Goal: Task Accomplishment & Management: Use online tool/utility

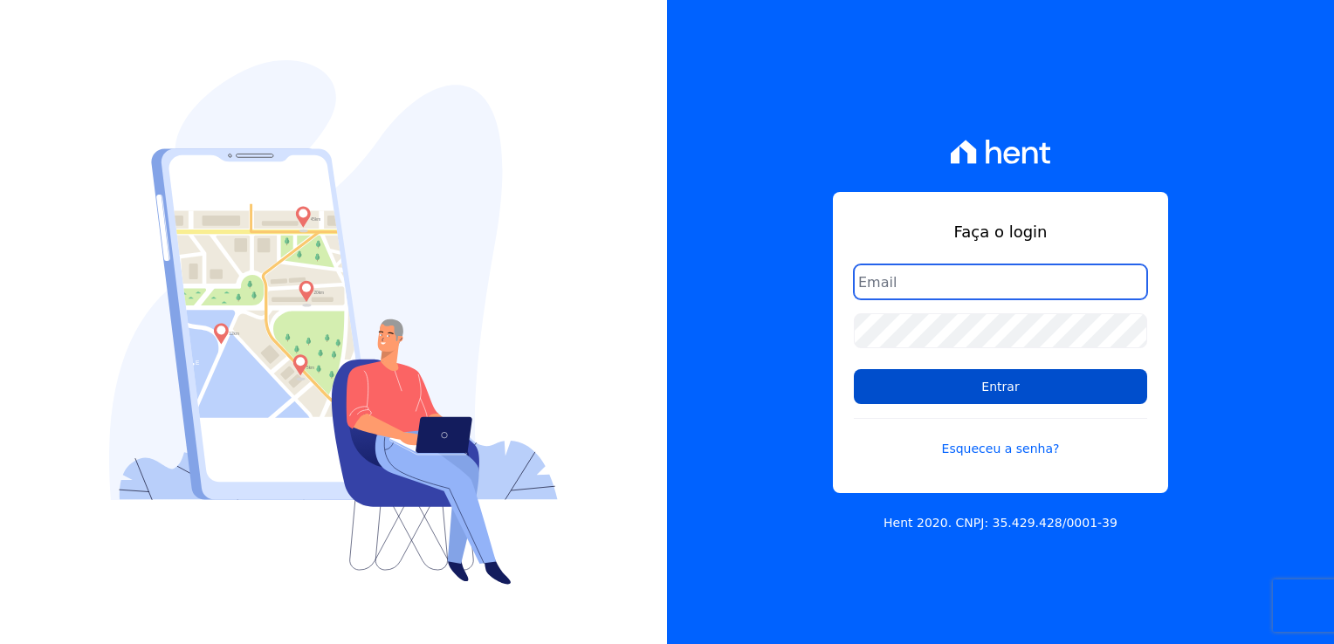
type input "kalil@apiceincorporadora.com.br"
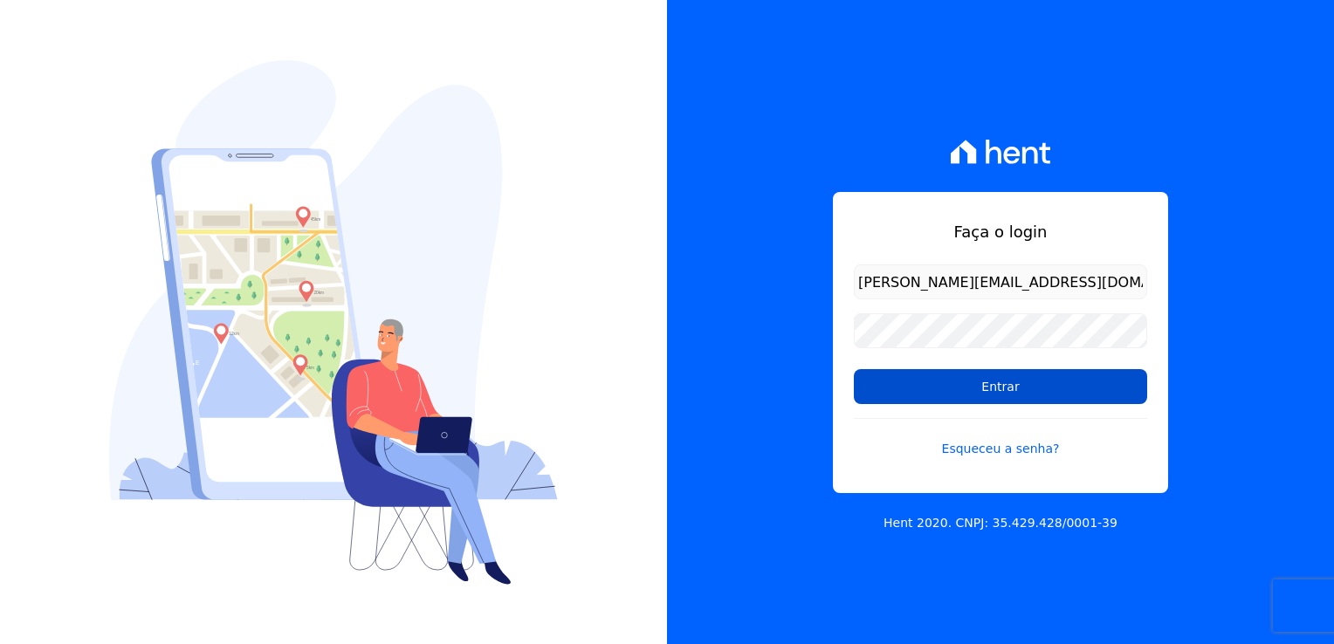
click at [980, 392] on input "Entrar" at bounding box center [1000, 386] width 293 height 35
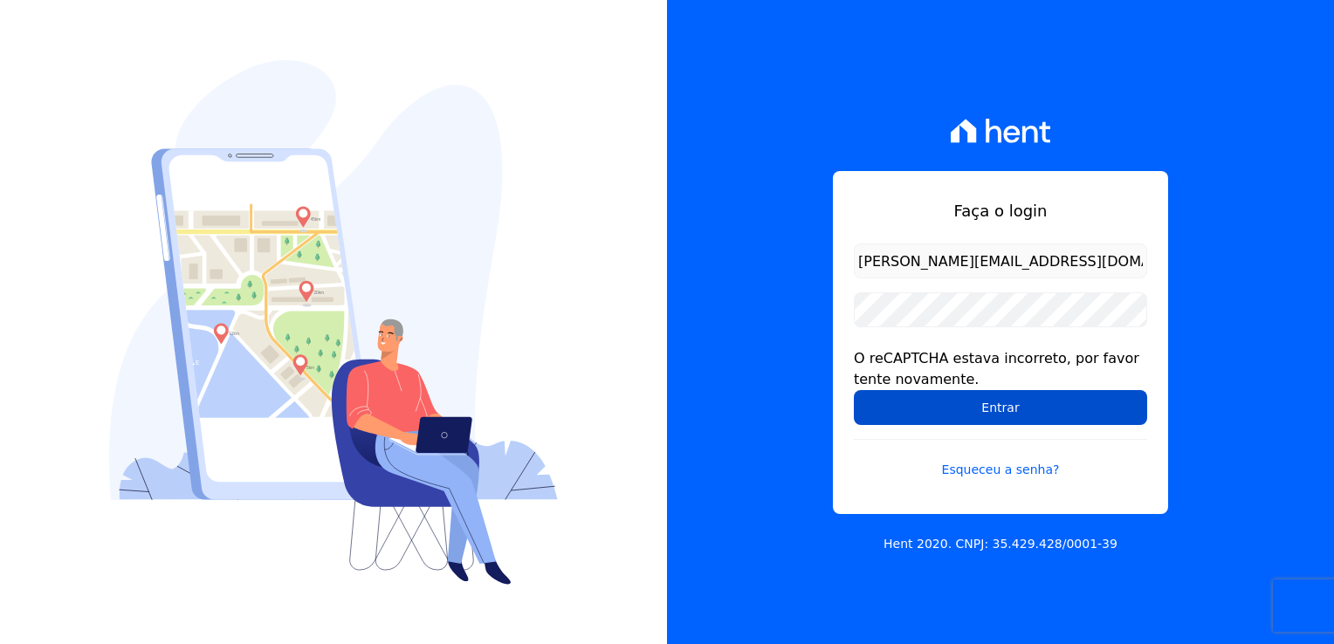
click at [937, 404] on input "Entrar" at bounding box center [1000, 407] width 293 height 35
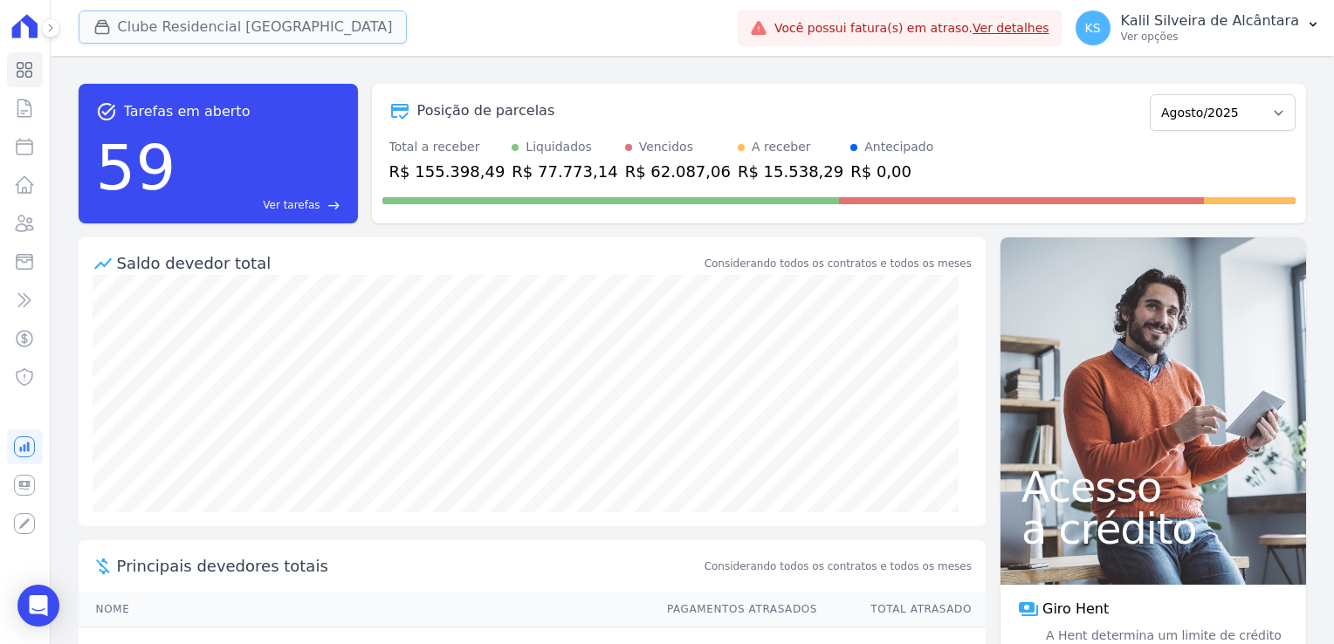
click at [159, 24] on button "Clube Residencial Saint Louis" at bounding box center [243, 26] width 329 height 33
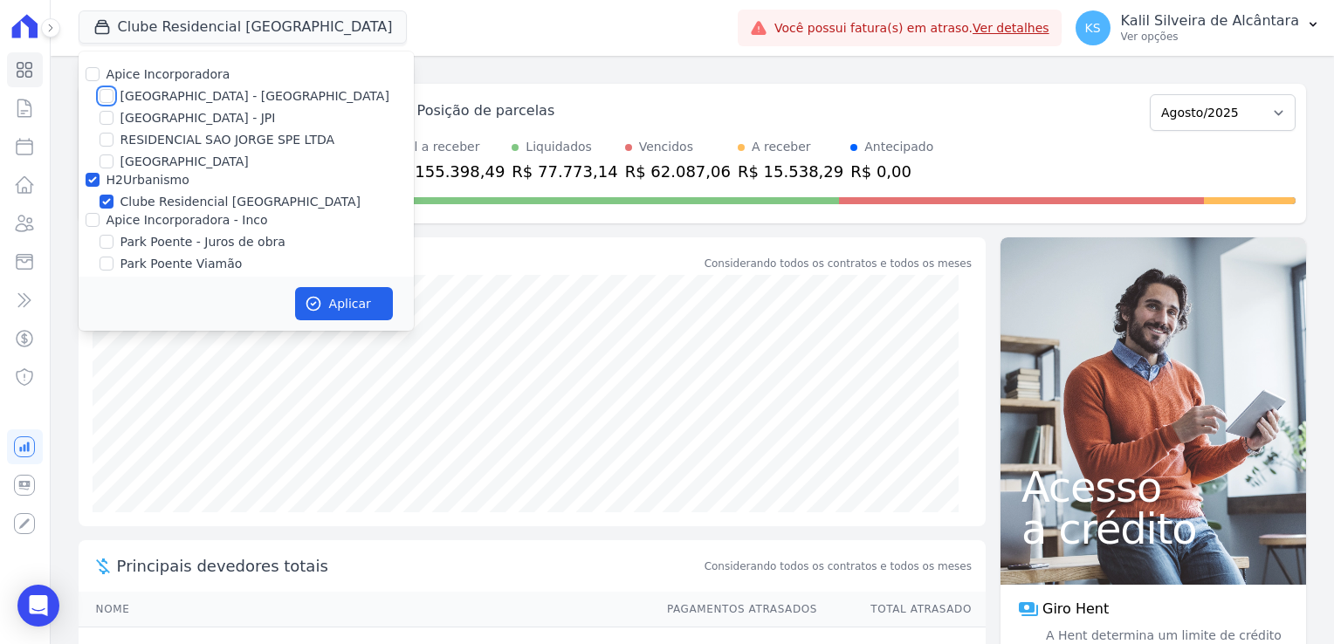
click at [111, 93] on input "Arty Park - Gravatai" at bounding box center [106, 96] width 14 height 14
checkbox input "true"
click at [93, 72] on input "Apice Incorporadora" at bounding box center [93, 74] width 14 height 14
checkbox input "true"
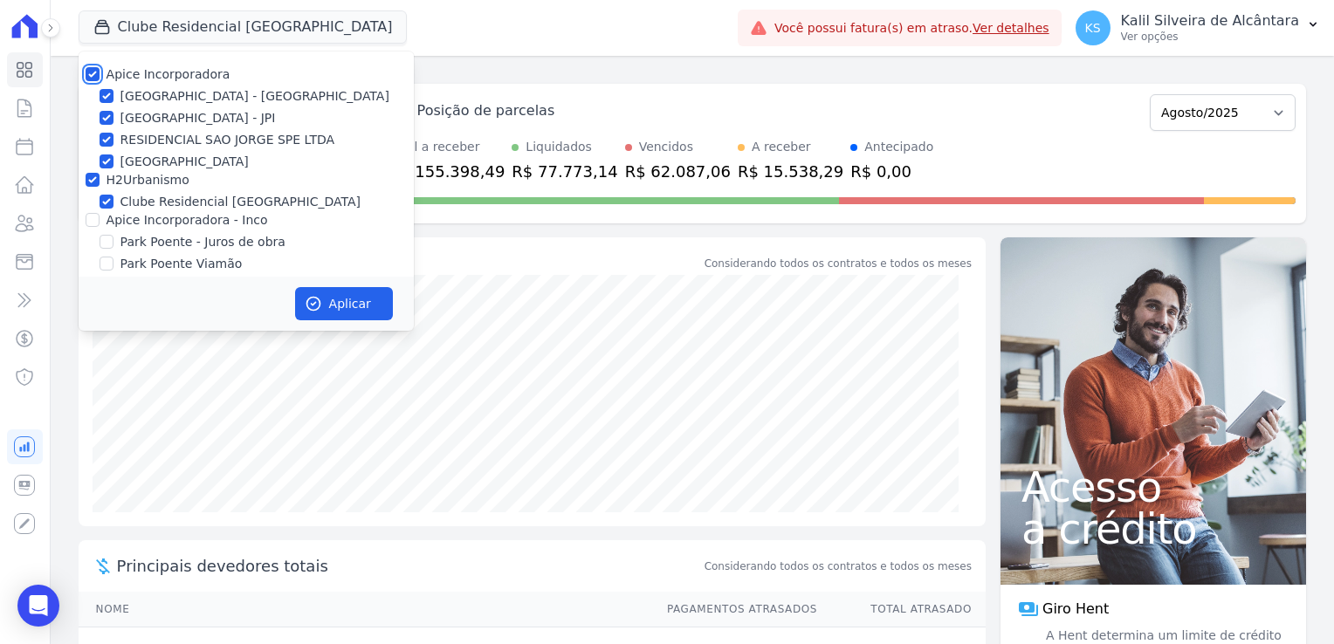
checkbox input "true"
click at [109, 120] on input "[GEOGRAPHIC_DATA] - JPI" at bounding box center [106, 118] width 14 height 14
checkbox input "false"
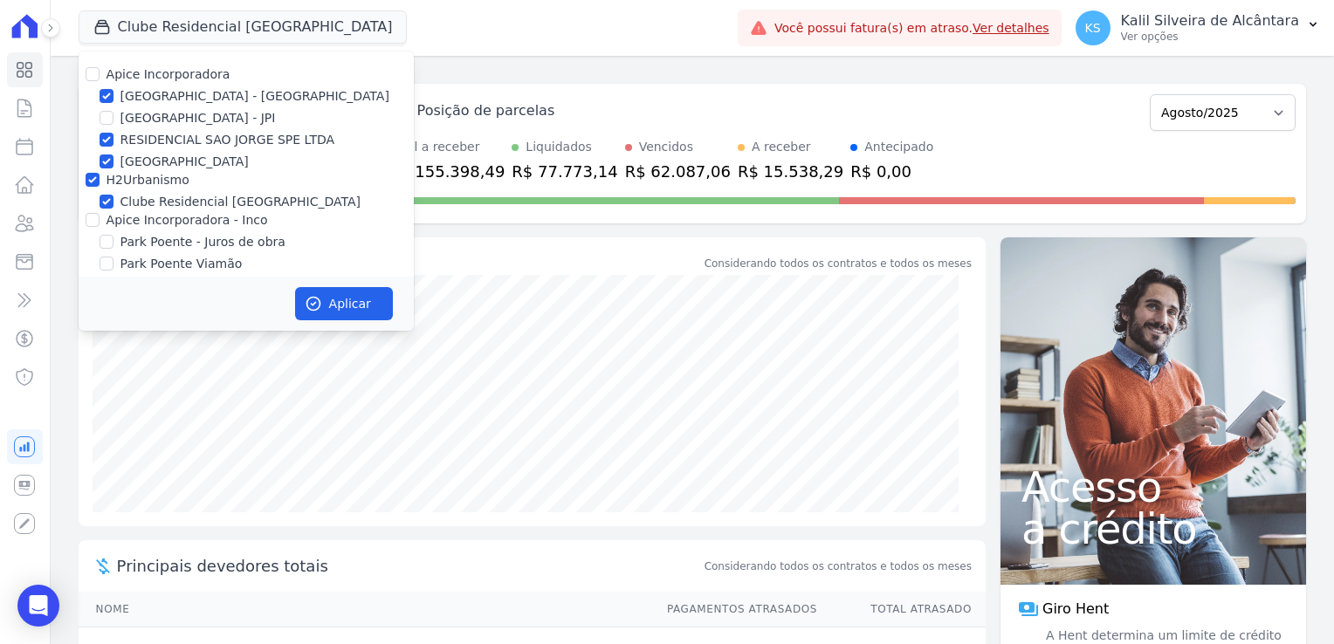
click at [107, 147] on div at bounding box center [106, 139] width 14 height 17
click at [108, 162] on input "[GEOGRAPHIC_DATA]" at bounding box center [106, 161] width 14 height 14
checkbox input "false"
click at [91, 222] on input "Apice Incorporadora - Inco" at bounding box center [93, 220] width 14 height 14
checkbox input "true"
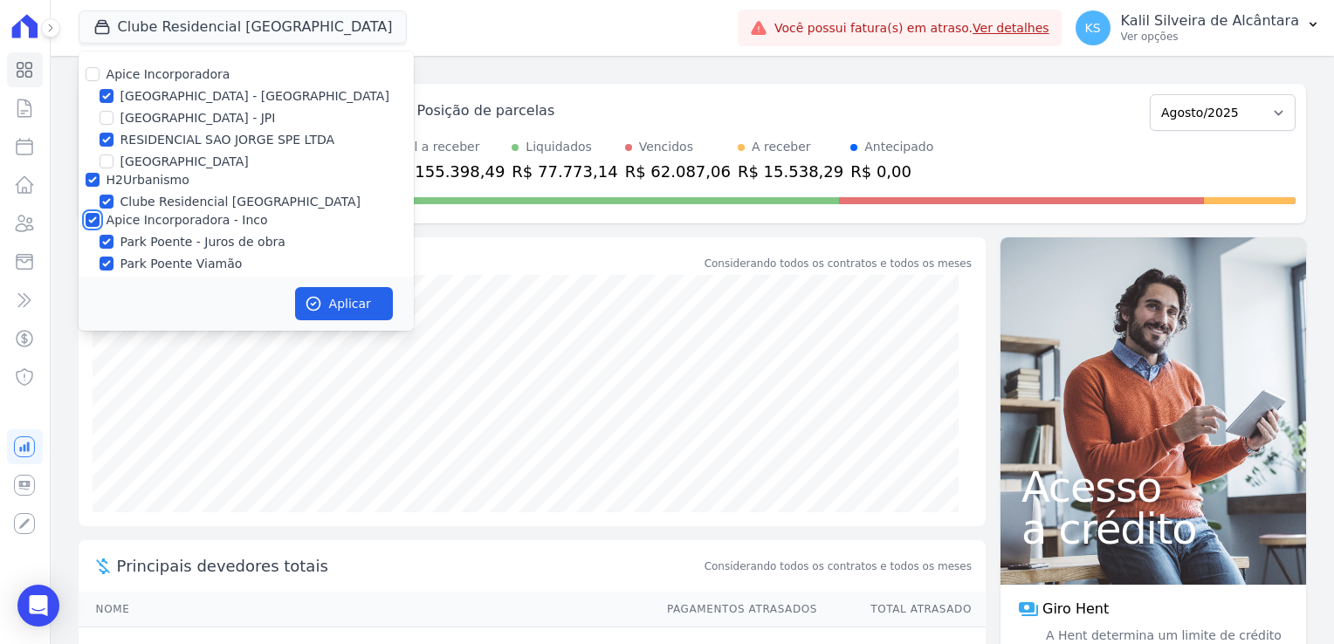
checkbox input "true"
click at [301, 304] on button "Aplicar" at bounding box center [344, 303] width 98 height 33
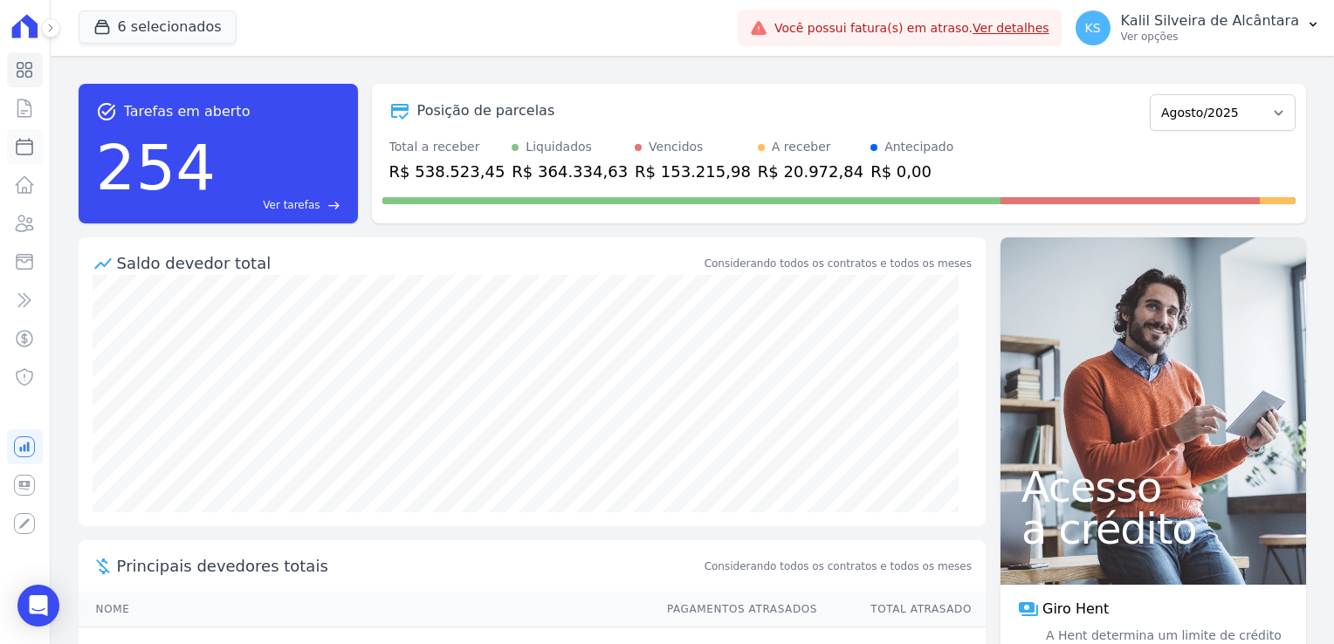
click at [31, 140] on icon at bounding box center [24, 146] width 21 height 21
select select
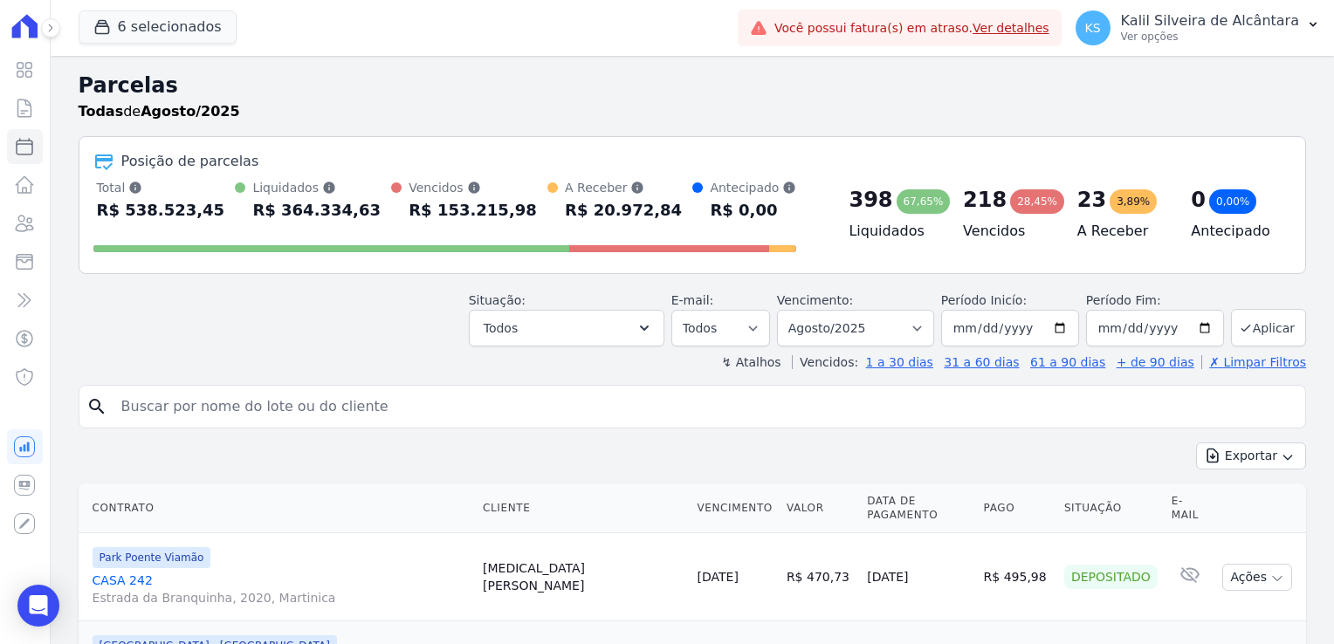
click at [233, 412] on input "search" at bounding box center [704, 406] width 1187 height 35
type input "PABLO SABALLA"
select select
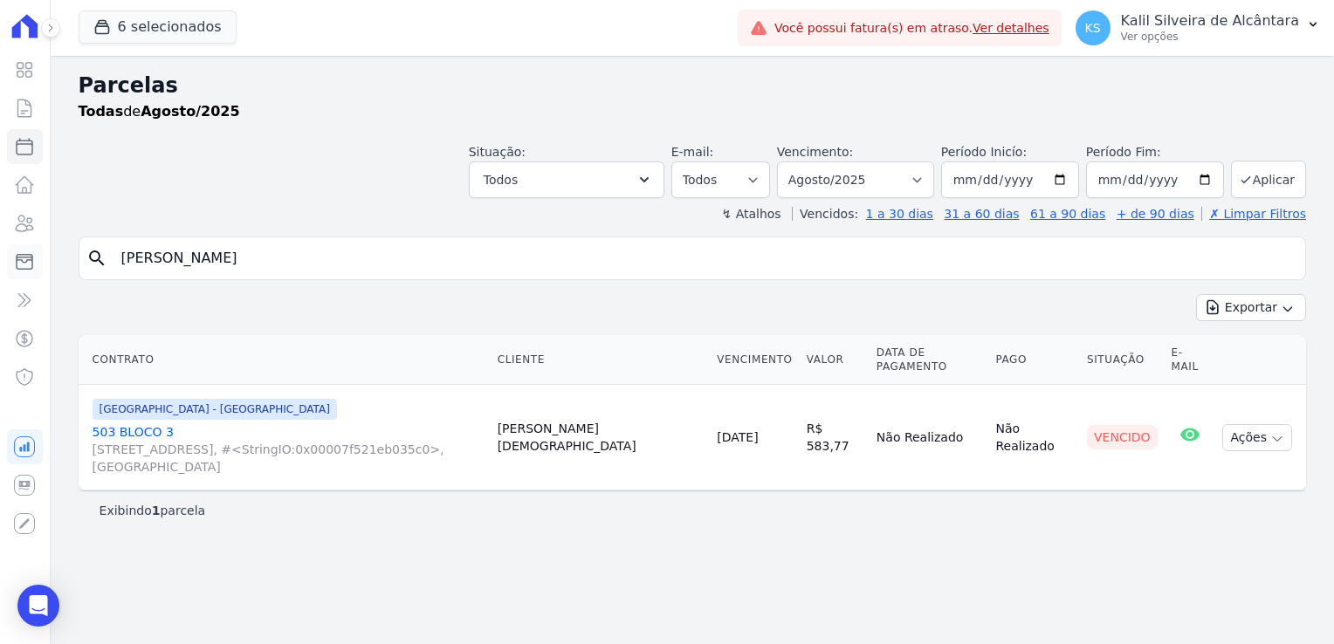
drag, startPoint x: 265, startPoint y: 265, endPoint x: 17, endPoint y: 274, distance: 248.0
click at [17, 274] on div "Visão Geral Contratos Parcelas Lotes Clientes Minha Carteira Transferências Cré…" at bounding box center [667, 322] width 1334 height 644
click at [202, 256] on input "lucas" at bounding box center [704, 258] width 1187 height 35
type input "luccas"
select select
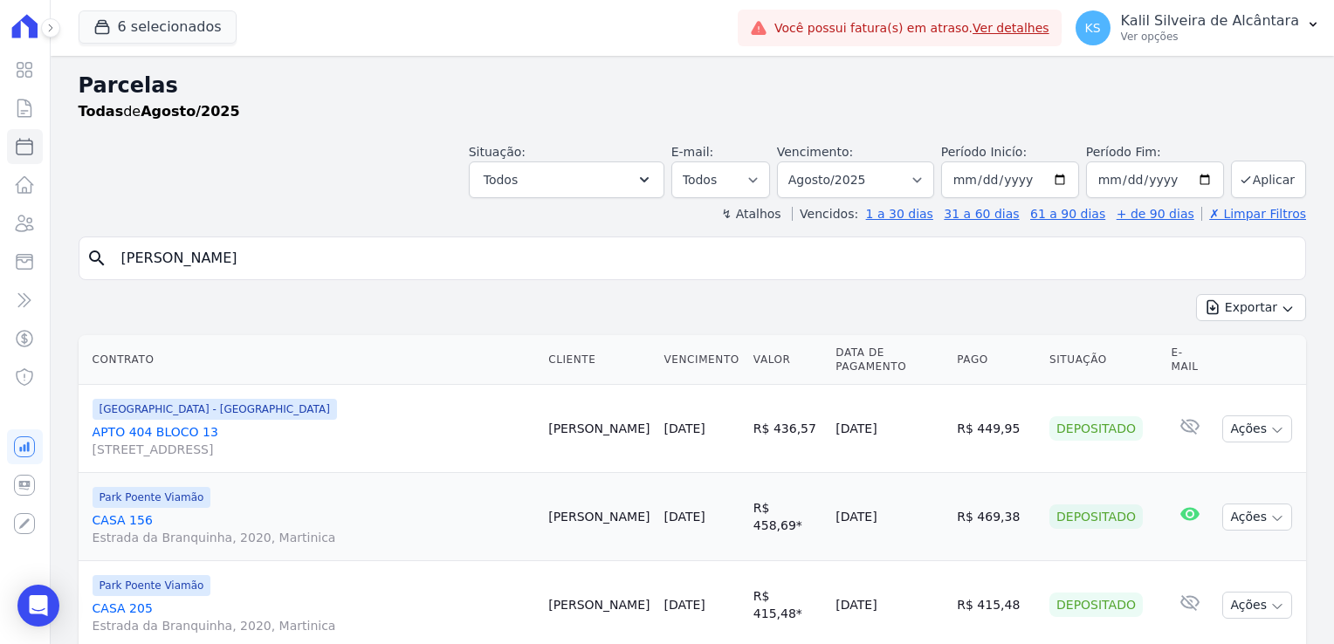
click at [141, 264] on input "lucas" at bounding box center [704, 258] width 1187 height 35
type input "luccas"
select select
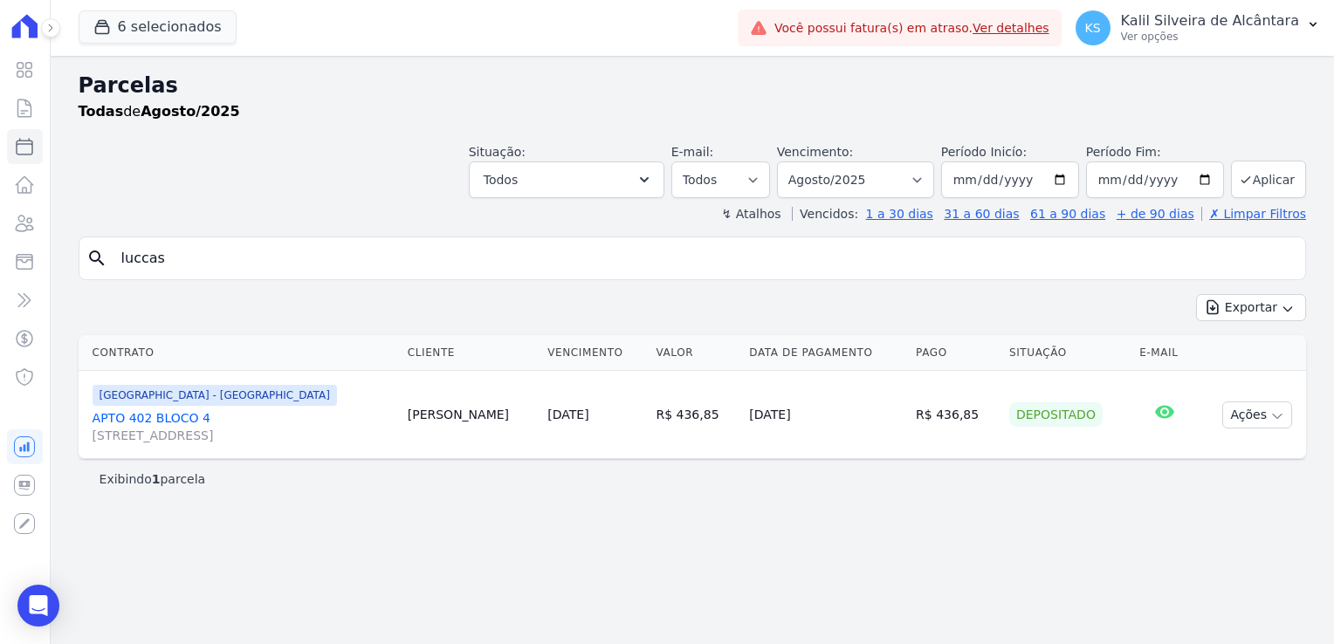
click at [408, 417] on td "Luccas Teixeira" at bounding box center [471, 415] width 141 height 88
click at [293, 467] on div "Exibindo 1 parcela" at bounding box center [692, 478] width 1227 height 39
drag, startPoint x: 170, startPoint y: 262, endPoint x: 73, endPoint y: 266, distance: 97.0
click at [84, 267] on div "search luccas" at bounding box center [692, 259] width 1227 height 44
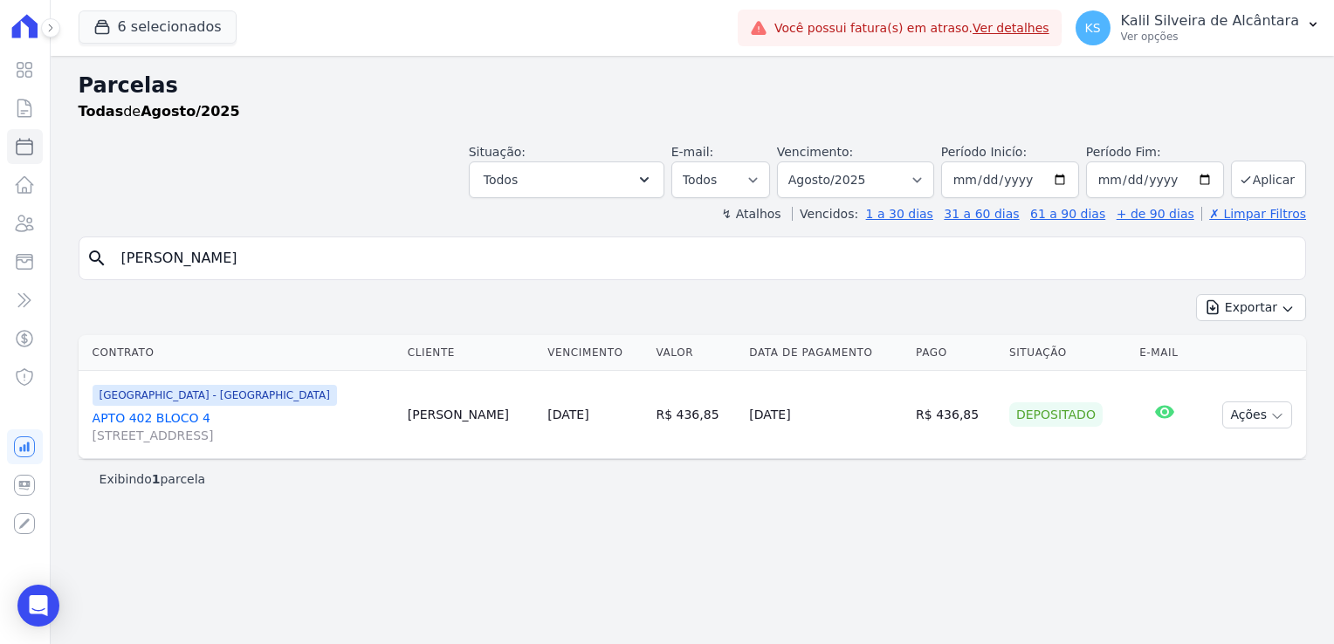
type input "gilberto"
select select
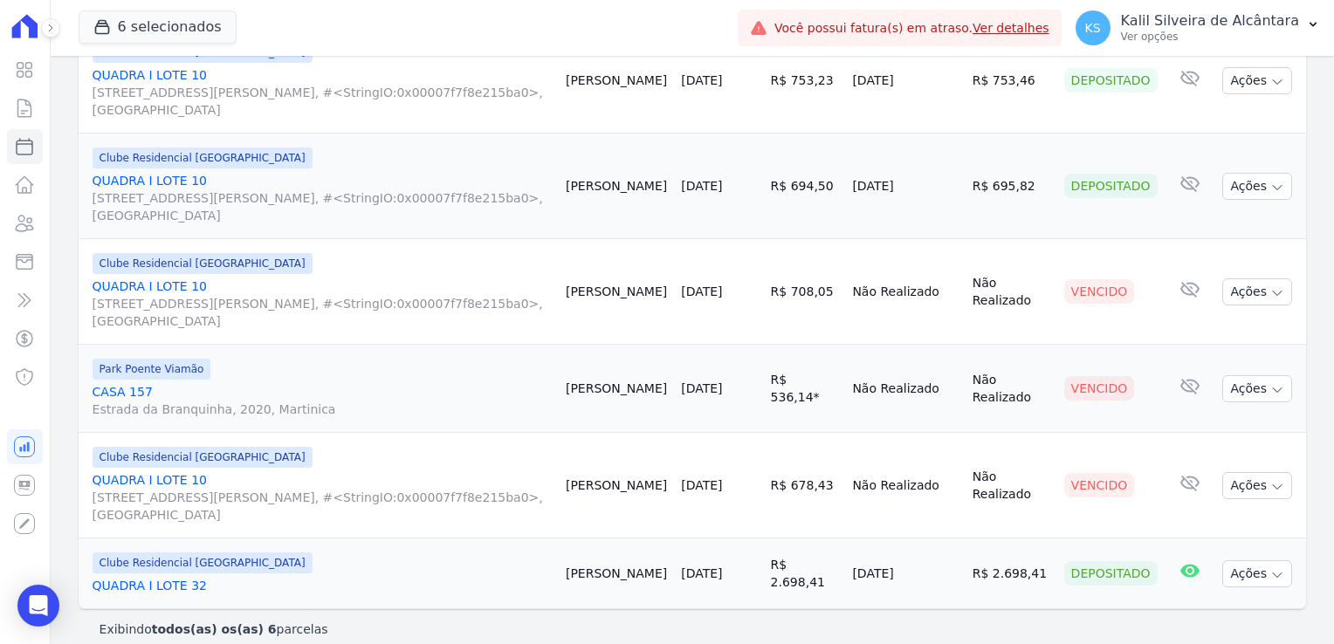
scroll to position [373, 0]
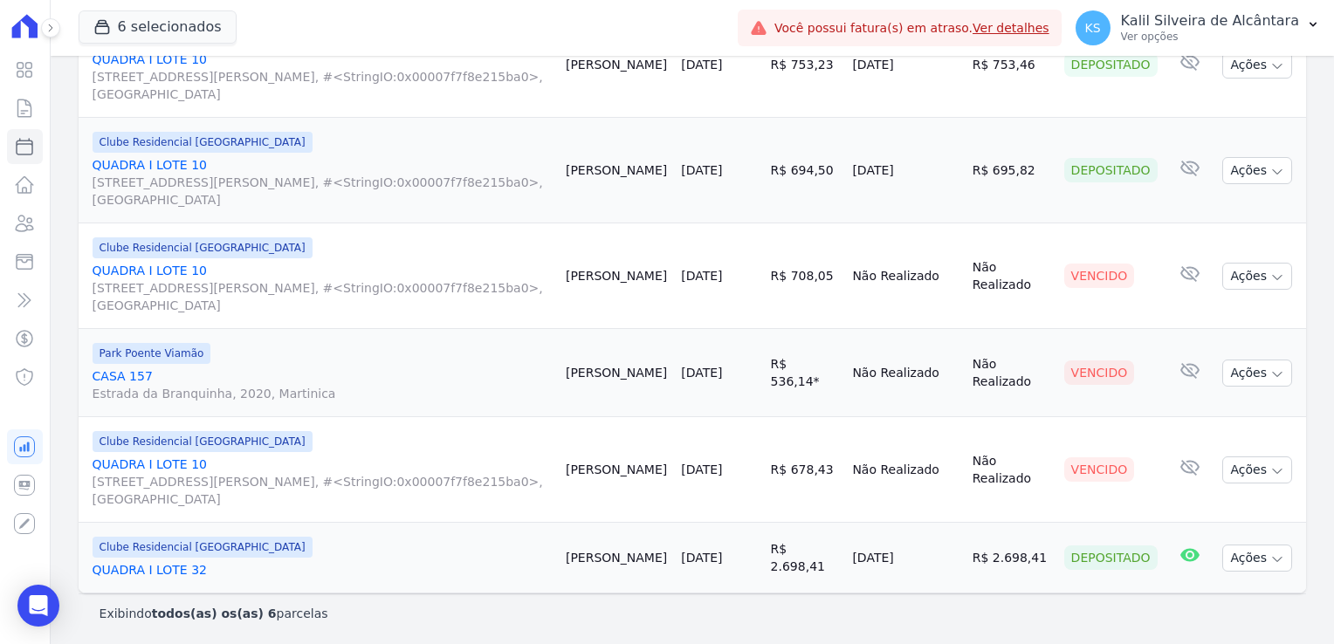
click at [153, 577] on td "Clube Residencial Saint Louis QUADRA I LOTE 32" at bounding box center [319, 558] width 480 height 71
click at [157, 566] on link "QUADRA I LOTE 32" at bounding box center [322, 569] width 459 height 17
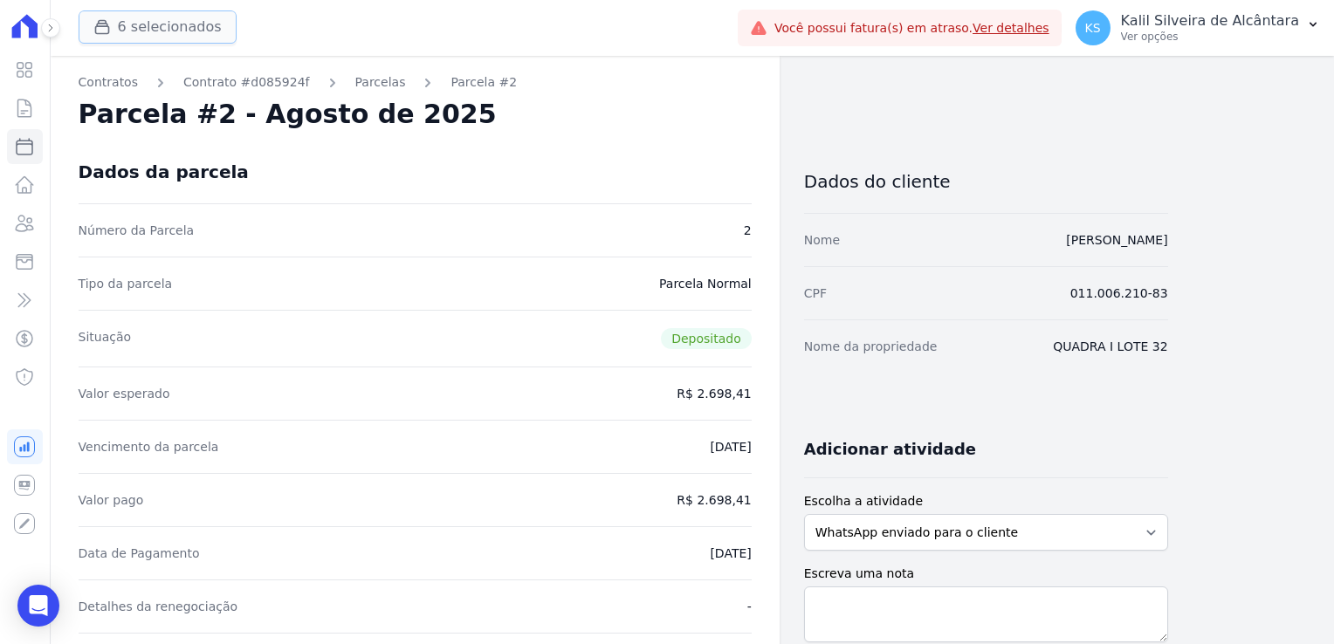
click at [163, 24] on button "6 selecionados" at bounding box center [158, 26] width 158 height 33
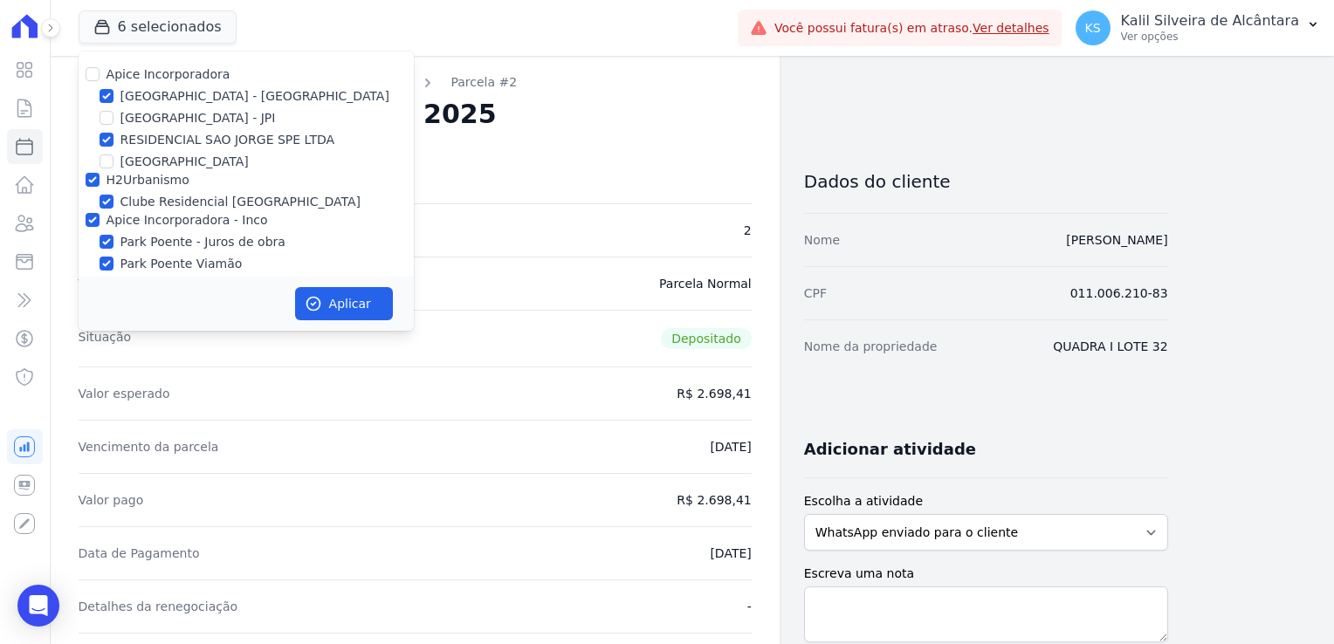
click at [419, 398] on div "Valor esperado R$ 2.698,41" at bounding box center [415, 393] width 673 height 53
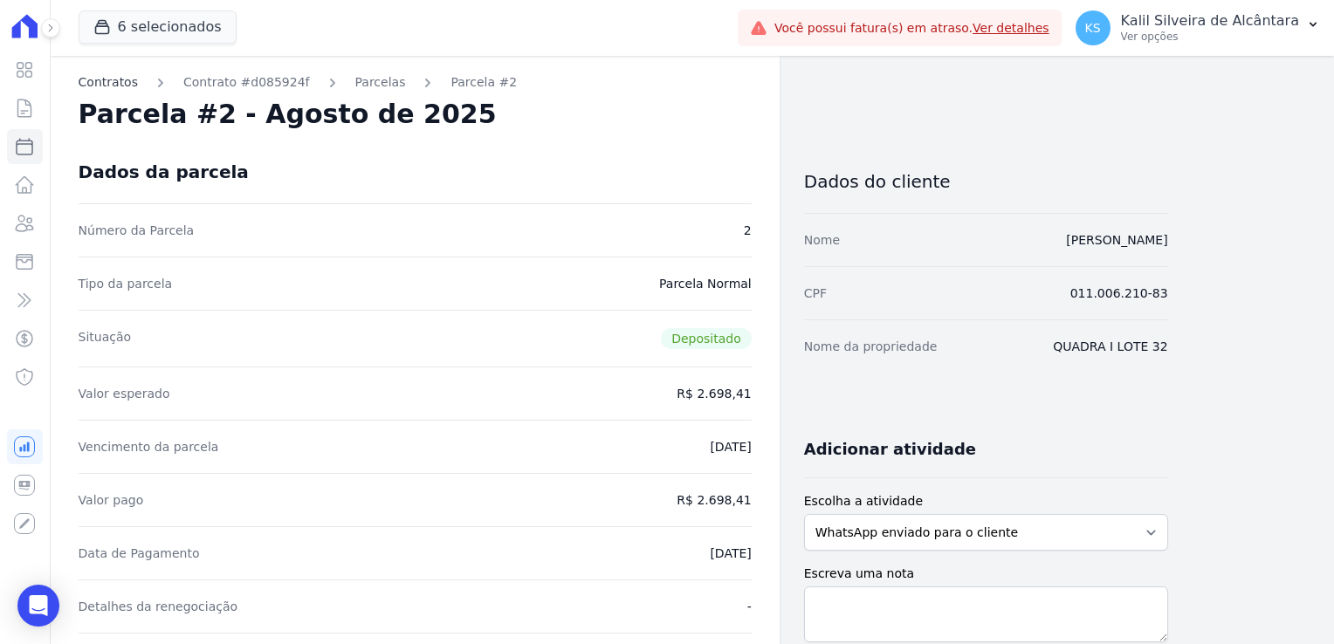
click at [112, 86] on link "Contratos" at bounding box center [108, 82] width 59 height 18
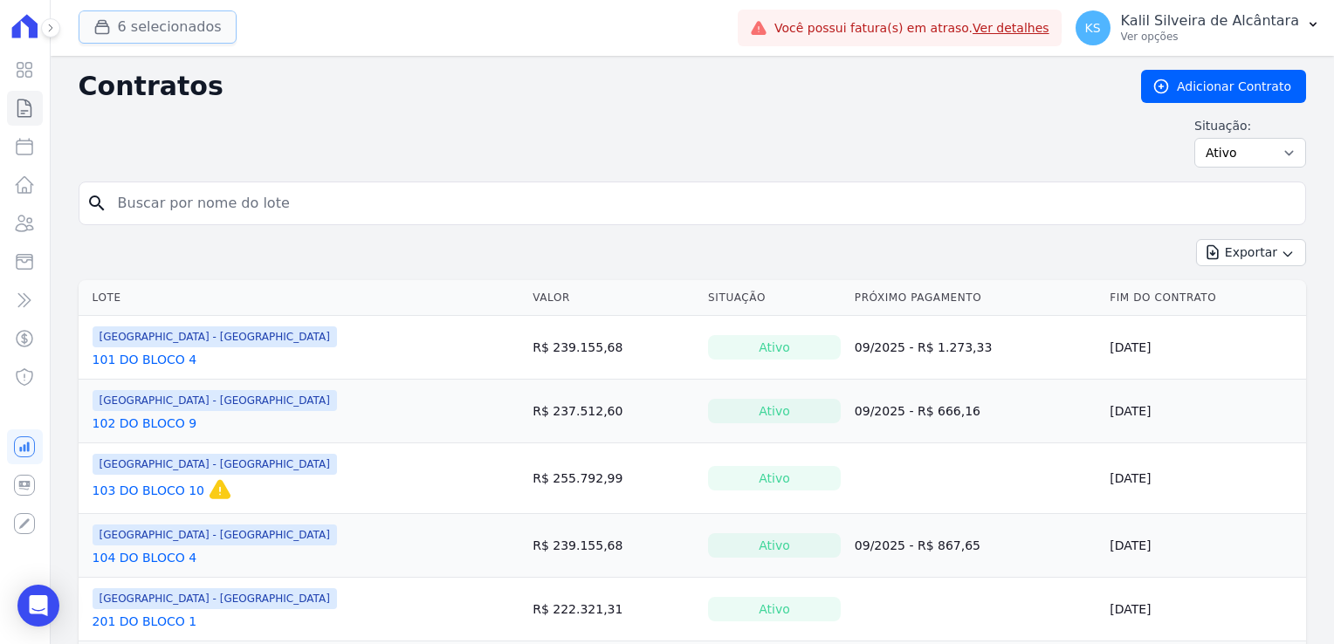
click at [135, 37] on button "6 selecionados" at bounding box center [158, 26] width 158 height 33
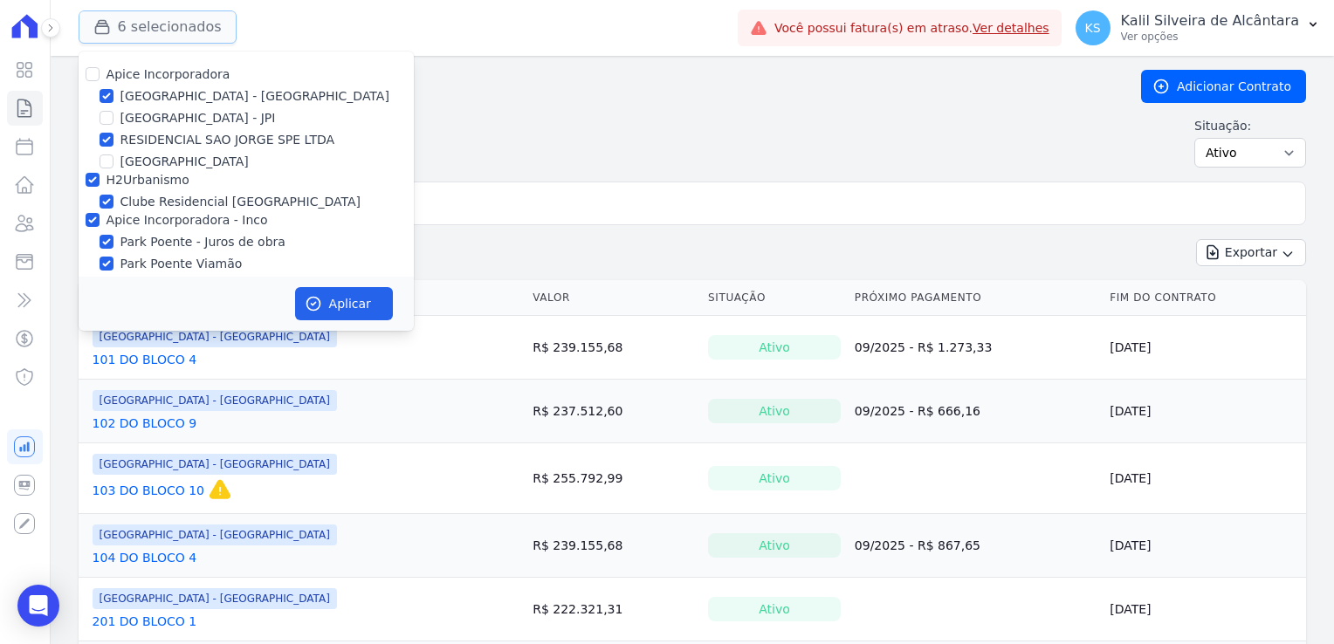
click at [167, 38] on button "6 selecionados" at bounding box center [158, 26] width 158 height 33
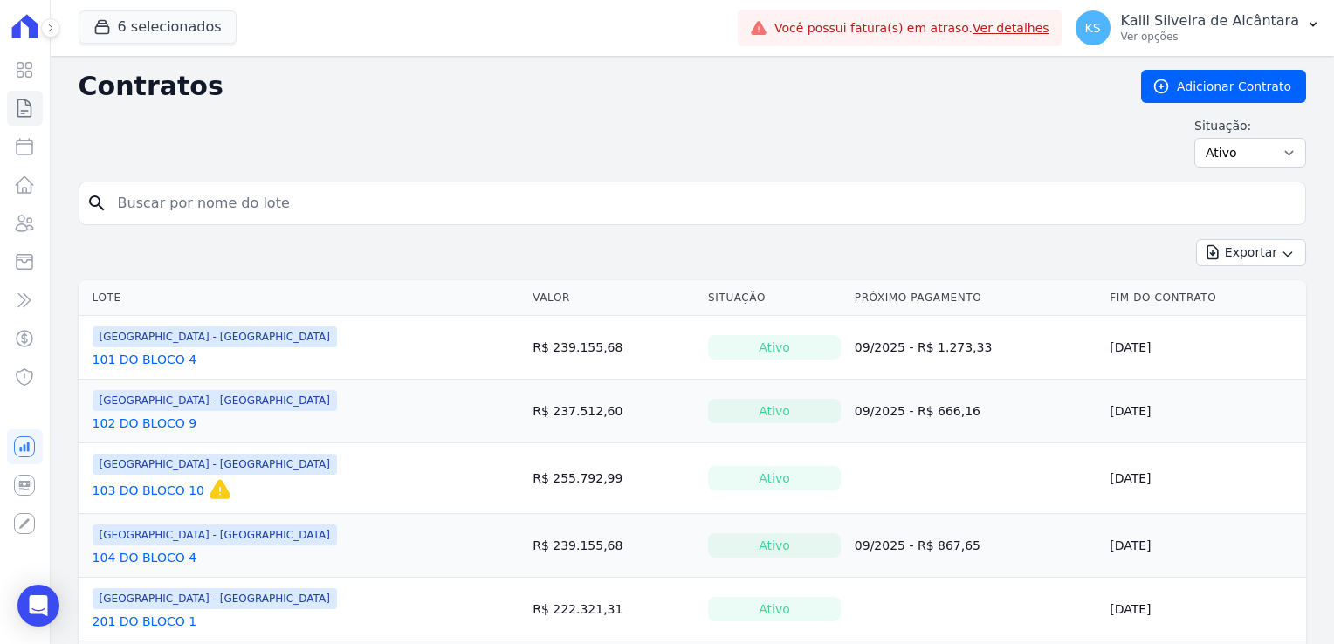
click at [234, 207] on input "search" at bounding box center [702, 203] width 1190 height 35
type input "ANDERSON"
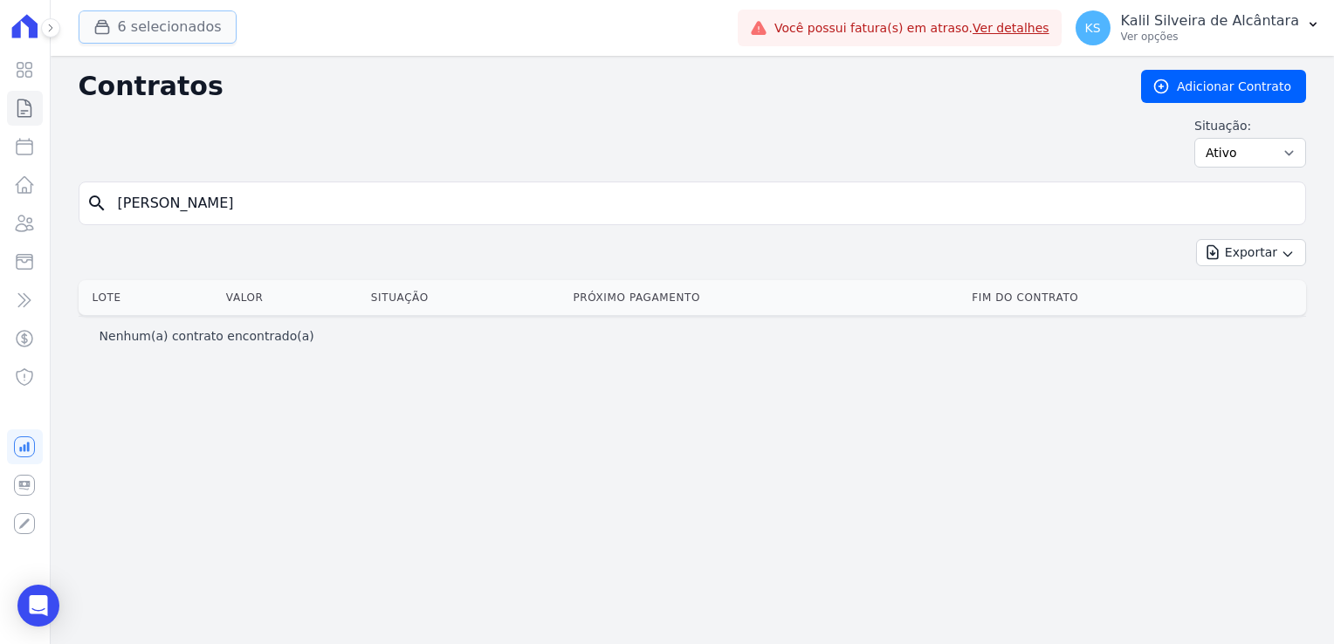
click at [166, 36] on button "6 selecionados" at bounding box center [158, 26] width 158 height 33
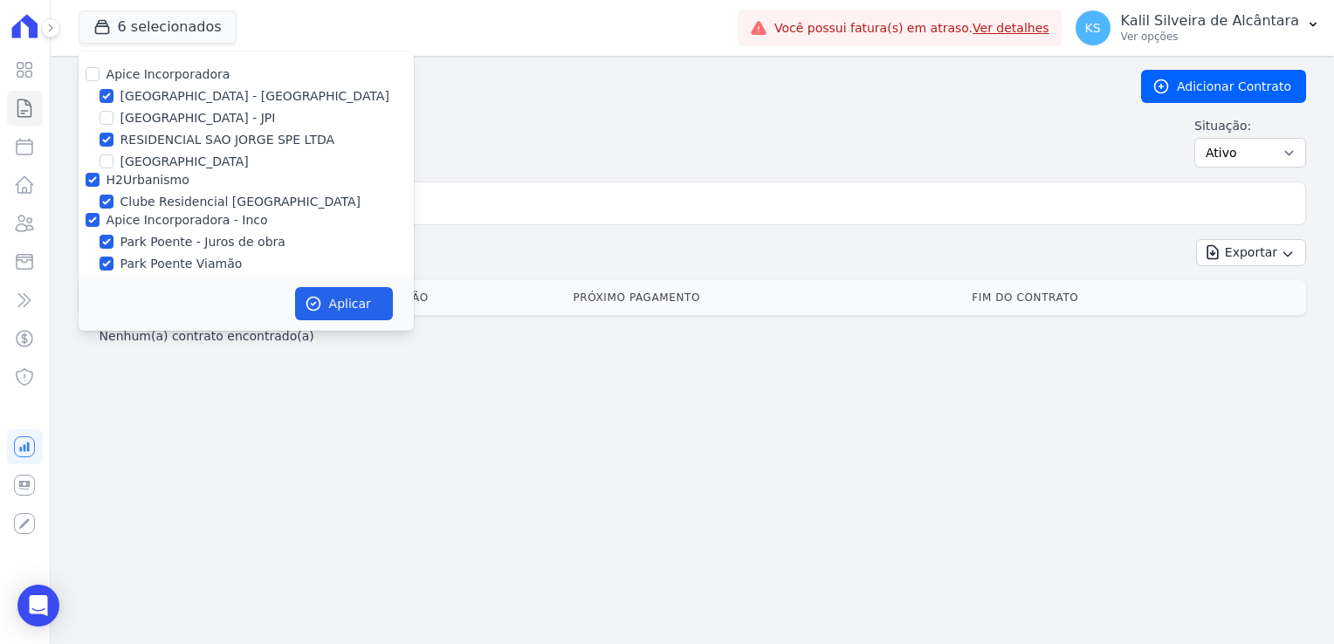
click at [583, 94] on h2 "Contratos" at bounding box center [596, 86] width 1034 height 31
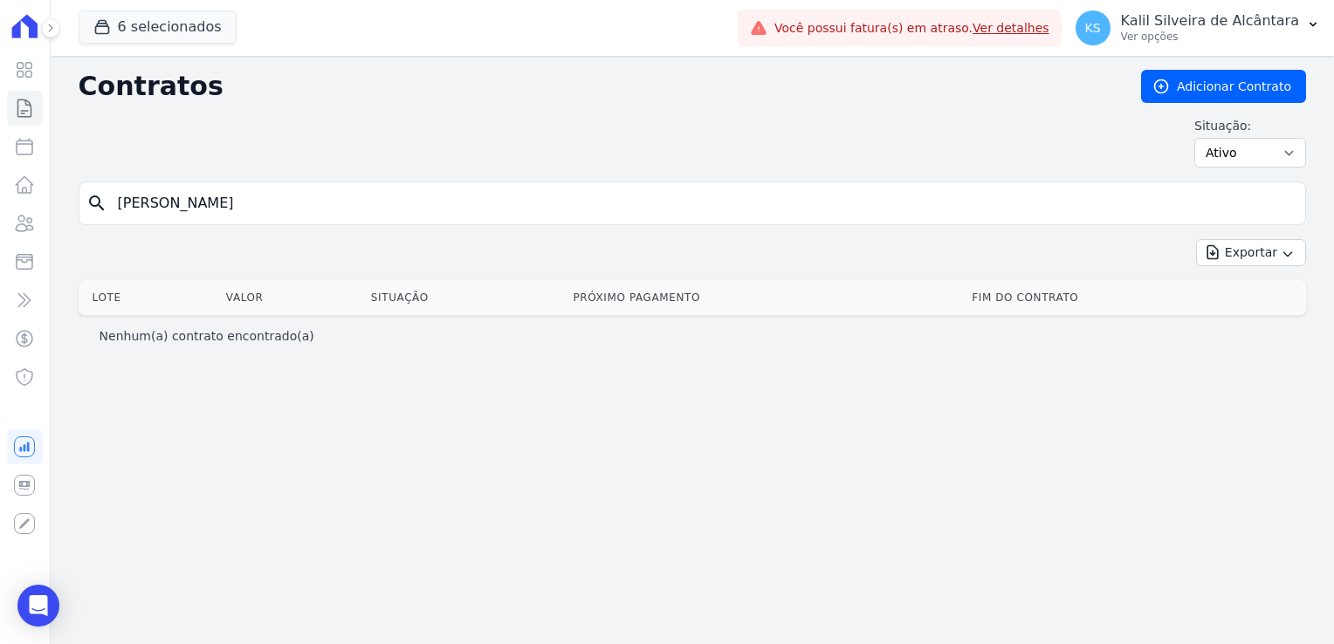
drag, startPoint x: 255, startPoint y: 213, endPoint x: -80, endPoint y: 209, distance: 335.2
click at [0, 209] on html "Visão Geral Contratos Parcelas Lotes Clientes Minha Carteira Transferências Cré…" at bounding box center [667, 322] width 1334 height 644
type input "ANDERSON"
drag, startPoint x: 117, startPoint y: 204, endPoint x: 74, endPoint y: 206, distance: 42.8
click at [93, 204] on div "search ANDERSON" at bounding box center [692, 204] width 1227 height 44
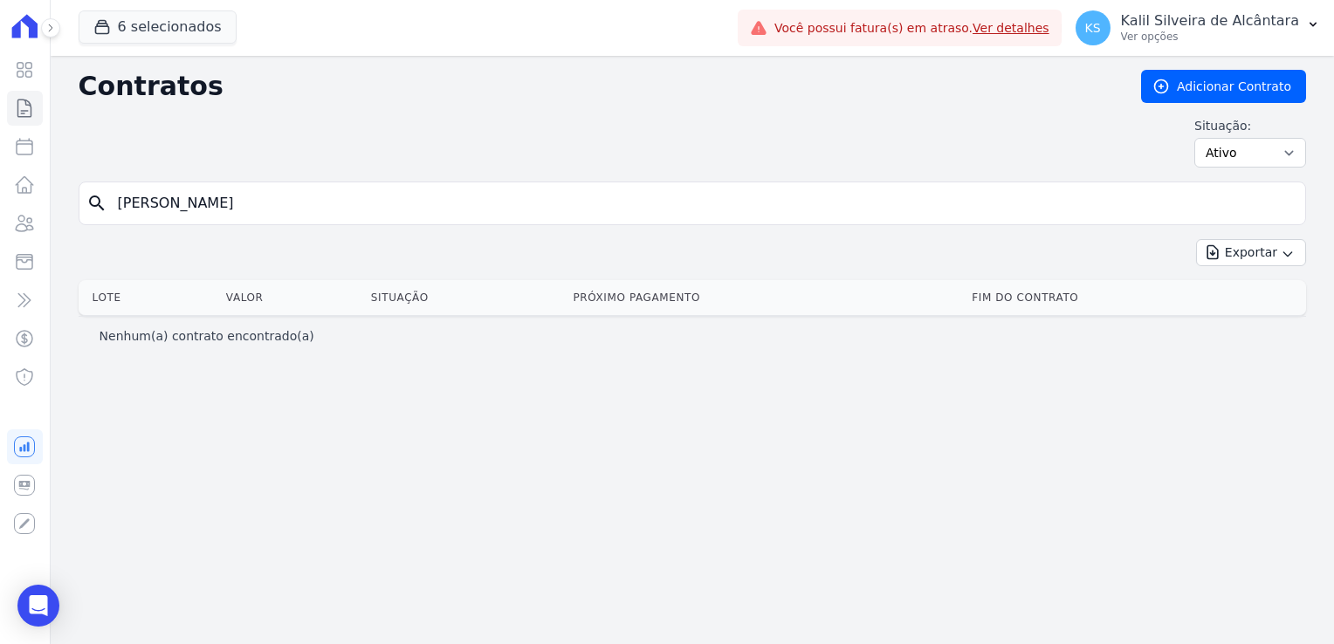
click at [239, 206] on input "ANDERSON" at bounding box center [702, 203] width 1190 height 35
type input "aurea"
drag, startPoint x: 129, startPoint y: 211, endPoint x: 118, endPoint y: 211, distance: 11.3
click at [119, 211] on input "aurea" at bounding box center [702, 203] width 1190 height 35
click at [205, 197] on input "aurea" at bounding box center [702, 203] width 1190 height 35
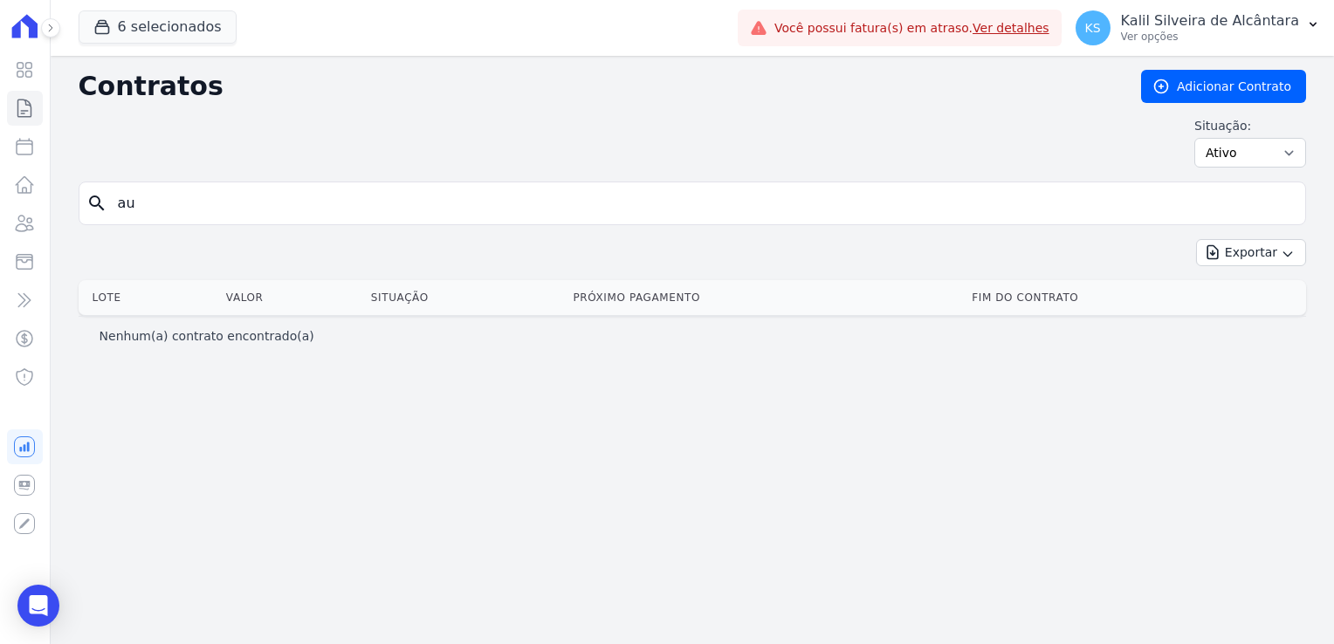
type input "a"
type input "Aurea"
drag, startPoint x: 165, startPoint y: 202, endPoint x: 68, endPoint y: 202, distance: 96.9
click at [71, 202] on div "Contratos Adicionar Contrato Situação: Ativo Todos Pausado Distratado Rascunho …" at bounding box center [692, 350] width 1283 height 588
type input "Litieli"
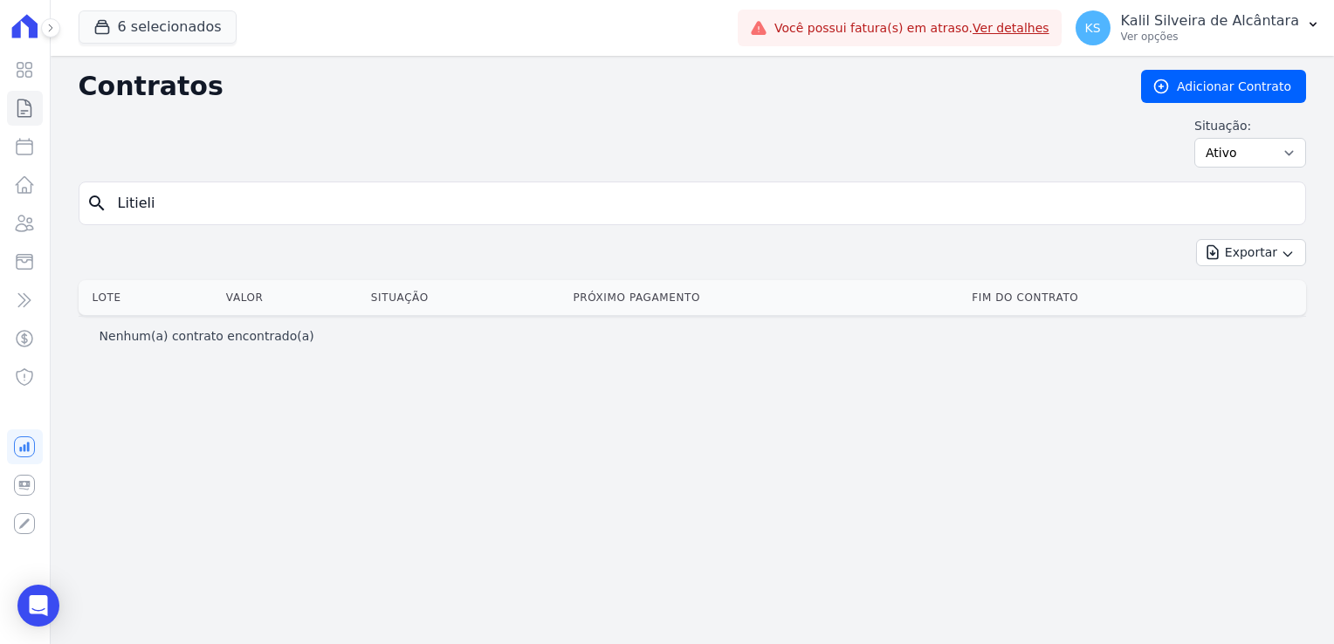
drag, startPoint x: 176, startPoint y: 201, endPoint x: 75, endPoint y: 209, distance: 101.5
click at [75, 209] on div "Contratos Adicionar Contrato Situação: Ativo Todos Pausado Distratado Rascunho …" at bounding box center [692, 350] width 1283 height 588
click at [180, 214] on input "search" at bounding box center [702, 203] width 1190 height 35
type input "andressa"
drag, startPoint x: 207, startPoint y: 211, endPoint x: 34, endPoint y: 203, distance: 173.0
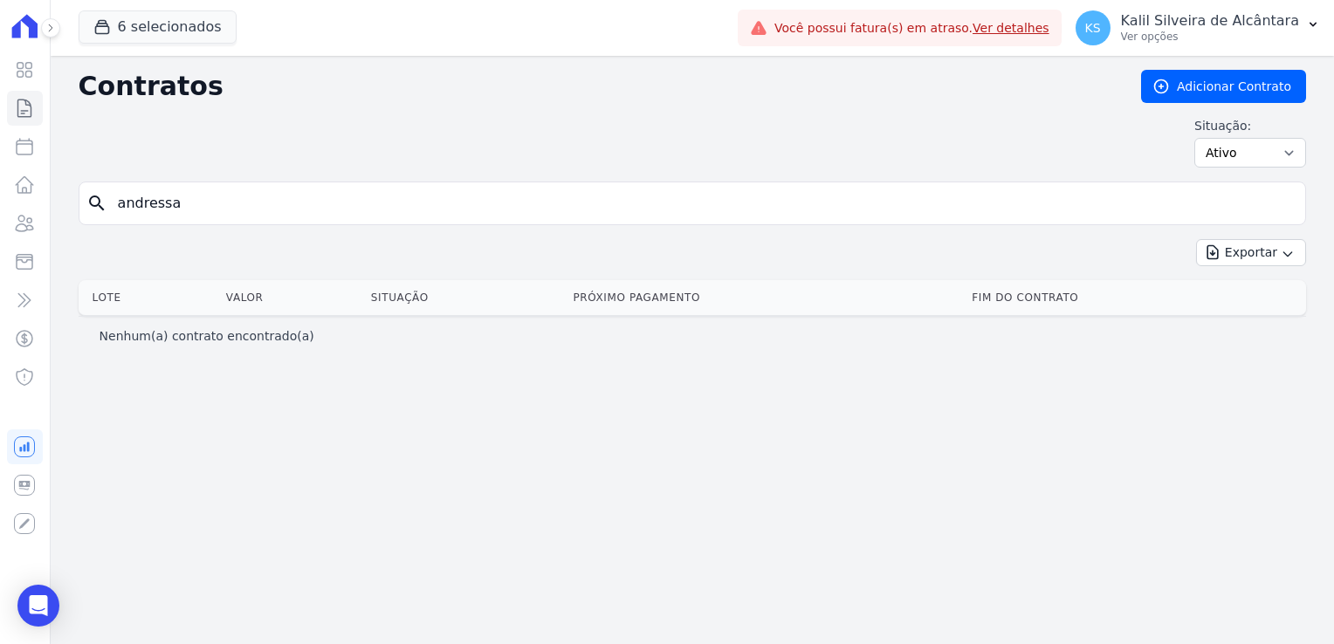
click at [34, 203] on div "Visão Geral Contratos Parcelas Lotes Clientes Minha Carteira Transferências Cré…" at bounding box center [667, 322] width 1334 height 644
type input "ANDRESSA"
click at [59, 208] on div "Contratos Adicionar Contrato Situação: Ativo Todos Pausado Distratado Rascunho …" at bounding box center [692, 350] width 1283 height 588
type input "ANDRESSA"
click at [265, 152] on div "Situação: Ativo Todos Pausado Distratado Rascunho Expirado Encerrado" at bounding box center [692, 142] width 1227 height 51
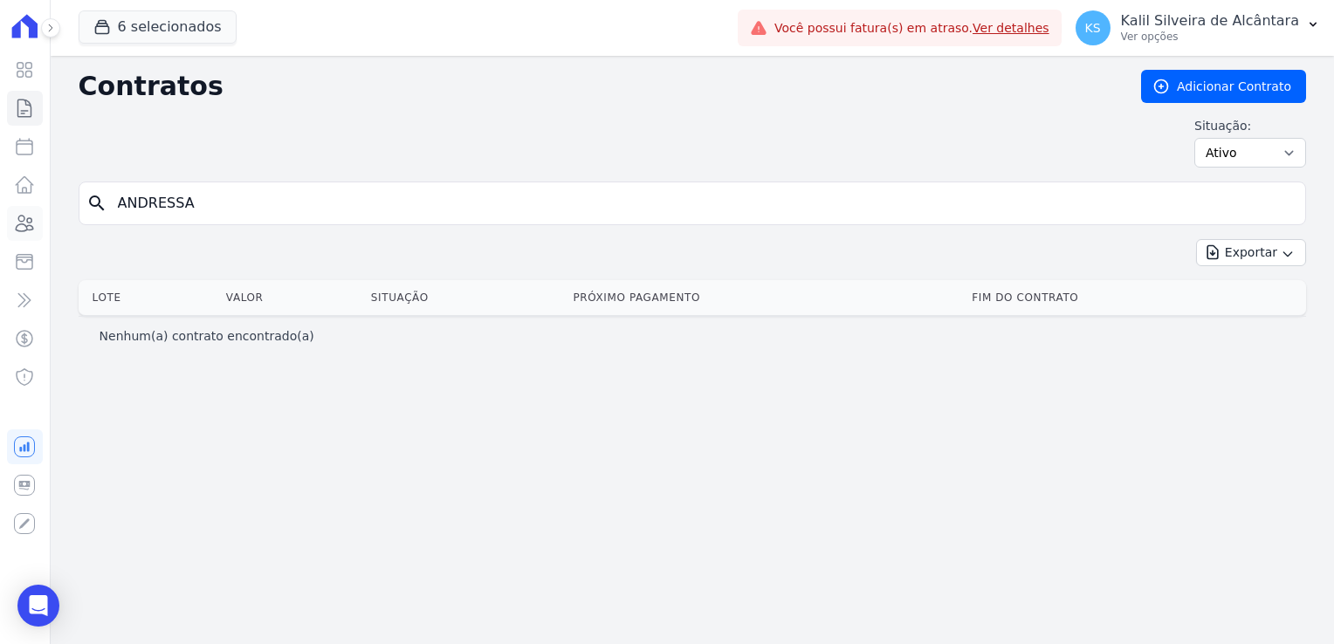
click at [21, 231] on icon at bounding box center [25, 224] width 17 height 16
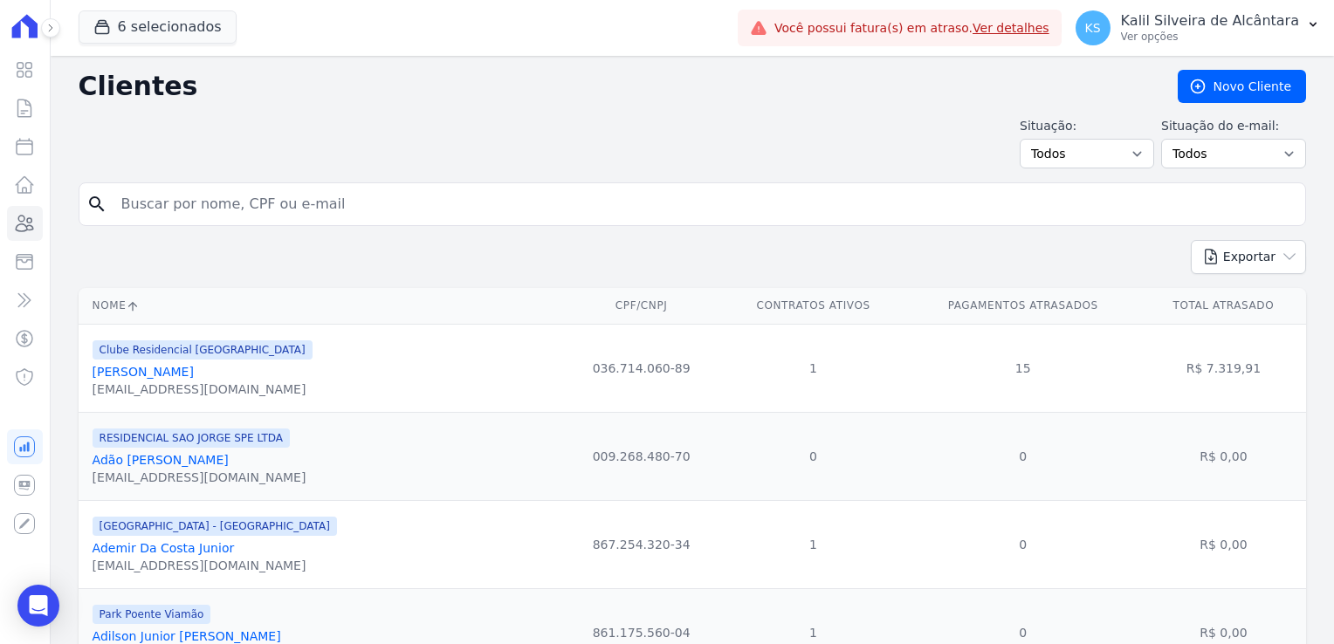
click at [216, 207] on input "search" at bounding box center [704, 204] width 1187 height 35
type input "ANDRESSA"
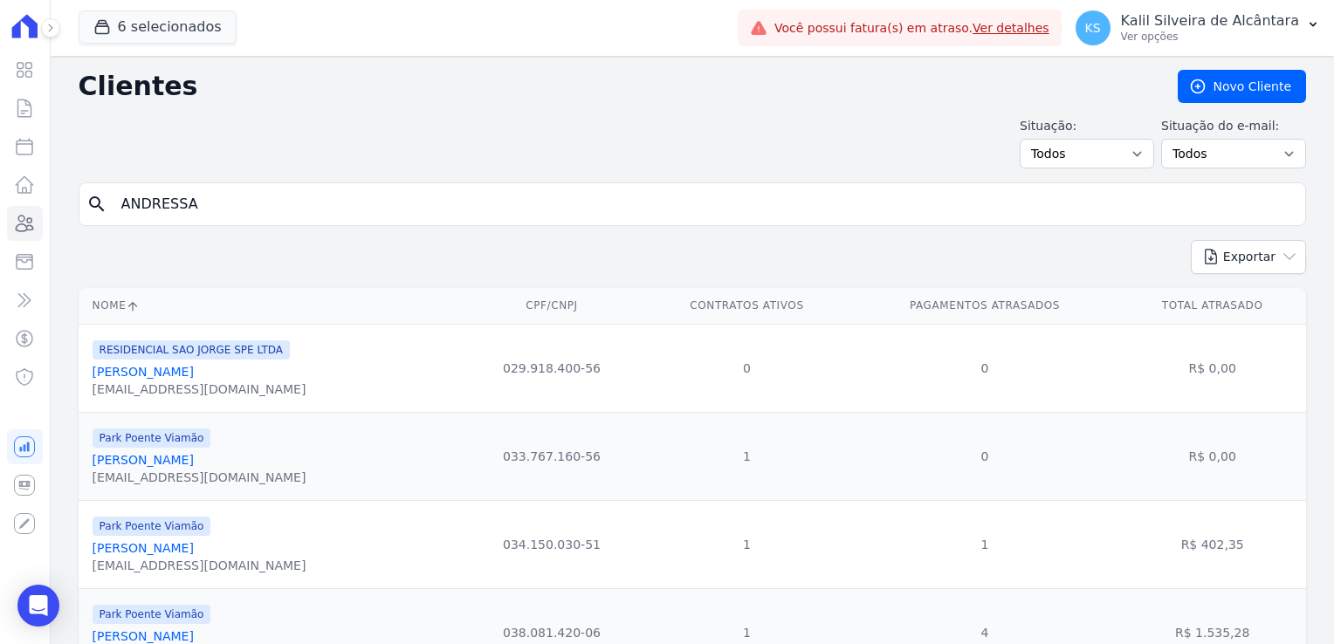
click at [211, 192] on input "ANDRESSA" at bounding box center [704, 204] width 1187 height 35
type input "ANDRESSA SANTOS"
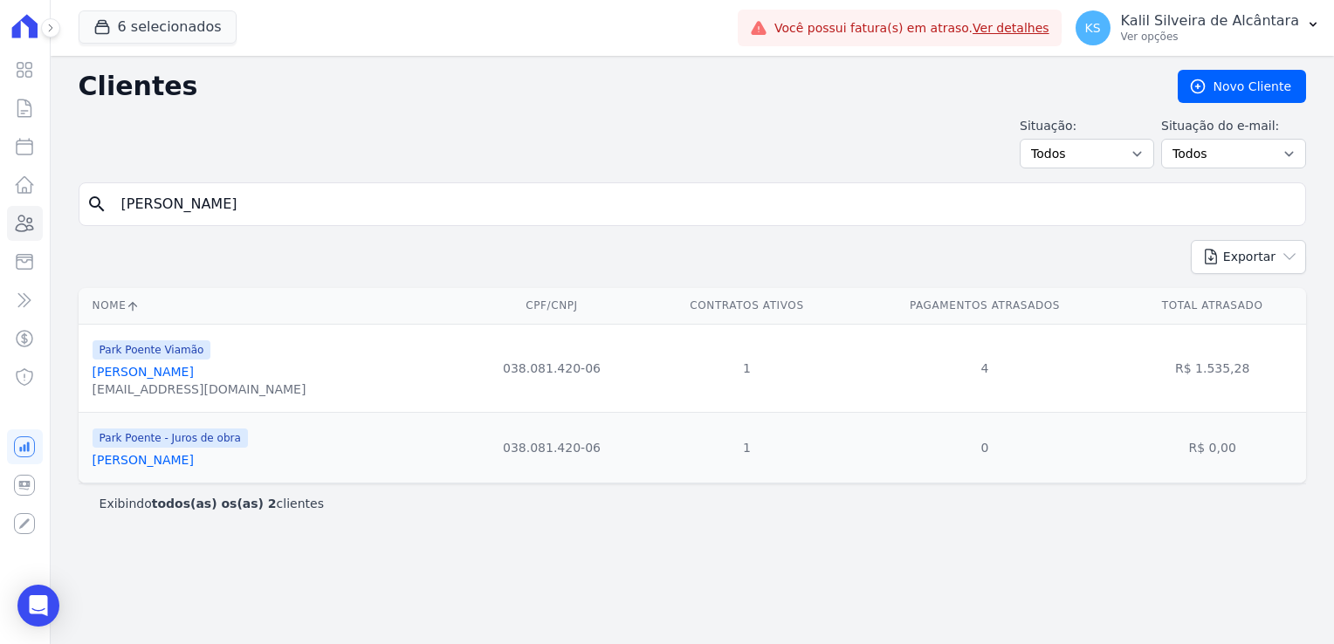
drag, startPoint x: 77, startPoint y: 206, endPoint x: 1, endPoint y: 211, distance: 76.1
click at [2, 209] on div "Visão Geral Contratos Parcelas Lotes Clientes Minha Carteira Transferências Cré…" at bounding box center [667, 322] width 1334 height 644
click at [285, 226] on form "search ANDRESSA SANTOS" at bounding box center [692, 211] width 1227 height 58
drag, startPoint x: 276, startPoint y: 209, endPoint x: 130, endPoint y: 206, distance: 145.8
click at [131, 207] on input "ANDRESSA SANTOS" at bounding box center [704, 204] width 1187 height 35
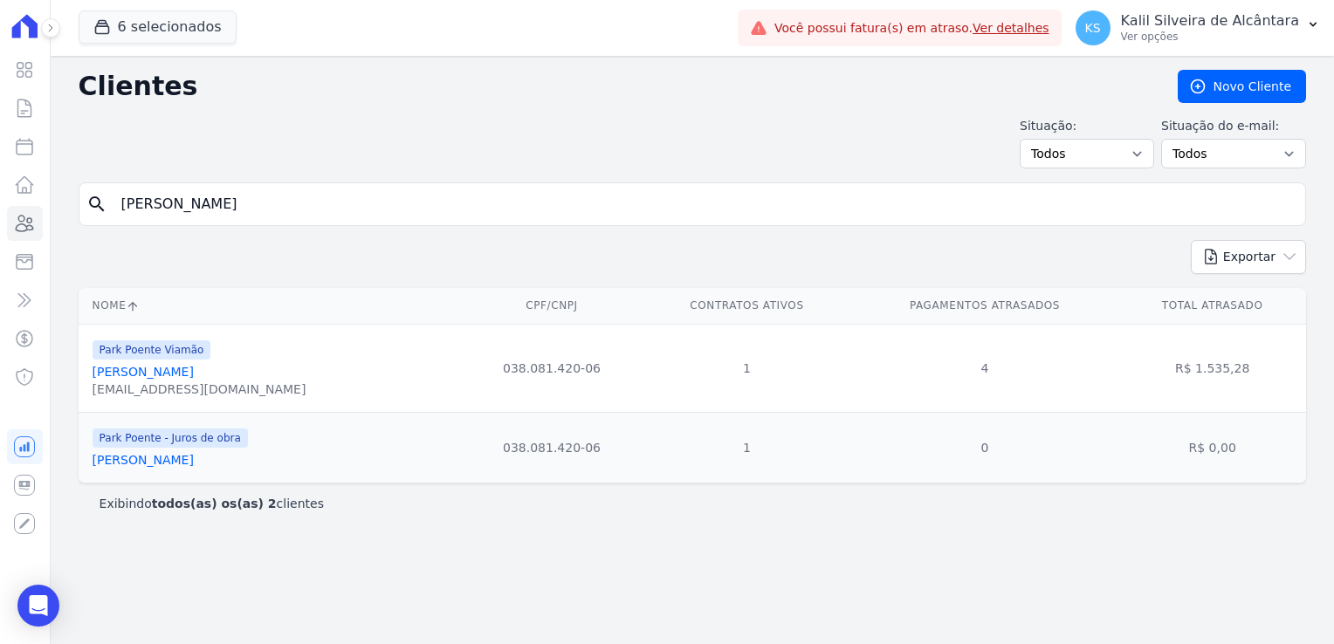
type input "A"
paste input "Andréa Moraes Justin"
type input "Andréa Moraes Justin"
click at [336, 260] on div "Exportar PDF CSV Dimob 2024" at bounding box center [692, 264] width 1227 height 48
click at [297, 202] on input "Andréa Moraes Justin" at bounding box center [704, 204] width 1187 height 35
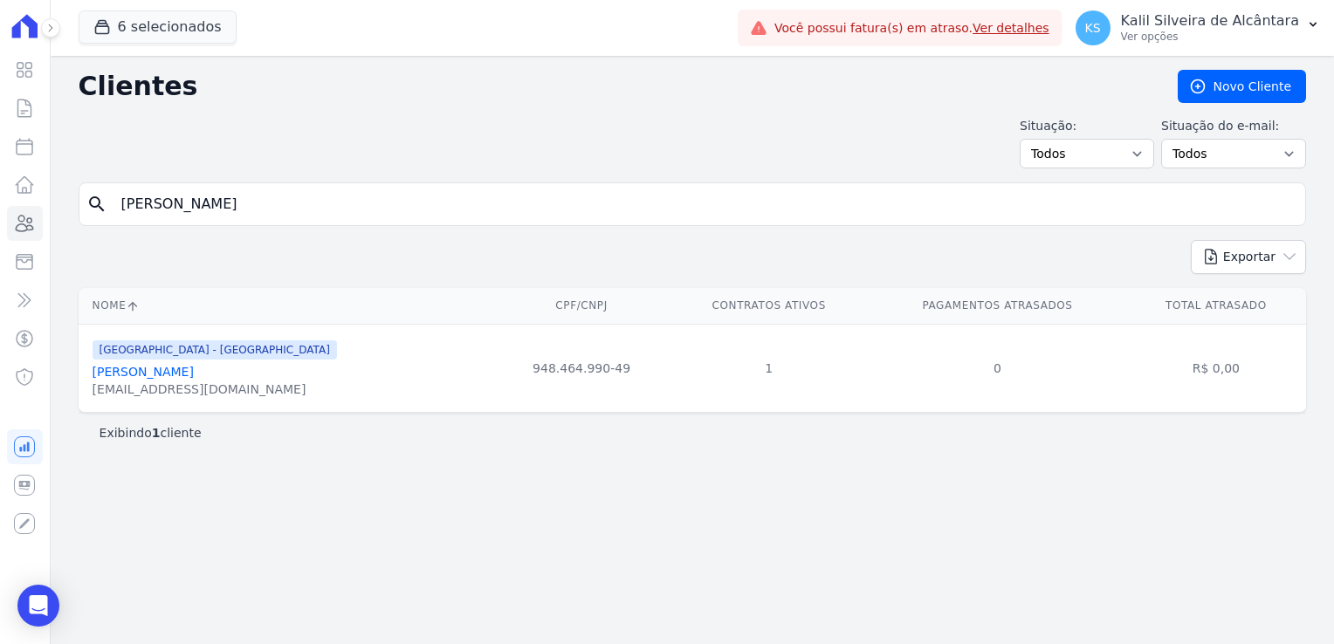
drag, startPoint x: 288, startPoint y: 209, endPoint x: -51, endPoint y: 211, distance: 339.5
click at [0, 211] on html "Visão Geral Contratos Parcelas Lotes Clientes Minha Carteira Transferências Cré…" at bounding box center [667, 322] width 1334 height 644
type input "Fabio da rosa"
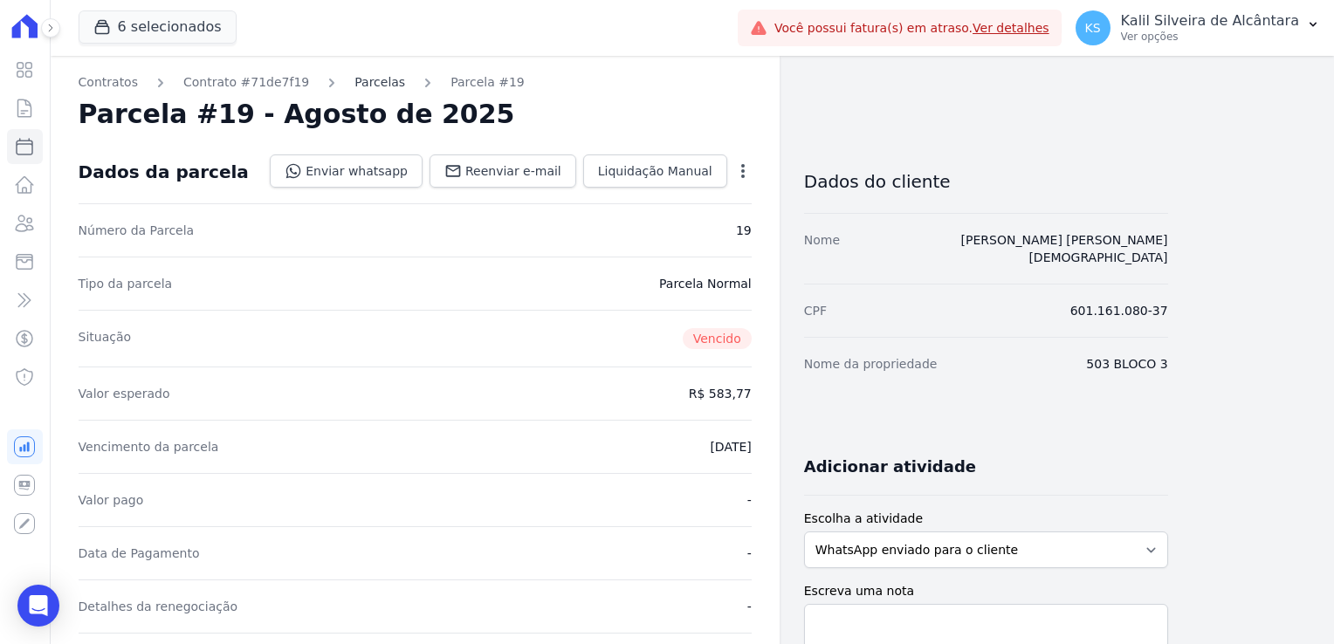
click at [360, 81] on link "Parcelas" at bounding box center [379, 82] width 51 height 18
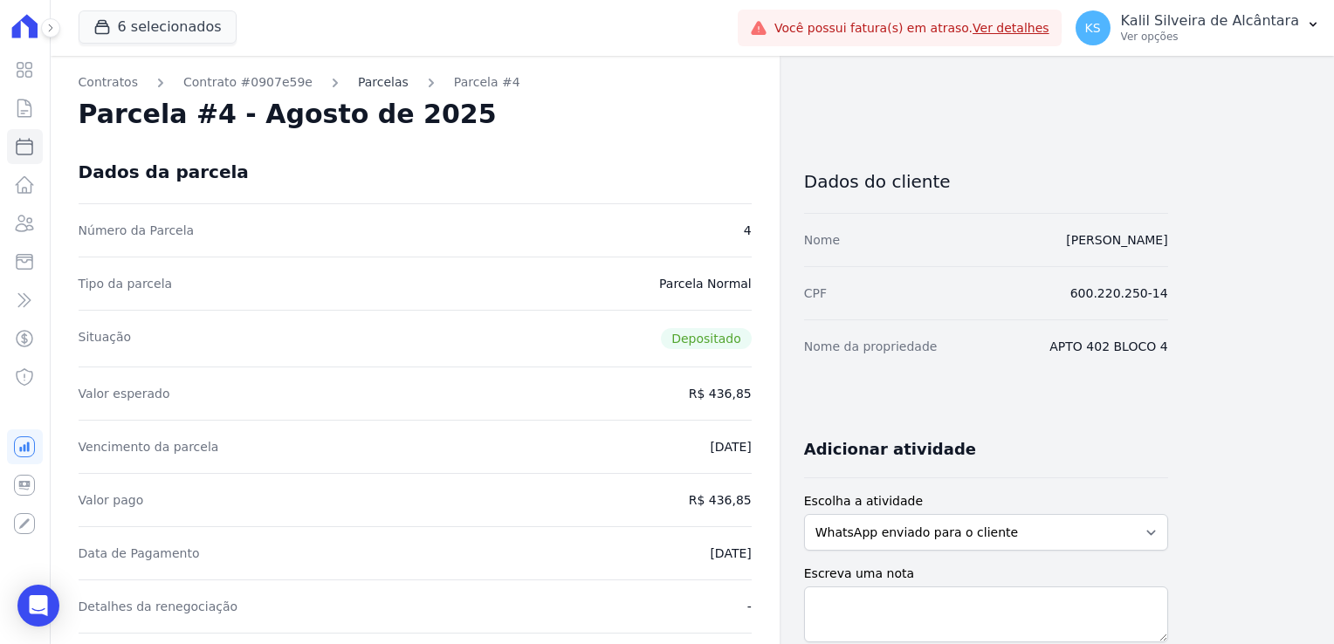
click at [360, 86] on link "Parcelas" at bounding box center [383, 82] width 51 height 18
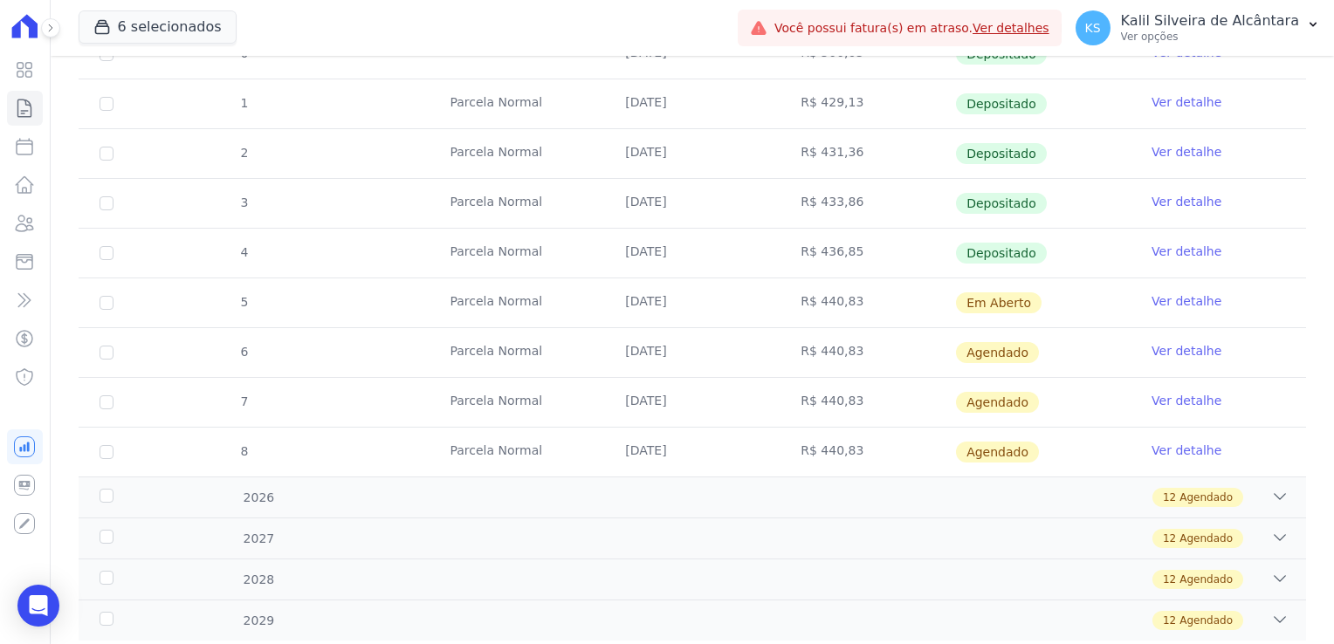
scroll to position [297, 0]
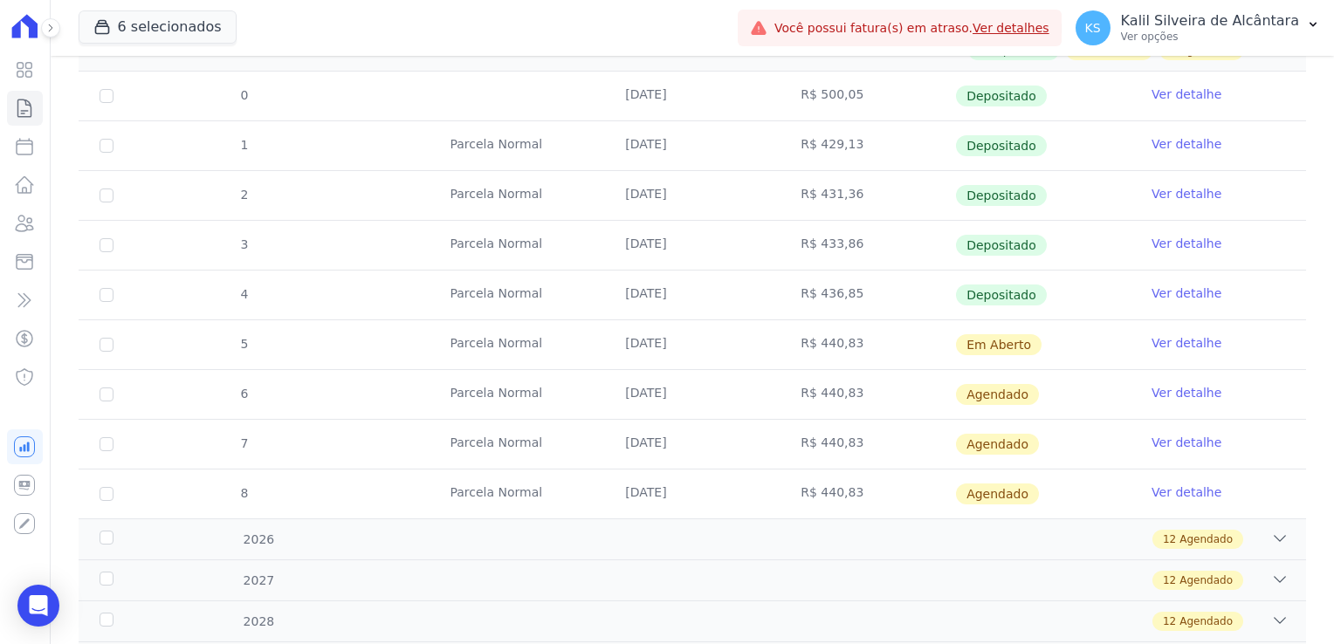
drag, startPoint x: 592, startPoint y: 341, endPoint x: 695, endPoint y: 349, distance: 103.3
click at [695, 349] on tr "5 Parcela Normal 10/09/2025 R$ 440,83 Em Aberto Ver detalhe" at bounding box center [692, 344] width 1227 height 50
drag, startPoint x: 695, startPoint y: 349, endPoint x: 650, endPoint y: 400, distance: 67.4
click at [650, 400] on td "[DATE]" at bounding box center [691, 394] width 175 height 49
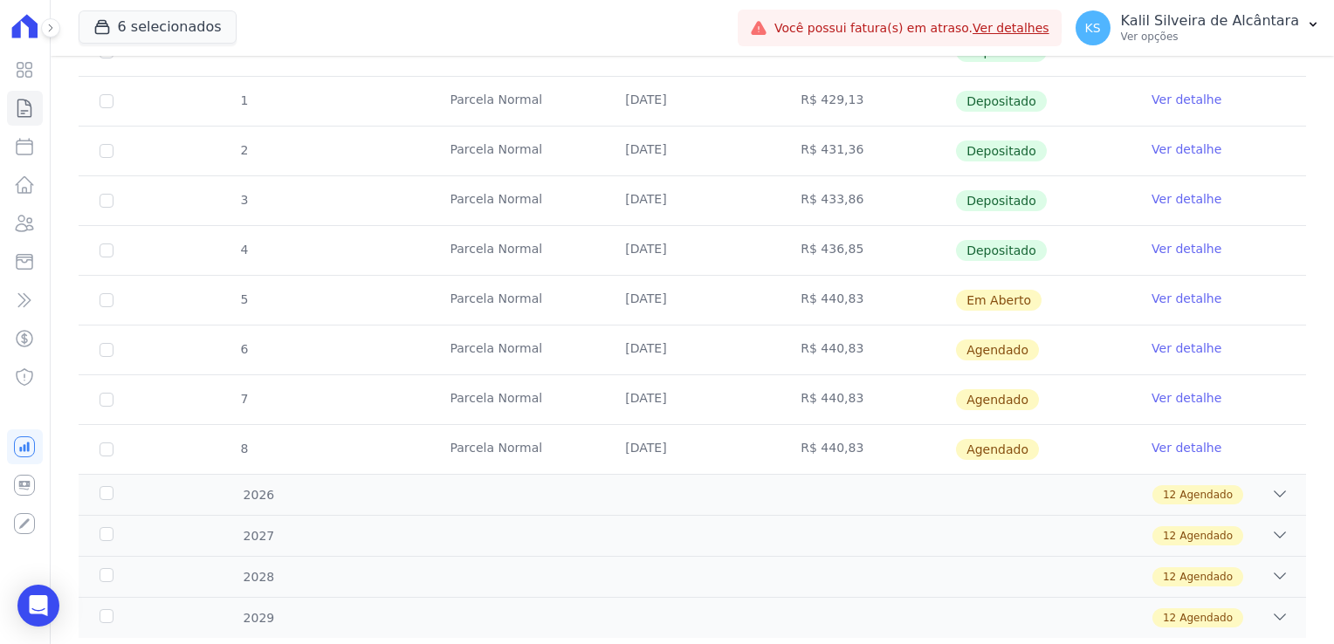
scroll to position [384, 0]
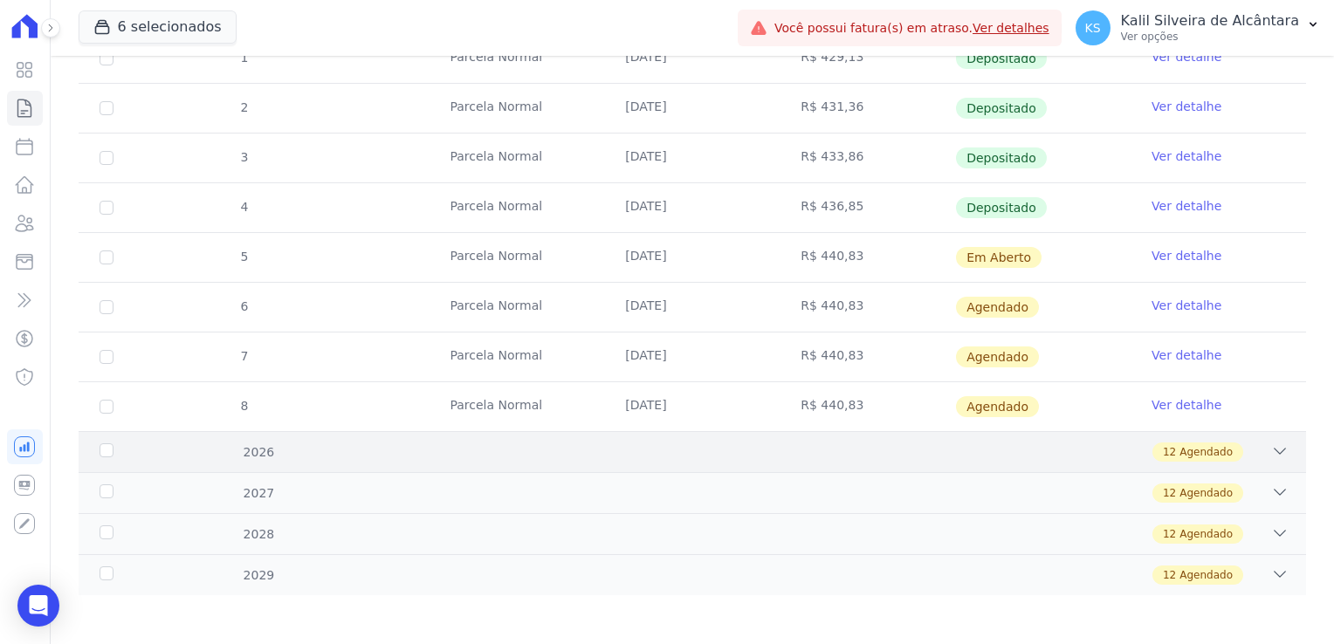
click at [291, 457] on div "12 Agendado" at bounding box center [752, 452] width 1073 height 19
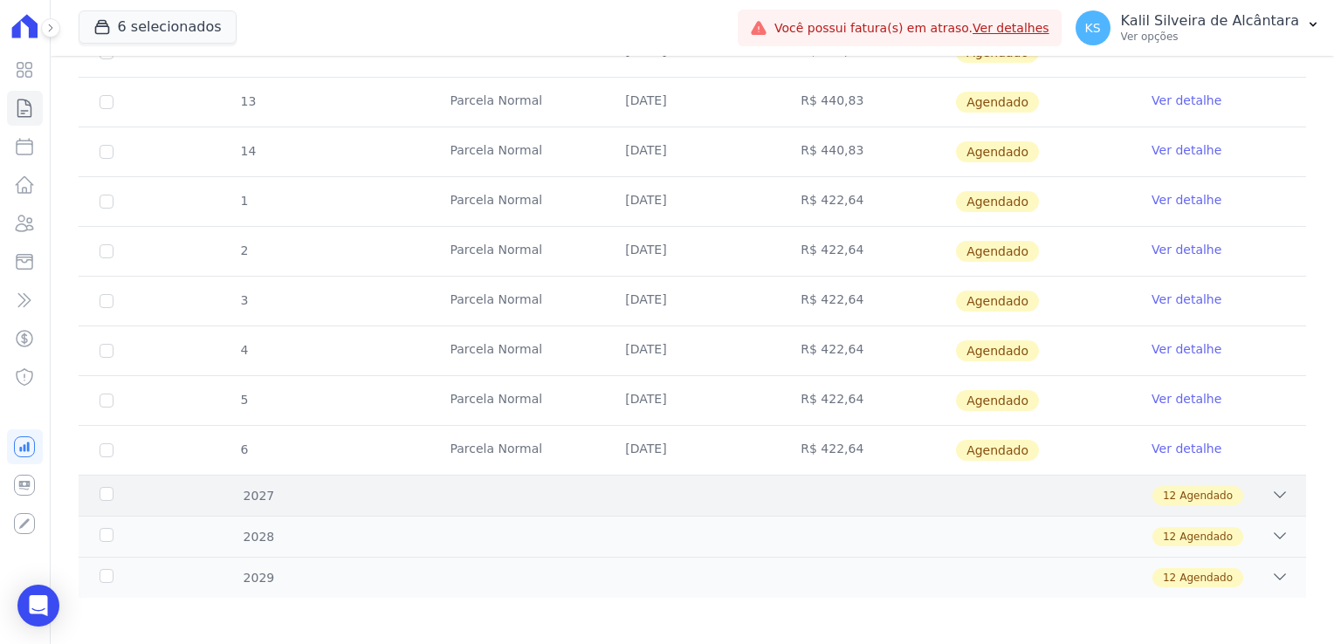
click at [479, 486] on div "12 Agendado" at bounding box center [752, 495] width 1073 height 19
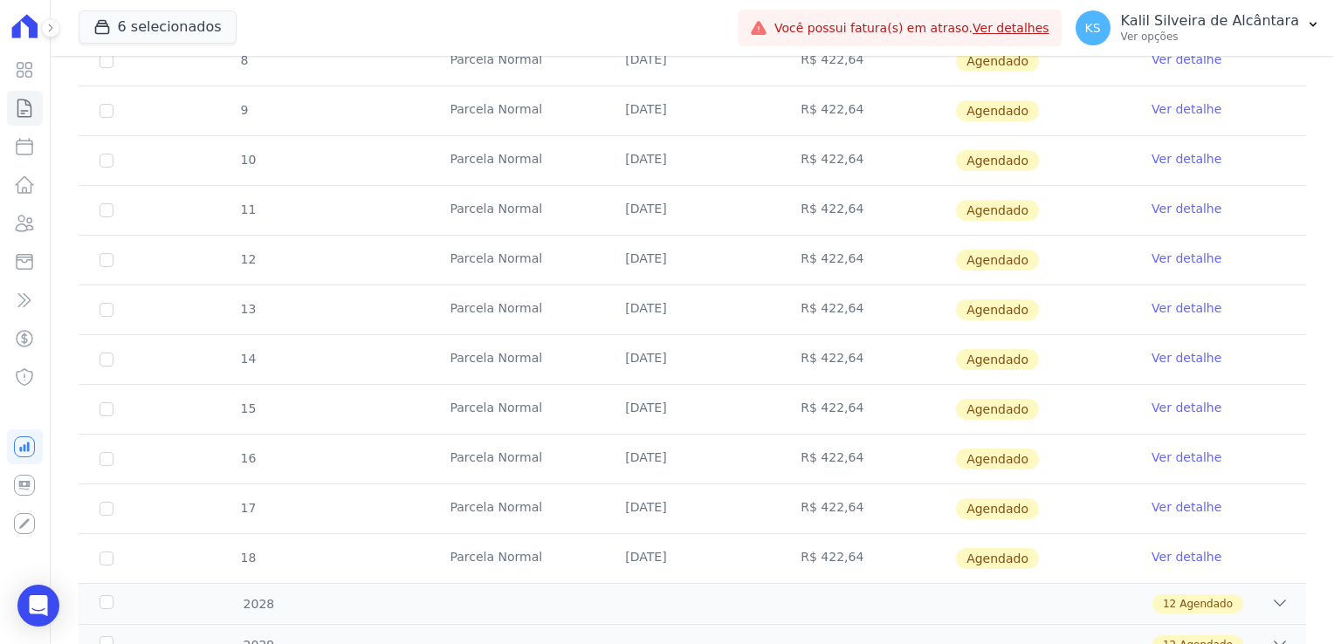
scroll to position [1574, 0]
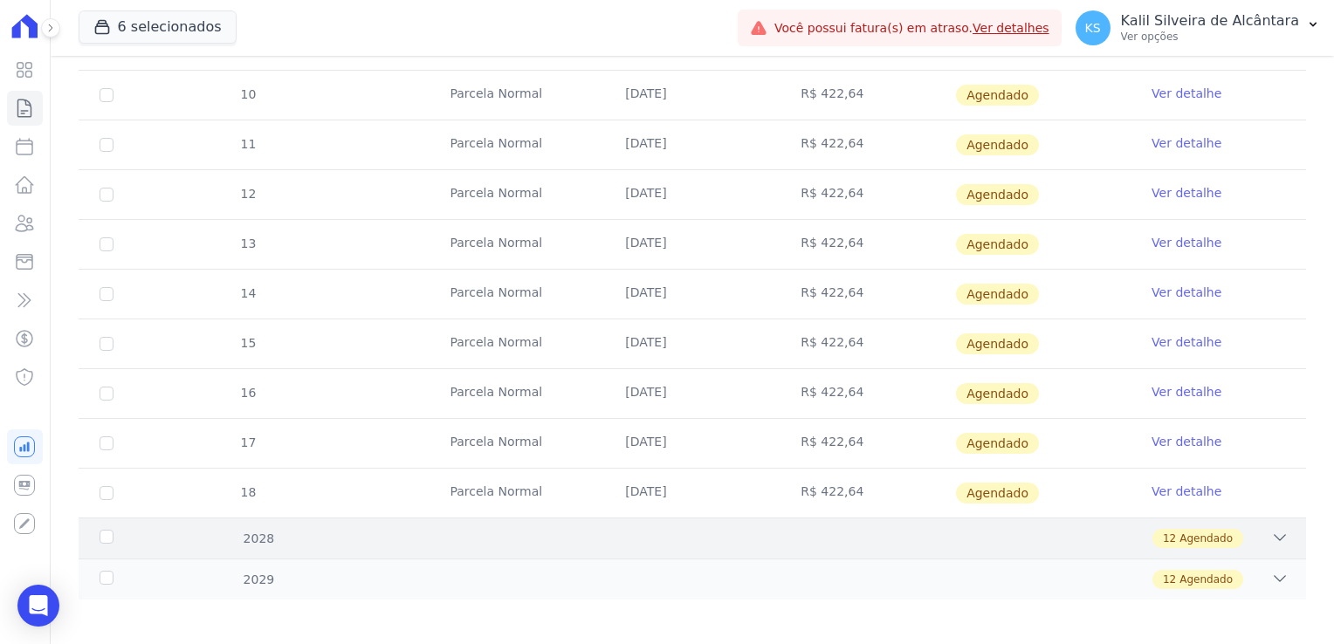
click at [482, 530] on div "12 Agendado" at bounding box center [752, 538] width 1073 height 19
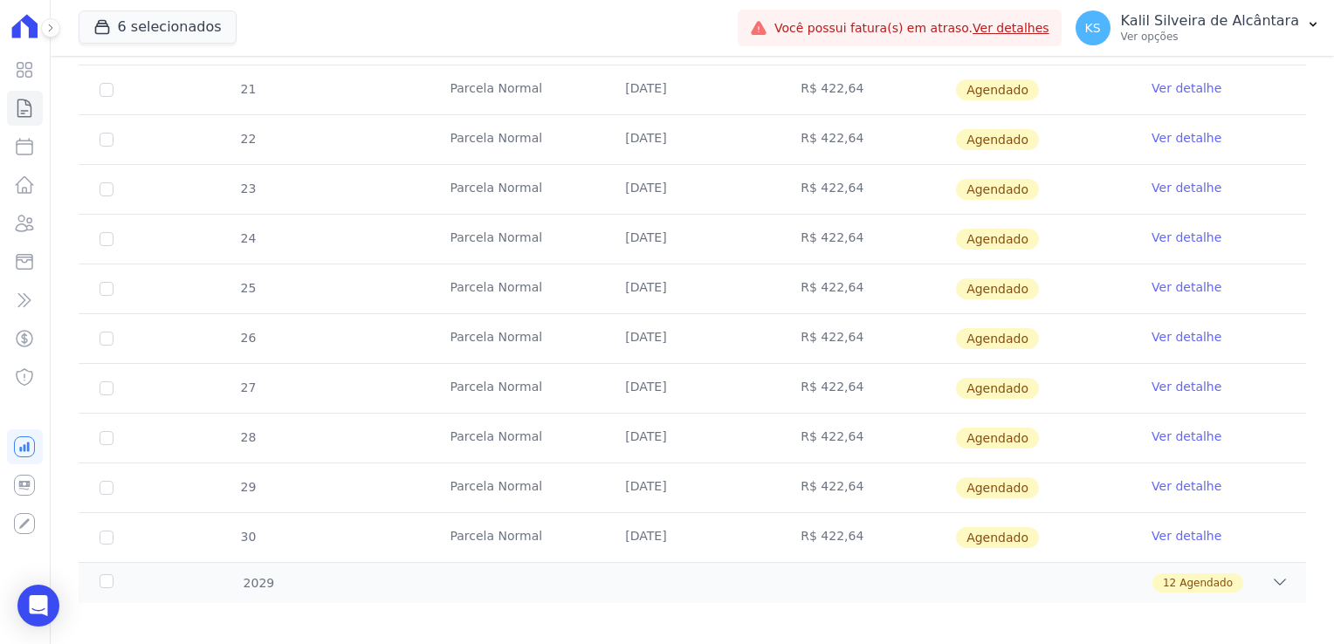
scroll to position [2168, 0]
click at [485, 581] on div "2029 12 Agendado" at bounding box center [692, 581] width 1227 height 41
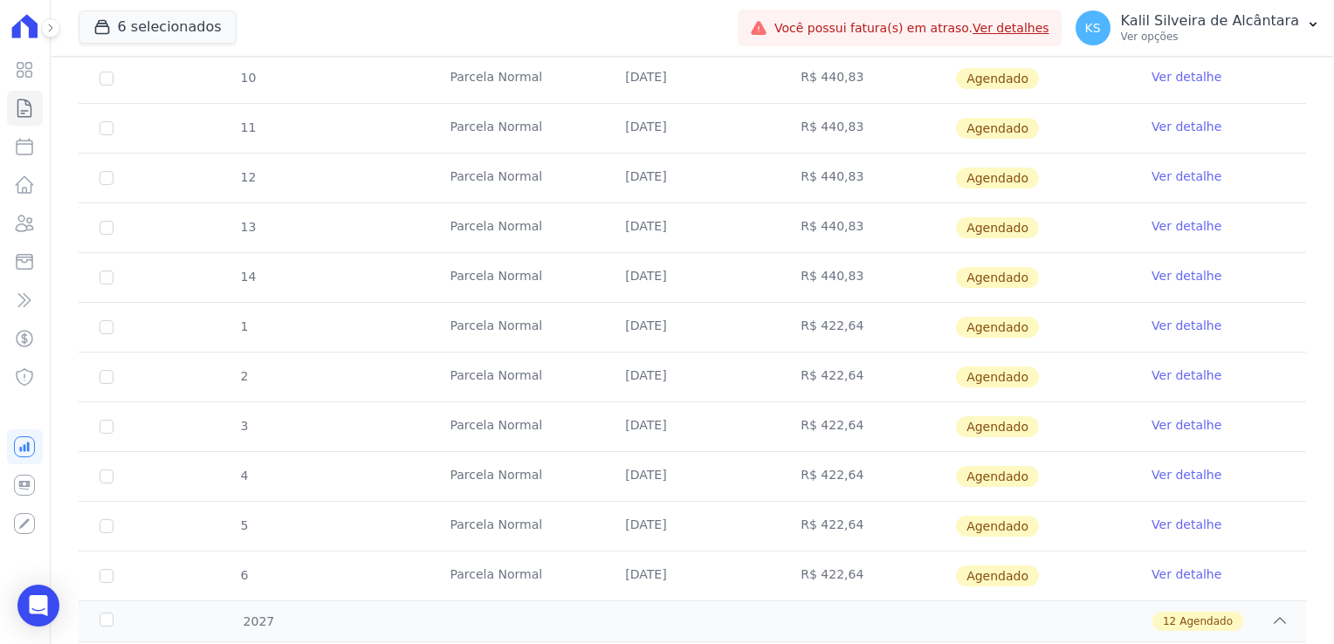
scroll to position [843, 0]
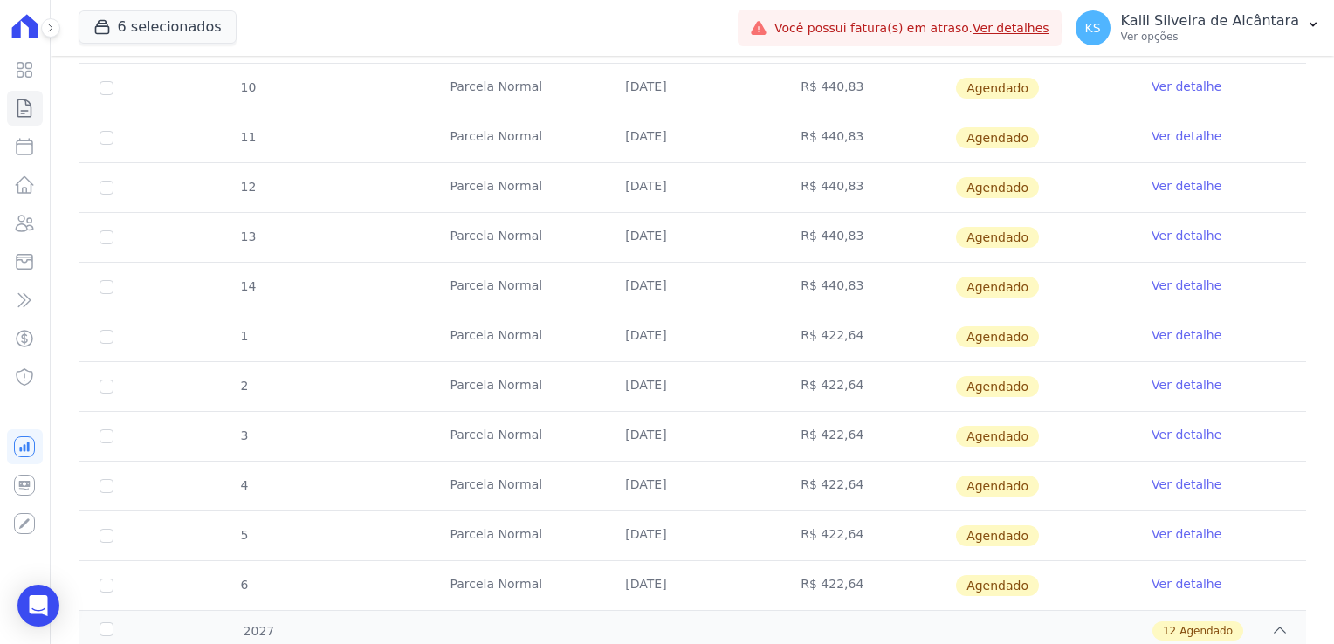
drag, startPoint x: 781, startPoint y: 280, endPoint x: 848, endPoint y: 280, distance: 67.2
click at [848, 280] on td "R$ 440,83" at bounding box center [866, 287] width 175 height 49
drag, startPoint x: 848, startPoint y: 280, endPoint x: 853, endPoint y: 322, distance: 42.1
click at [853, 322] on td "R$ 422,64" at bounding box center [866, 336] width 175 height 49
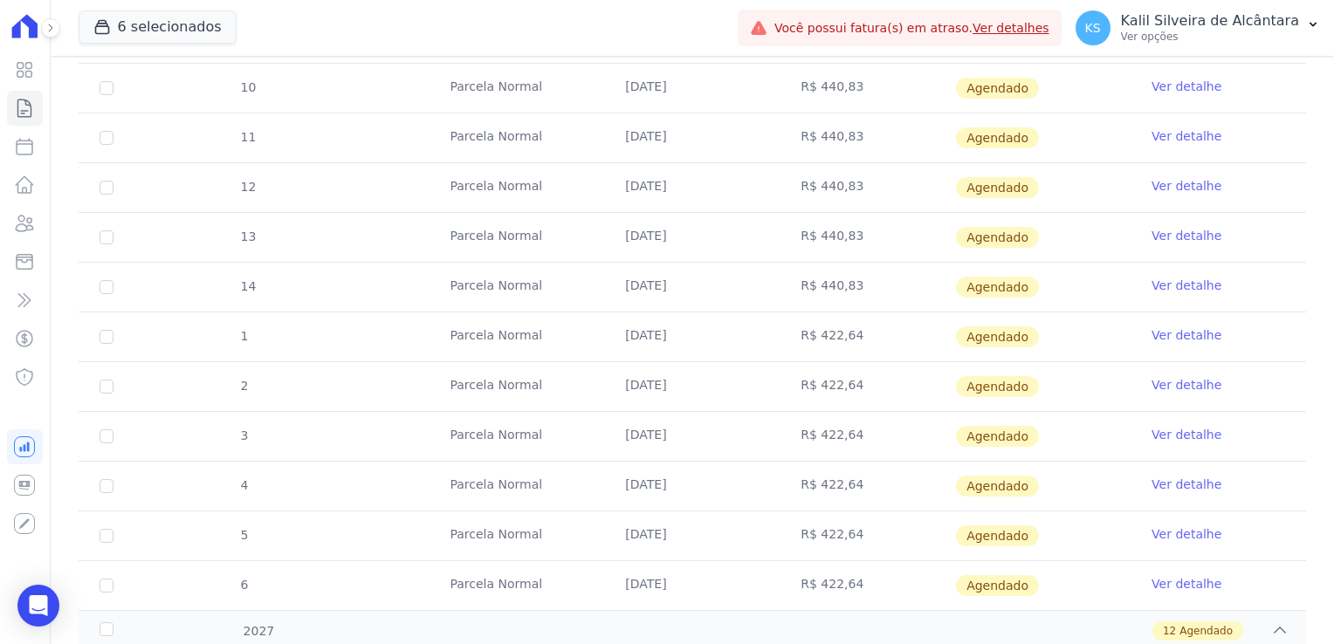
click at [872, 278] on td "R$ 440,83" at bounding box center [866, 287] width 175 height 49
drag, startPoint x: 844, startPoint y: 282, endPoint x: 754, endPoint y: 312, distance: 94.9
click at [754, 312] on tbody "9 Parcela Normal 10/01/2026 R$ 440,83 Agendado Ver detalhe 10 Parcela Normal 10…" at bounding box center [692, 312] width 1227 height 596
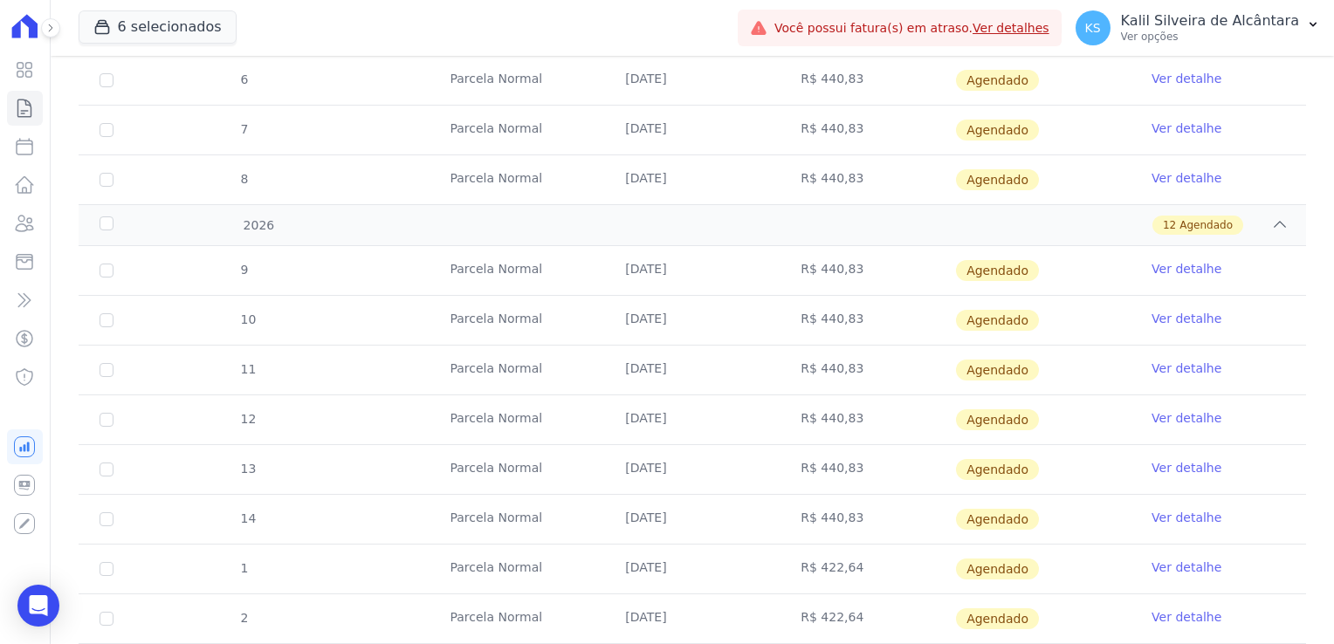
scroll to position [581, 0]
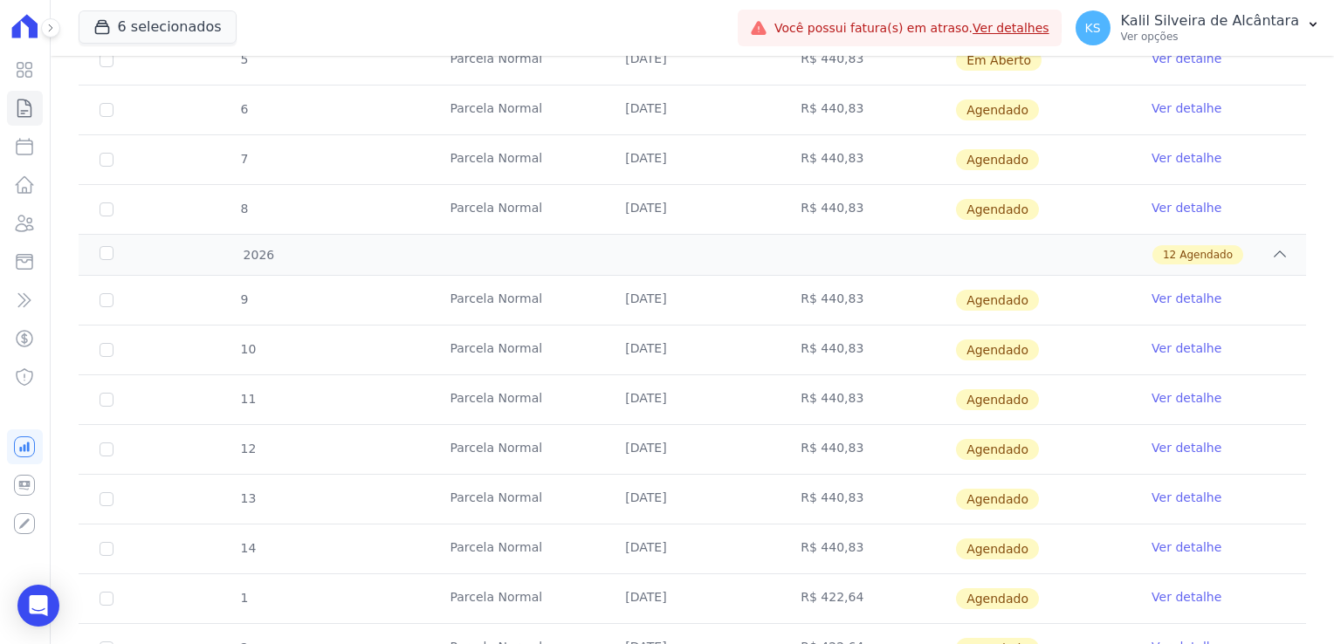
click at [890, 525] on td "R$ 440,83" at bounding box center [866, 549] width 175 height 49
drag, startPoint x: 786, startPoint y: 494, endPoint x: 812, endPoint y: 495, distance: 26.2
click at [812, 495] on td "R$ 440,83" at bounding box center [866, 499] width 175 height 49
drag, startPoint x: 812, startPoint y: 495, endPoint x: 834, endPoint y: 439, distance: 60.3
click at [834, 439] on td "R$ 440,83" at bounding box center [866, 449] width 175 height 49
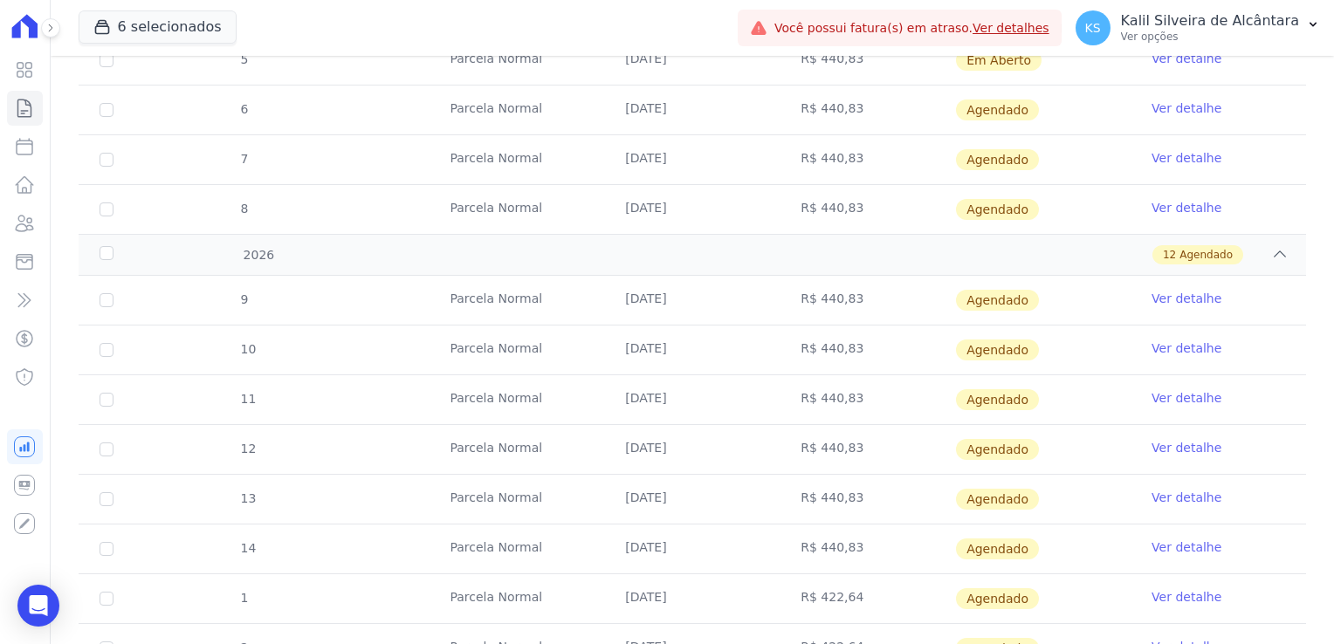
drag, startPoint x: 834, startPoint y: 439, endPoint x: 859, endPoint y: 391, distance: 53.9
click at [859, 391] on td "R$ 440,83" at bounding box center [866, 399] width 175 height 49
drag, startPoint x: 859, startPoint y: 391, endPoint x: 834, endPoint y: 340, distance: 56.2
click at [834, 340] on td "R$ 440,83" at bounding box center [866, 350] width 175 height 49
drag, startPoint x: 834, startPoint y: 340, endPoint x: 855, endPoint y: 293, distance: 51.6
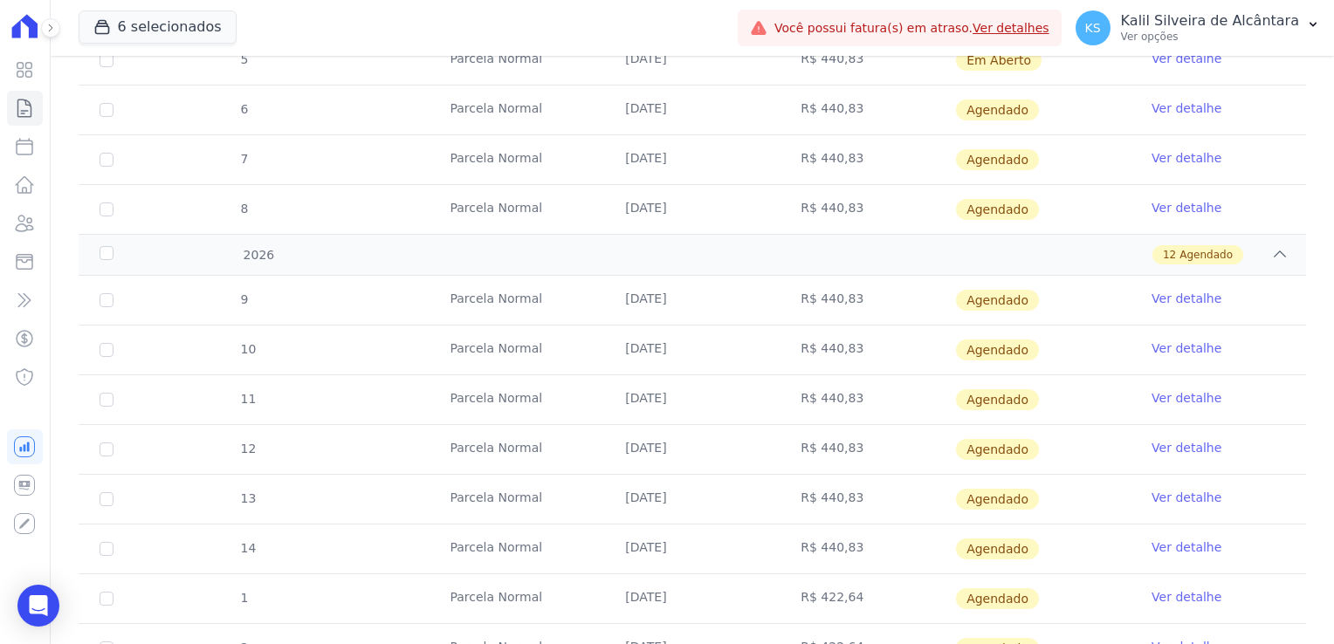
click at [855, 293] on td "R$ 440,83" at bounding box center [866, 300] width 175 height 49
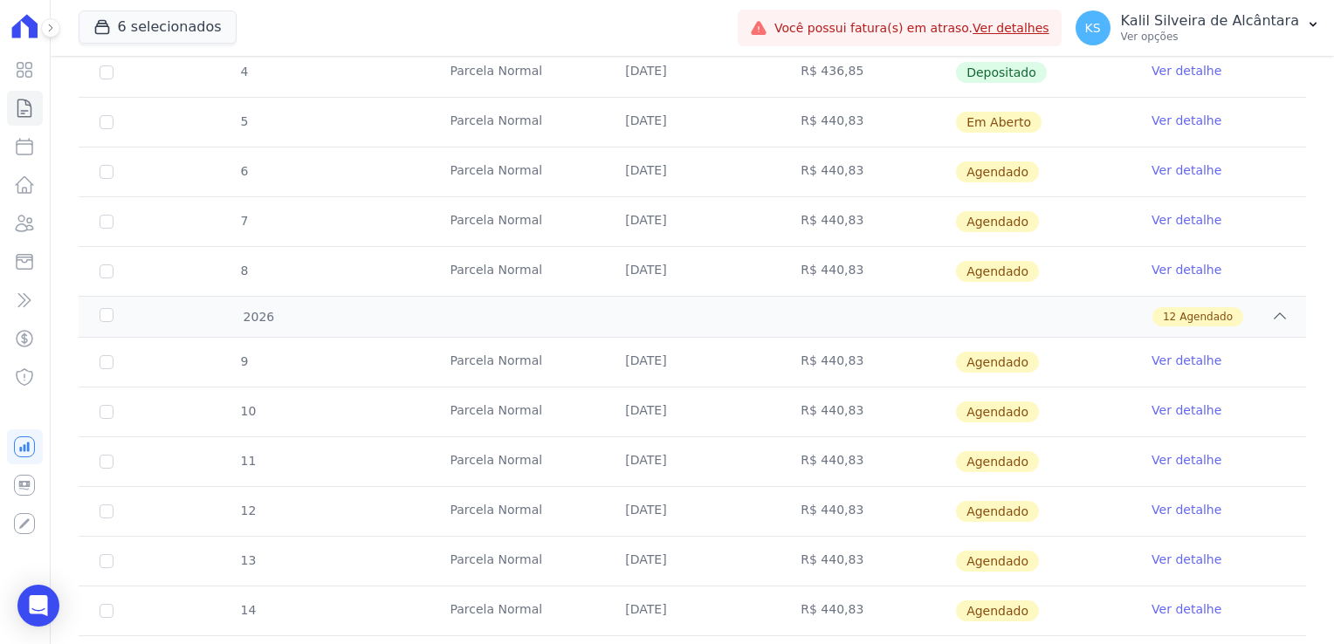
scroll to position [494, 0]
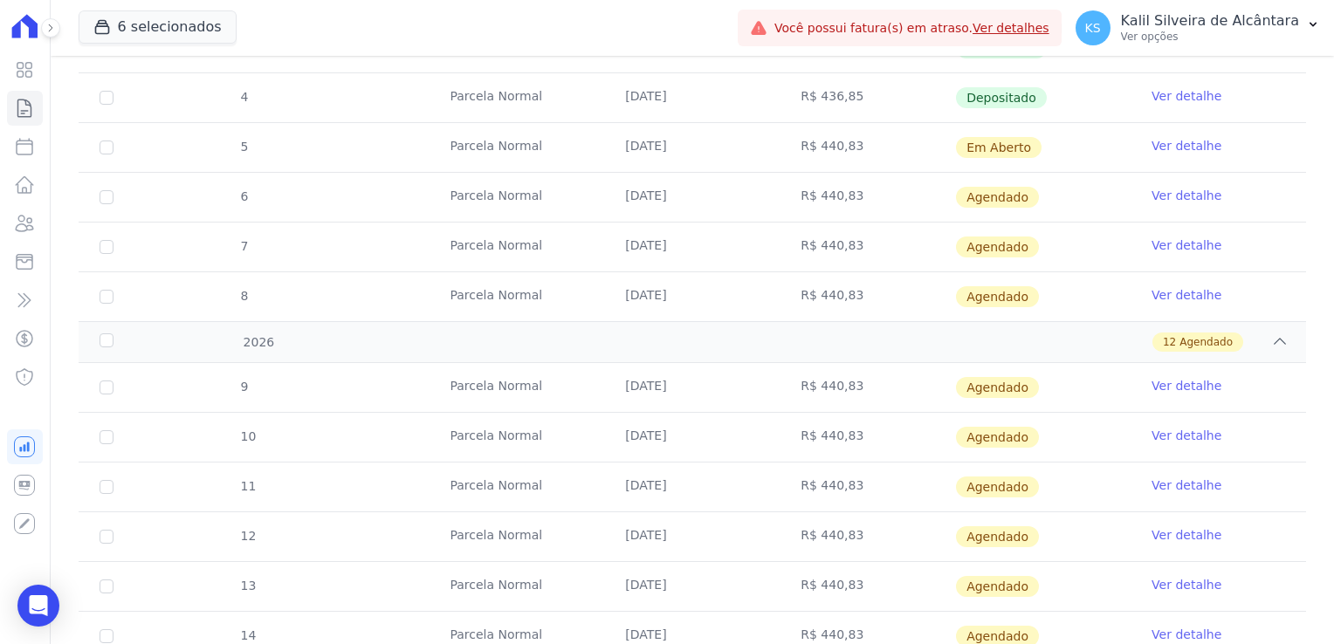
drag, startPoint x: 792, startPoint y: 286, endPoint x: 817, endPoint y: 289, distance: 25.4
click at [817, 289] on td "R$ 440,83" at bounding box center [866, 296] width 175 height 49
drag, startPoint x: 817, startPoint y: 289, endPoint x: 817, endPoint y: 253, distance: 35.8
click at [817, 253] on td "R$ 440,83" at bounding box center [866, 247] width 175 height 49
drag, startPoint x: 817, startPoint y: 253, endPoint x: 821, endPoint y: 189, distance: 63.9
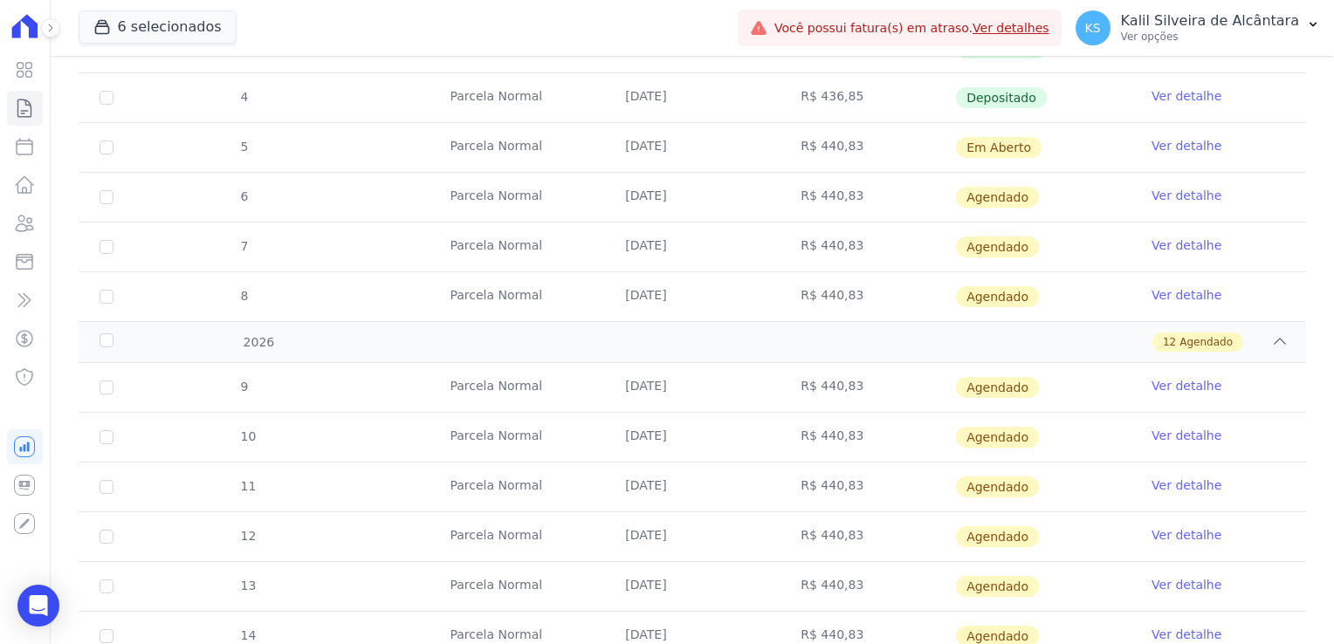
click at [821, 189] on td "R$ 440,83" at bounding box center [866, 197] width 175 height 49
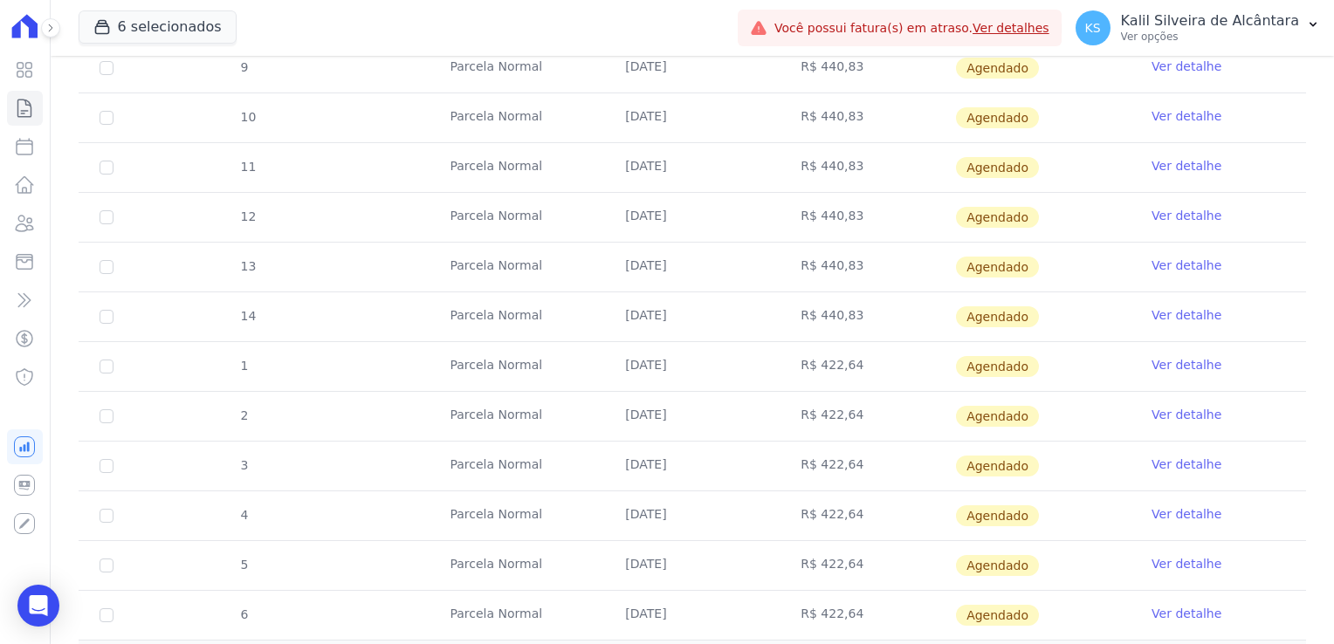
scroll to position [843, 0]
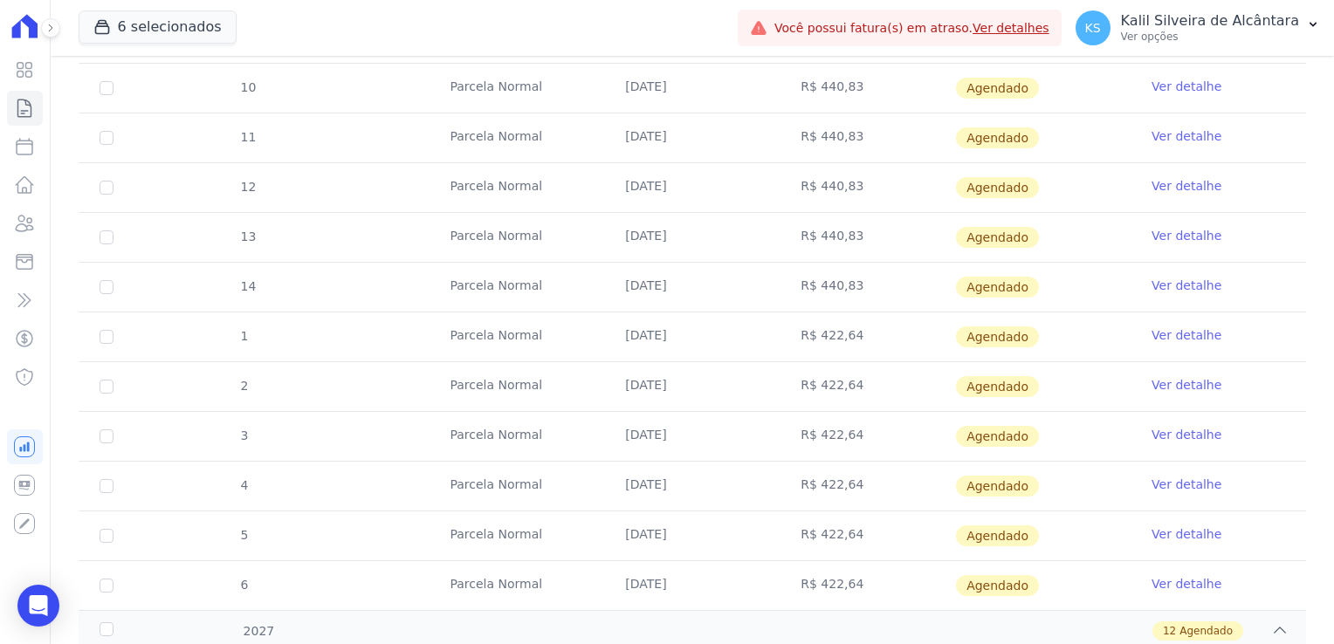
drag, startPoint x: 796, startPoint y: 276, endPoint x: 882, endPoint y: 274, distance: 86.4
click at [882, 274] on td "R$ 440,83" at bounding box center [866, 287] width 175 height 49
drag, startPoint x: 882, startPoint y: 274, endPoint x: 882, endPoint y: 216, distance: 58.5
click at [899, 218] on td "R$ 440,83" at bounding box center [866, 237] width 175 height 49
drag, startPoint x: 847, startPoint y: 244, endPoint x: 885, endPoint y: 244, distance: 37.5
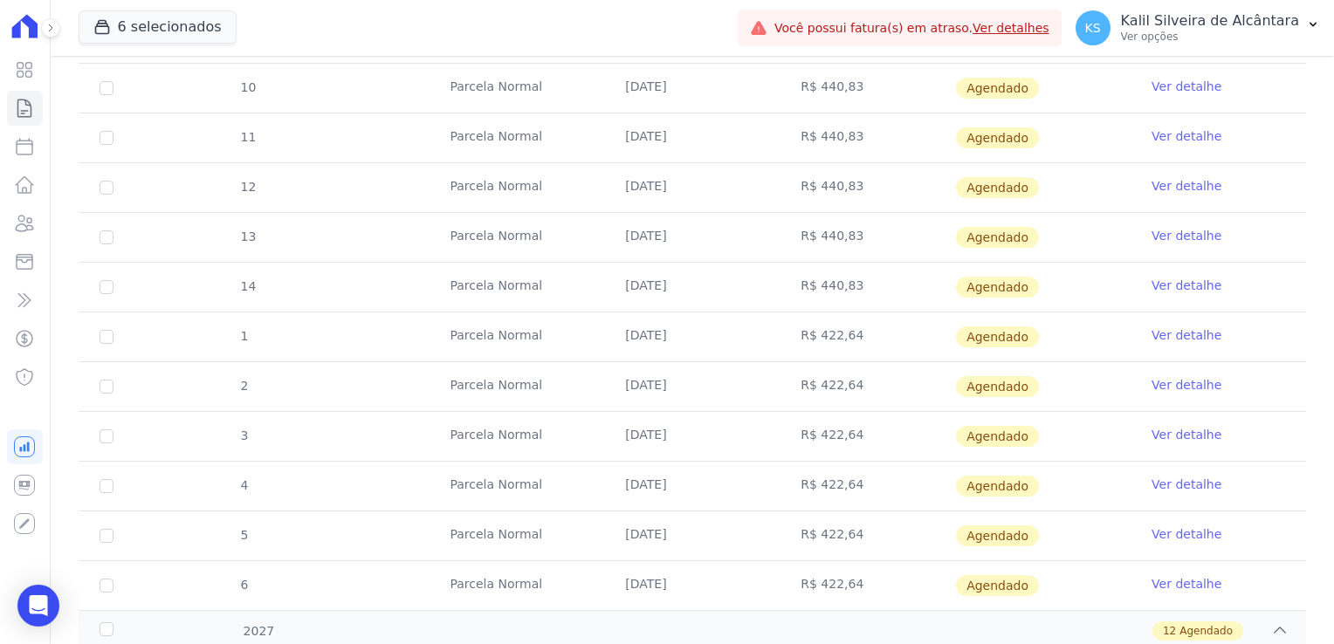
click at [885, 244] on tr "13 Parcela Normal 10/05/2026 R$ 440,83 Agendado Ver detalhe" at bounding box center [692, 237] width 1227 height 50
drag, startPoint x: 885, startPoint y: 244, endPoint x: 848, endPoint y: 287, distance: 56.3
click at [848, 287] on tr "14 Parcela Normal 10/06/2026 R$ 440,83 Agendado Ver detalhe" at bounding box center [692, 287] width 1227 height 50
drag, startPoint x: 848, startPoint y: 287, endPoint x: 939, endPoint y: 223, distance: 110.9
click at [939, 223] on td "R$ 440,83" at bounding box center [866, 237] width 175 height 49
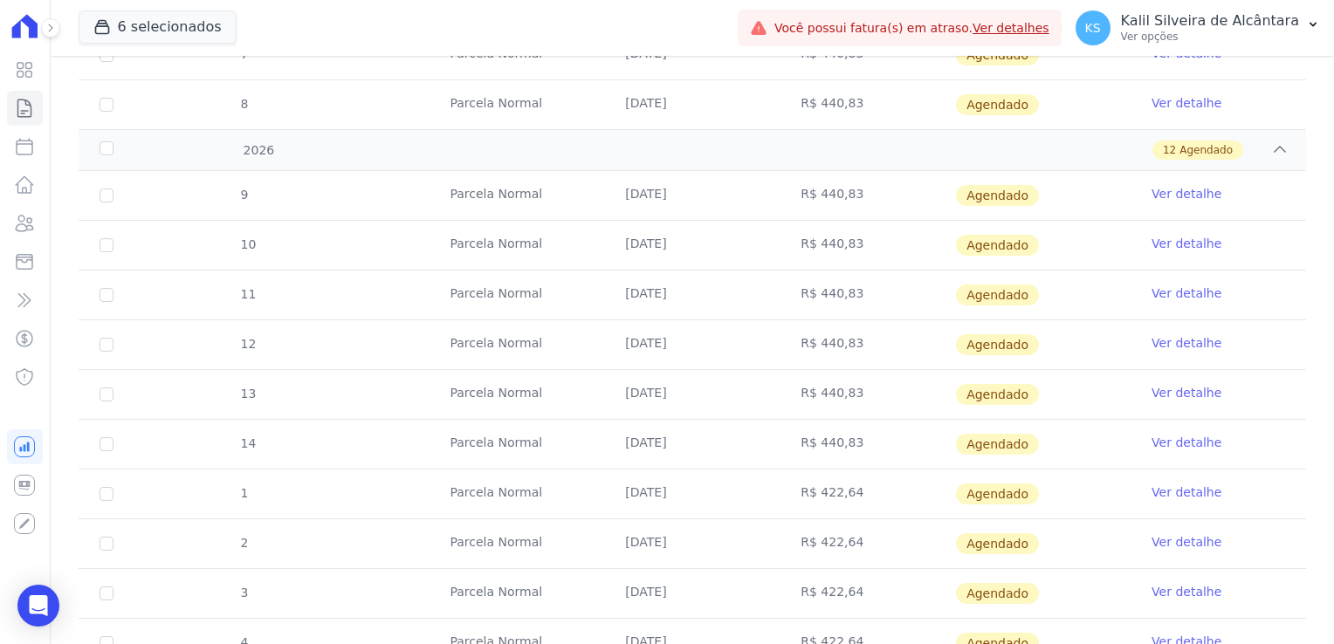
scroll to position [581, 0]
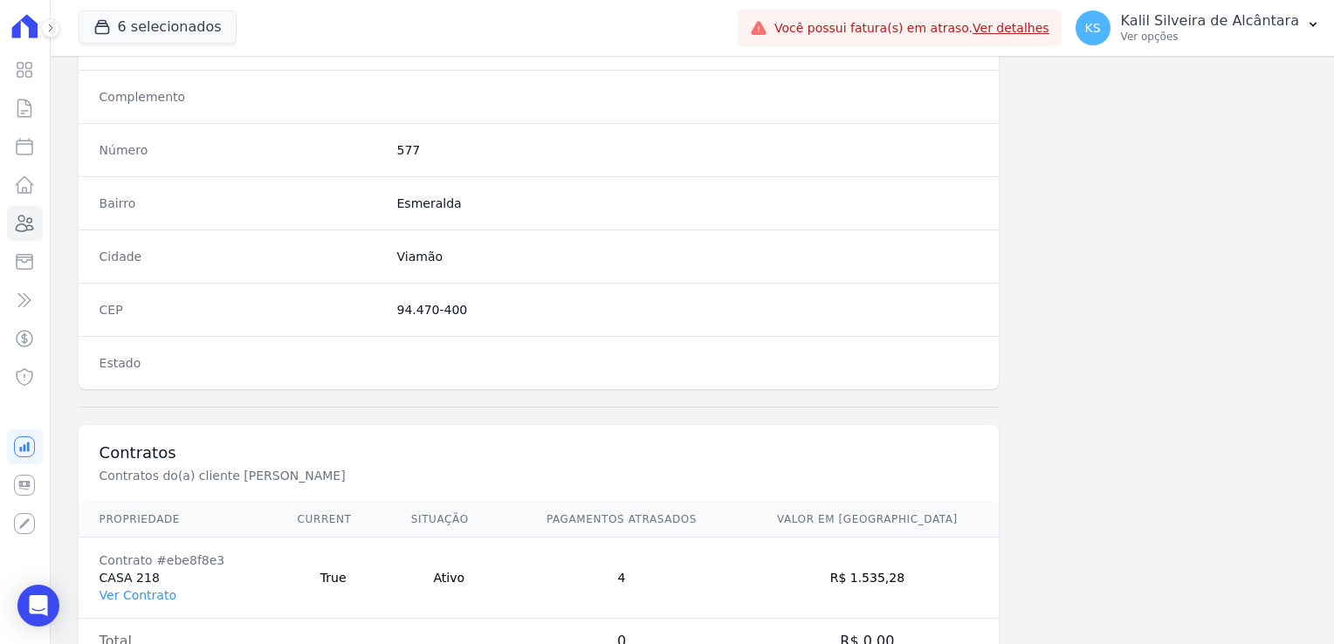
scroll to position [983, 0]
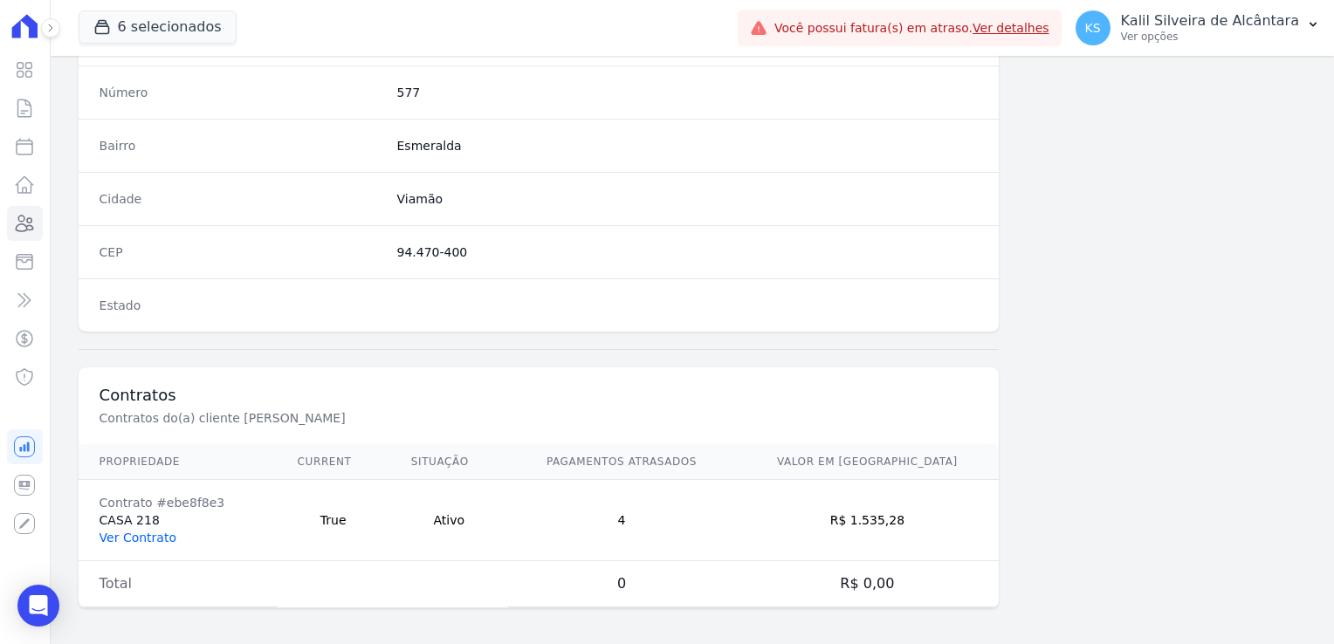
click at [125, 531] on link "Ver Contrato" at bounding box center [137, 538] width 77 height 14
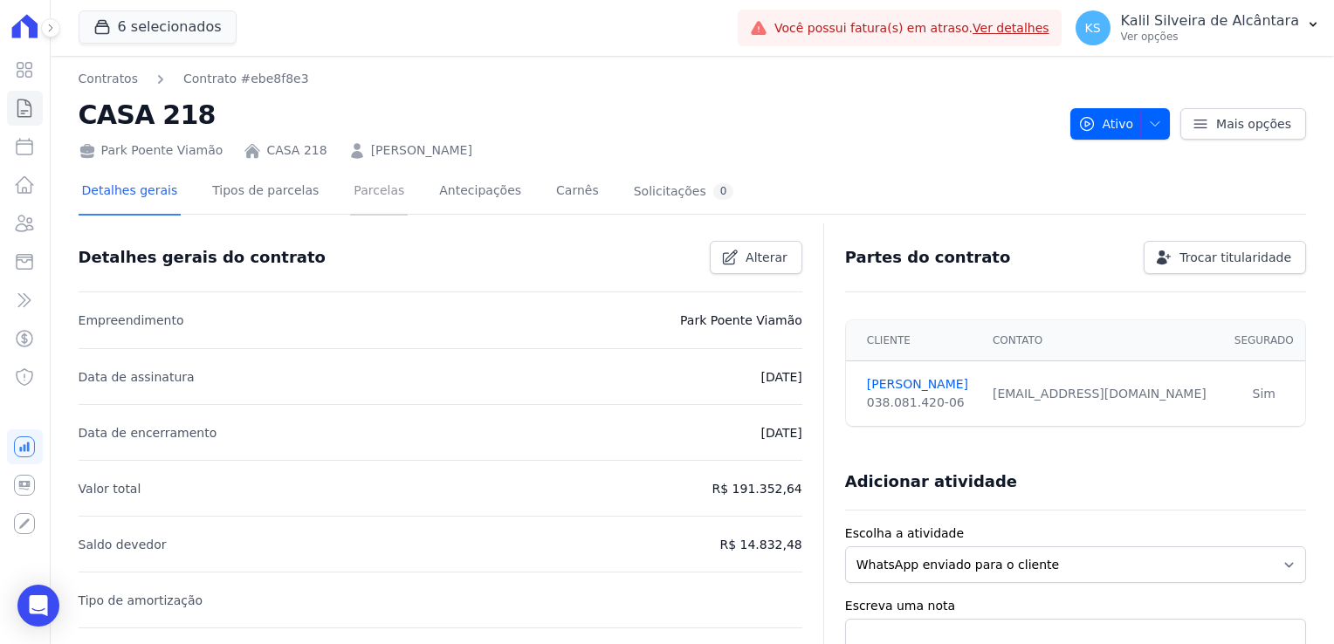
click at [350, 194] on link "Parcelas" at bounding box center [379, 192] width 58 height 46
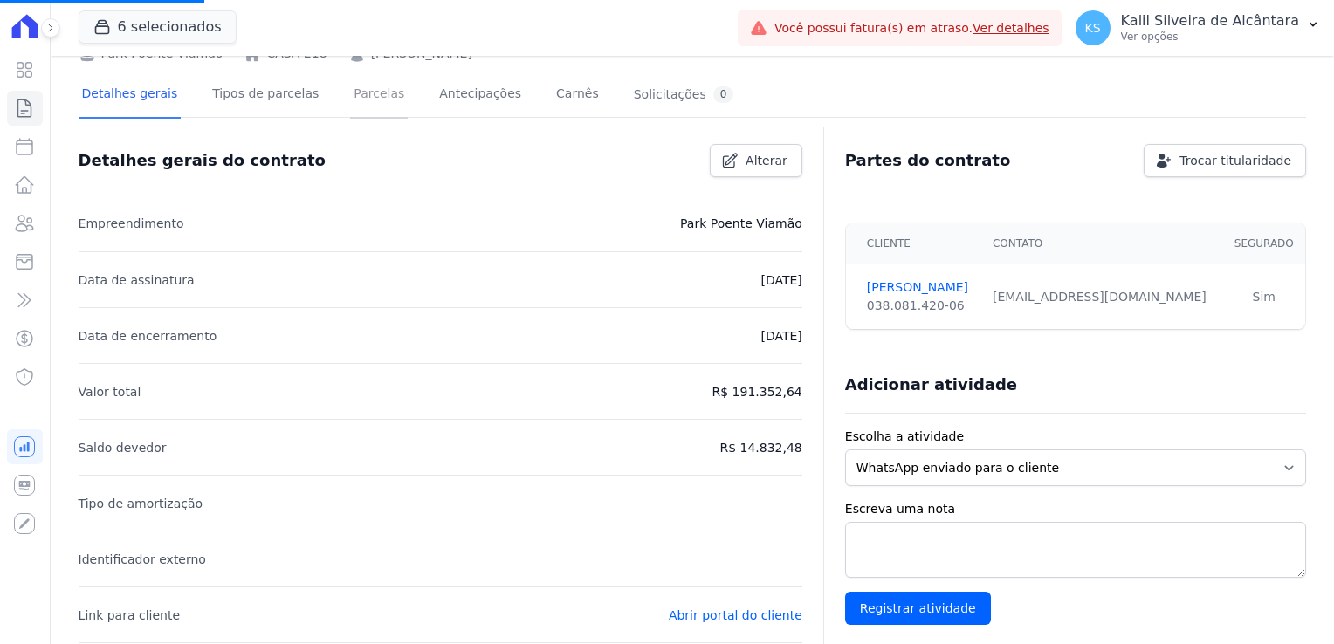
scroll to position [563, 0]
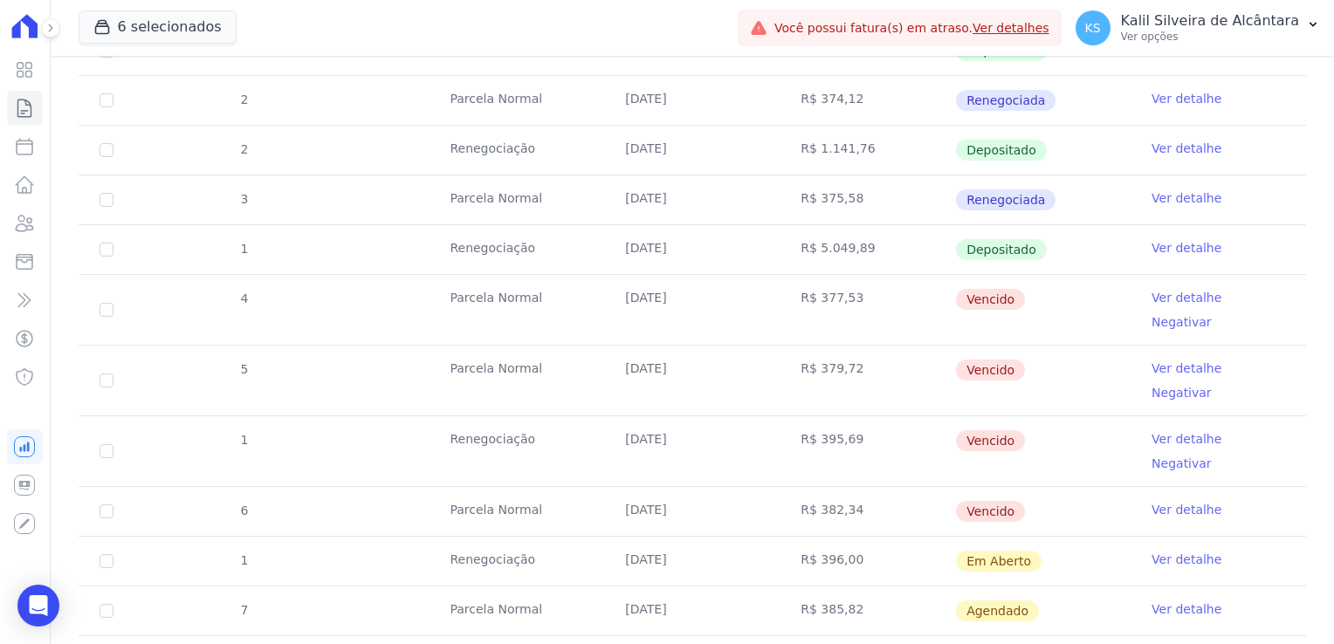
scroll to position [786, 0]
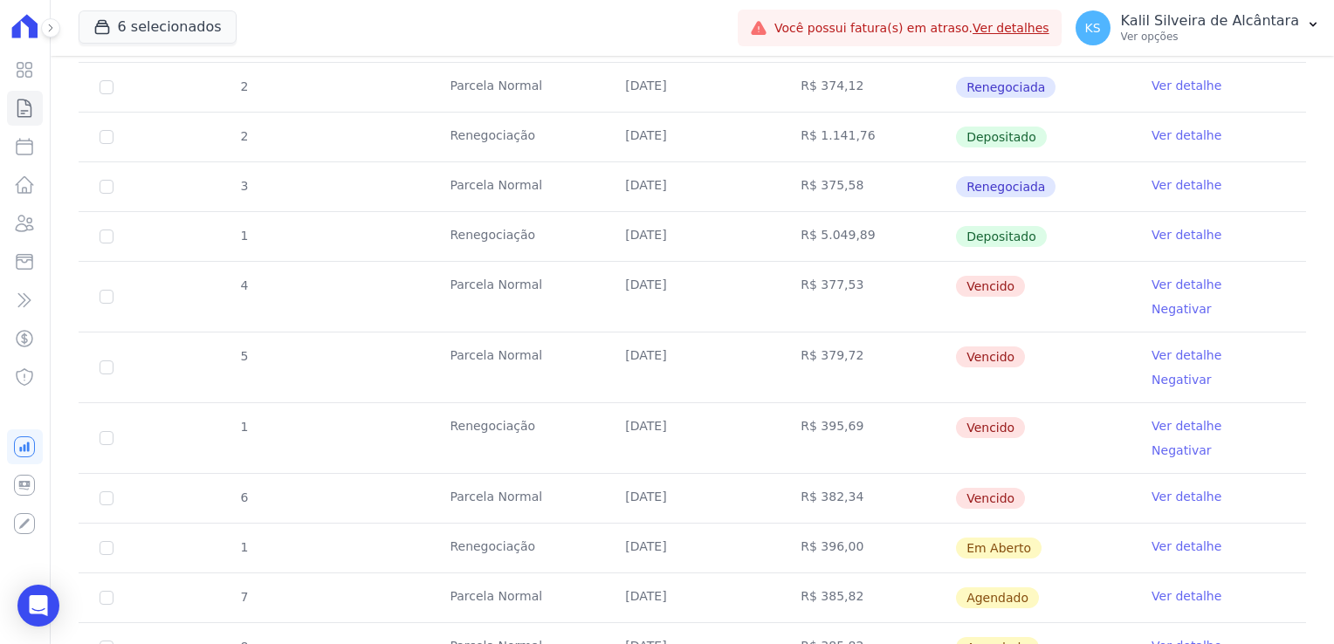
drag, startPoint x: 853, startPoint y: 429, endPoint x: 779, endPoint y: 281, distance: 165.5
click at [779, 281] on tbody "16 Parcela Normal 08/02/2025 R$ 1.389,17 Pago por fora Ver detalhe 19 Parcela N…" at bounding box center [692, 218] width 1227 height 1107
drag, startPoint x: 779, startPoint y: 281, endPoint x: 877, endPoint y: 403, distance: 156.5
click at [877, 403] on td "R$ 395,69" at bounding box center [866, 438] width 175 height 70
click at [870, 474] on td "R$ 382,34" at bounding box center [866, 498] width 175 height 49
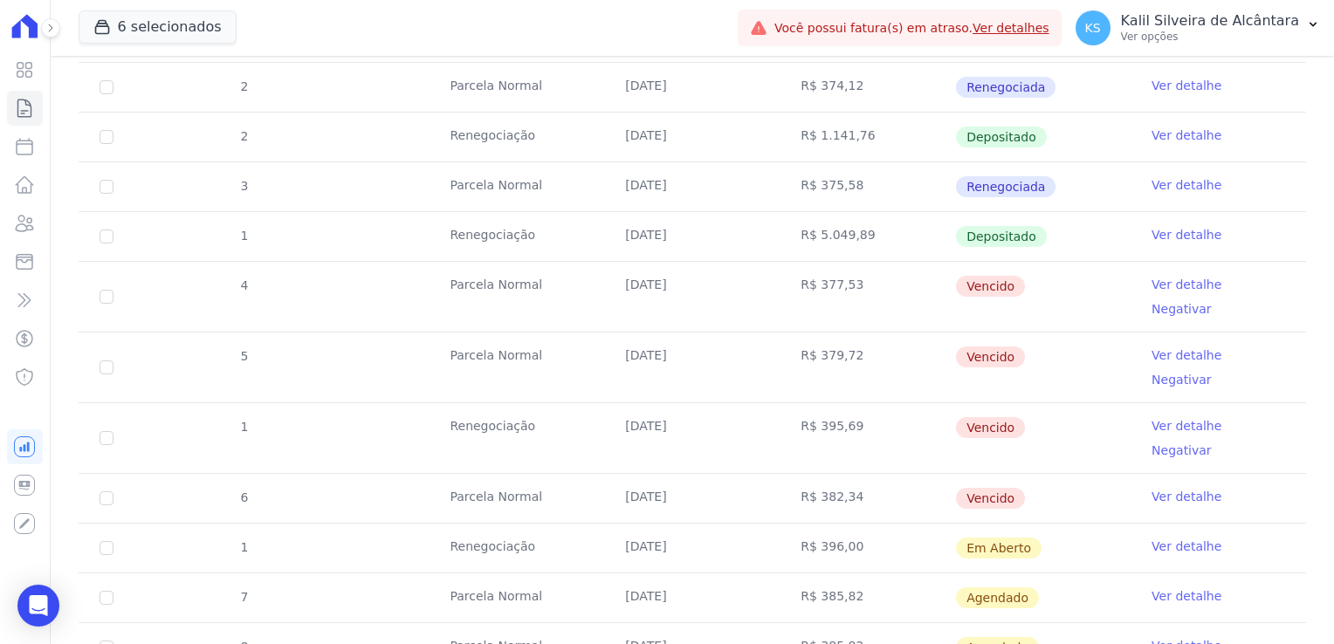
drag, startPoint x: 856, startPoint y: 434, endPoint x: 786, endPoint y: 281, distance: 167.9
click at [786, 281] on tbody "16 Parcela Normal 08/02/2025 R$ 1.389,17 Pago por fora Ver detalhe 19 Parcela N…" at bounding box center [692, 218] width 1227 height 1107
click at [106, 491] on input "checkbox" at bounding box center [106, 498] width 14 height 14
checkbox input "true"
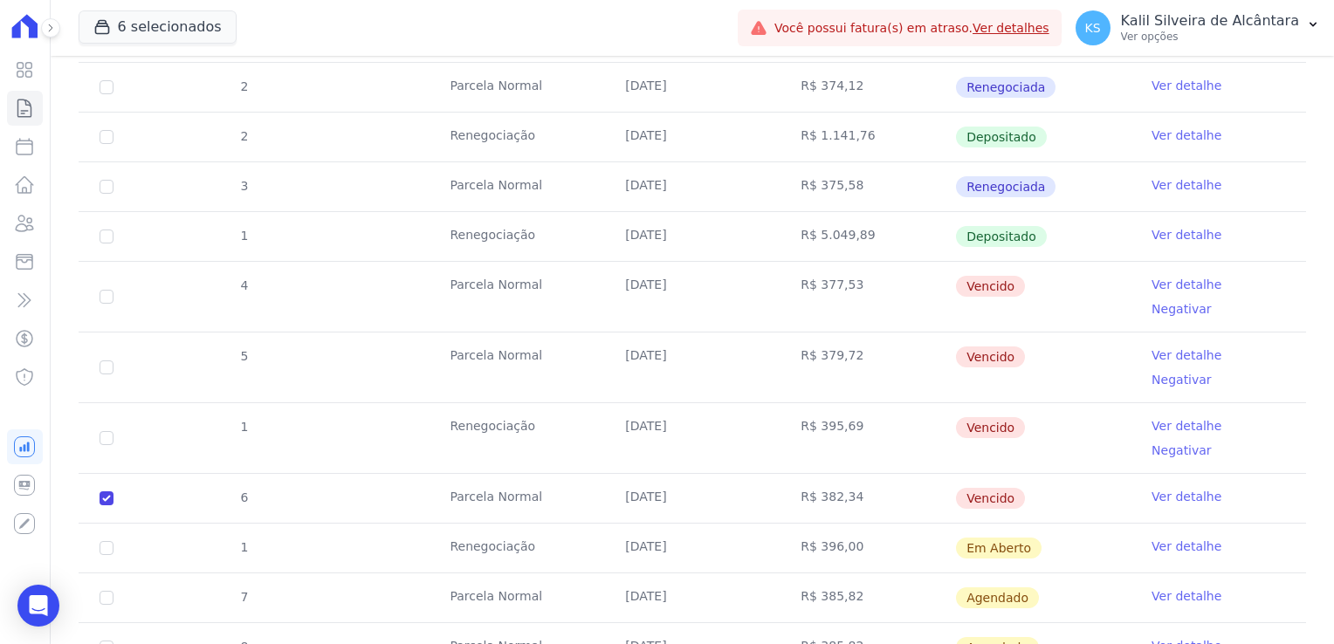
checkbox input "true"
click at [111, 403] on td "1" at bounding box center [107, 438] width 56 height 70
click at [106, 403] on td "1" at bounding box center [107, 438] width 56 height 70
click at [107, 360] on input "checkbox" at bounding box center [106, 367] width 14 height 14
checkbox input "true"
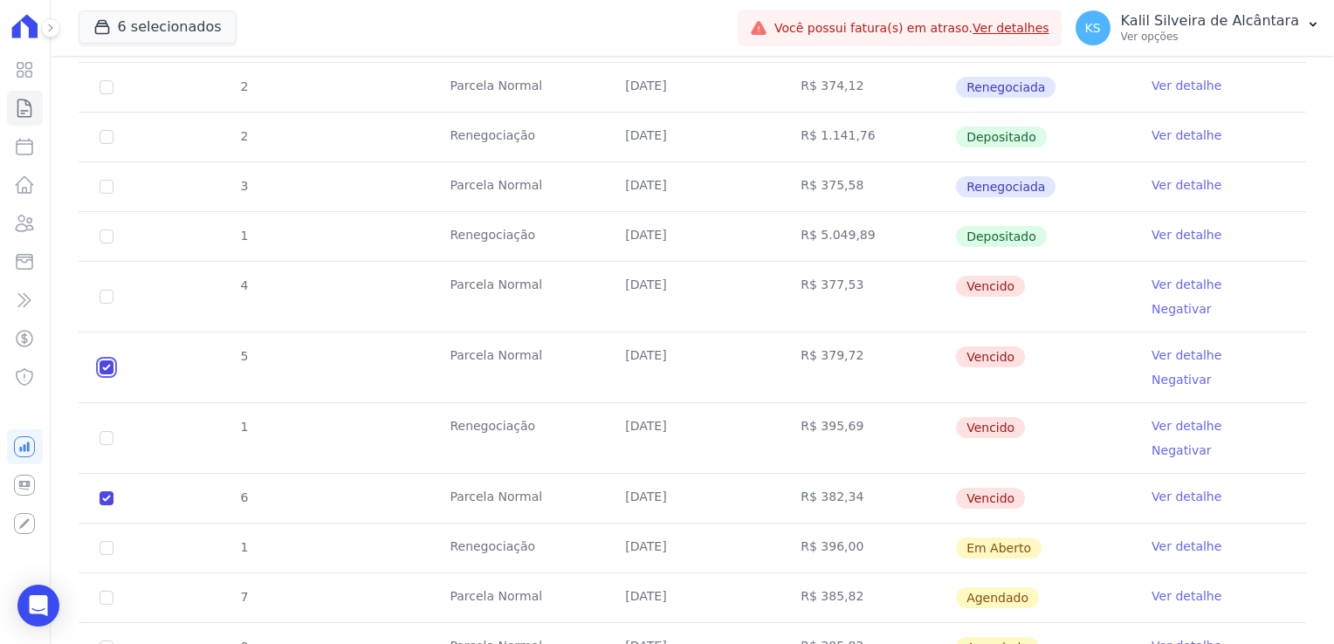
checkbox input "true"
click at [113, 403] on td "1" at bounding box center [107, 438] width 56 height 70
click at [108, 403] on td "1" at bounding box center [107, 438] width 56 height 70
click at [108, 431] on input "checkbox" at bounding box center [106, 438] width 14 height 14
checkbox input "true"
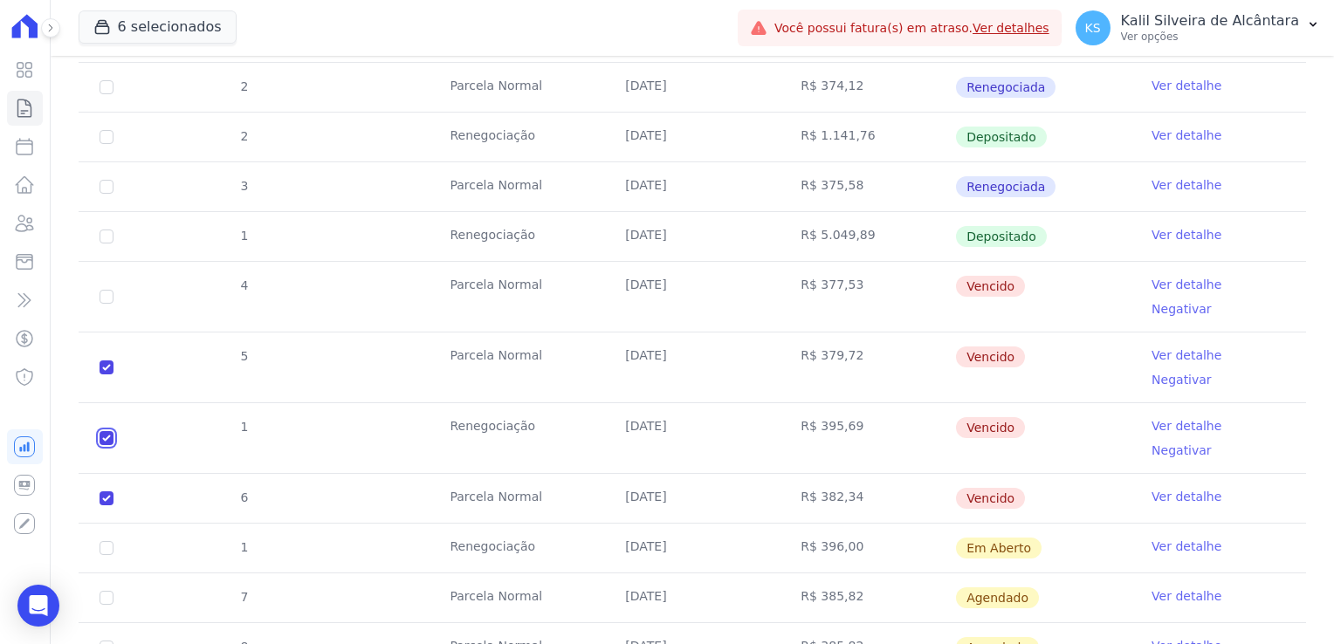
checkbox input "true"
click at [111, 290] on input "checkbox" at bounding box center [106, 297] width 14 height 14
checkbox input "true"
drag, startPoint x: 615, startPoint y: 531, endPoint x: 701, endPoint y: 531, distance: 85.5
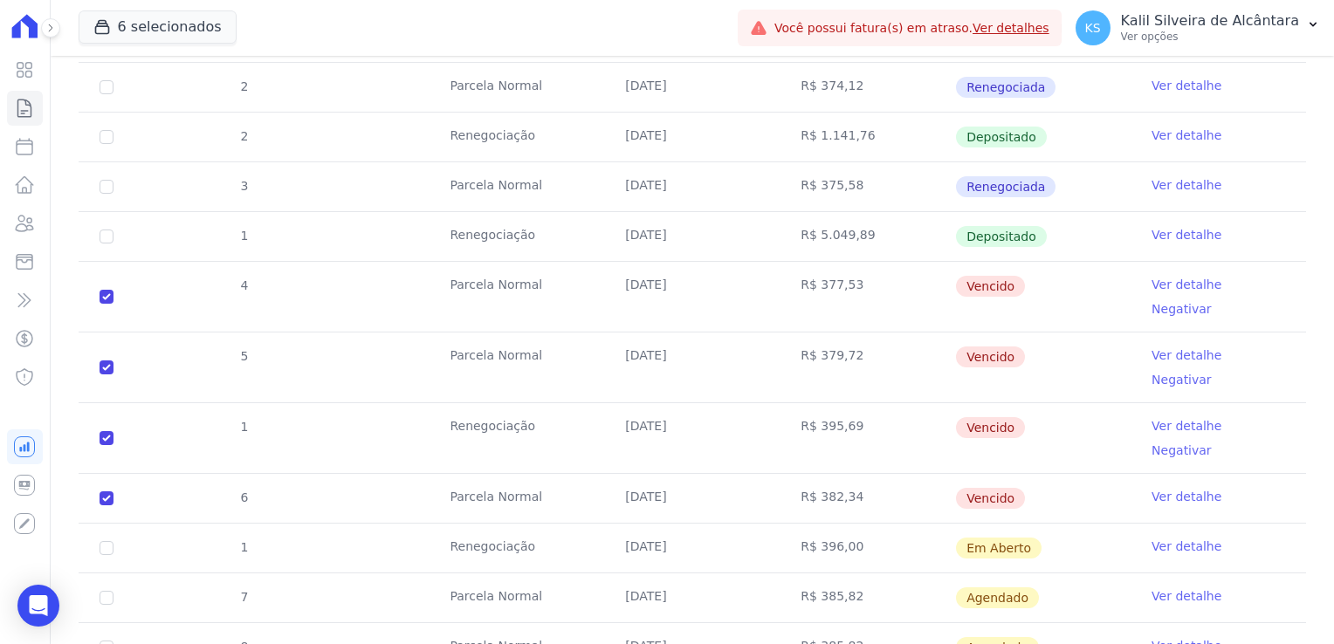
click at [701, 573] on td "25/09/2025" at bounding box center [691, 597] width 175 height 49
drag, startPoint x: 884, startPoint y: 434, endPoint x: 782, endPoint y: 282, distance: 183.0
click at [782, 282] on tbody "16 Parcela Normal 08/02/2025 R$ 1.389,17 Pago por fora Ver detalhe 19 Parcela N…" at bounding box center [692, 218] width 1227 height 1107
drag, startPoint x: 782, startPoint y: 282, endPoint x: 865, endPoint y: 391, distance: 137.0
click at [865, 403] on td "R$ 395,69" at bounding box center [866, 438] width 175 height 70
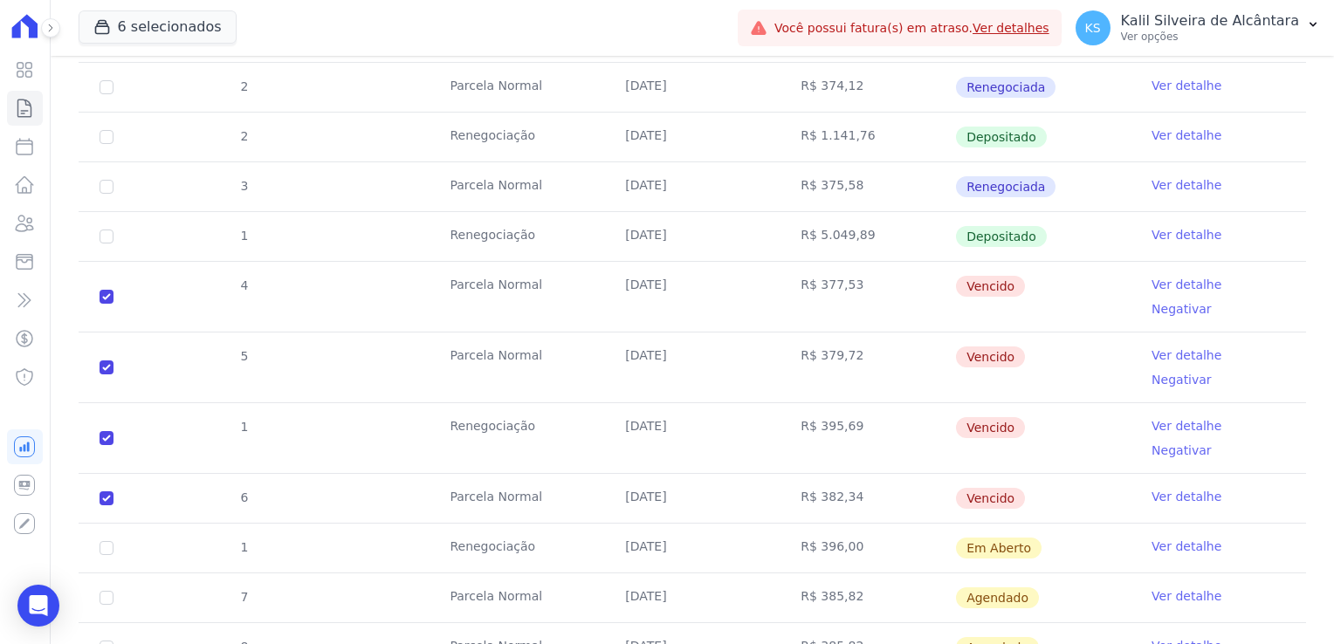
click at [850, 403] on td "R$ 395,69" at bounding box center [866, 438] width 175 height 70
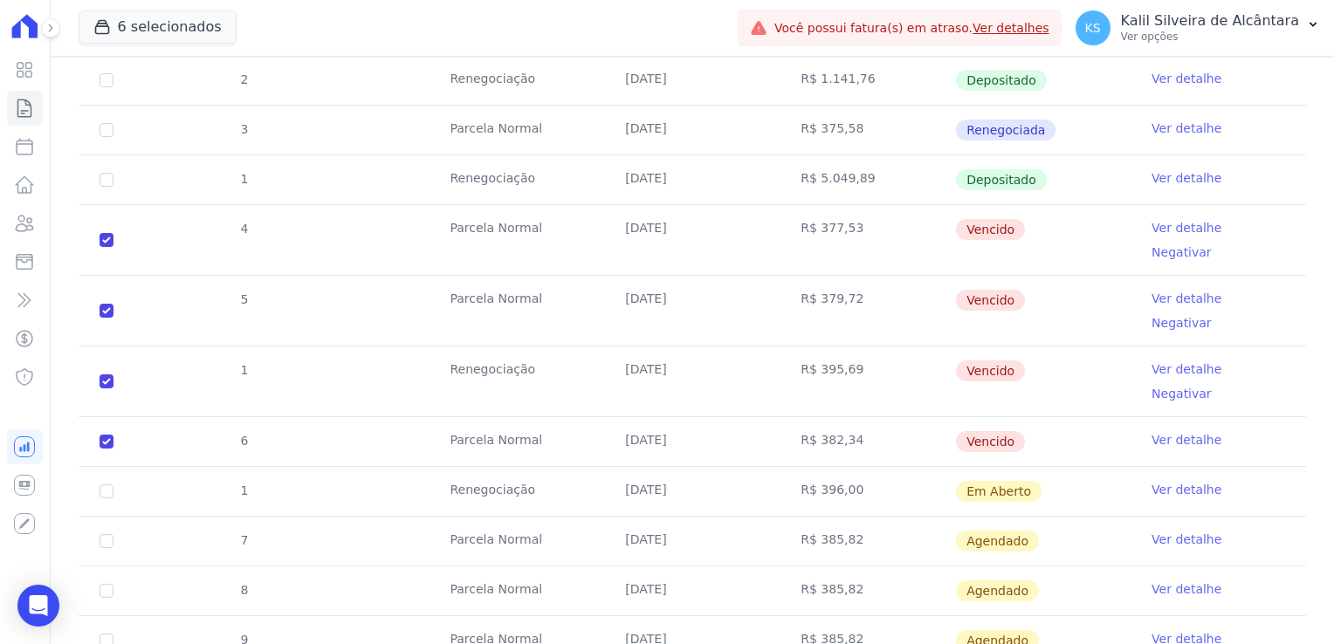
scroll to position [873, 0]
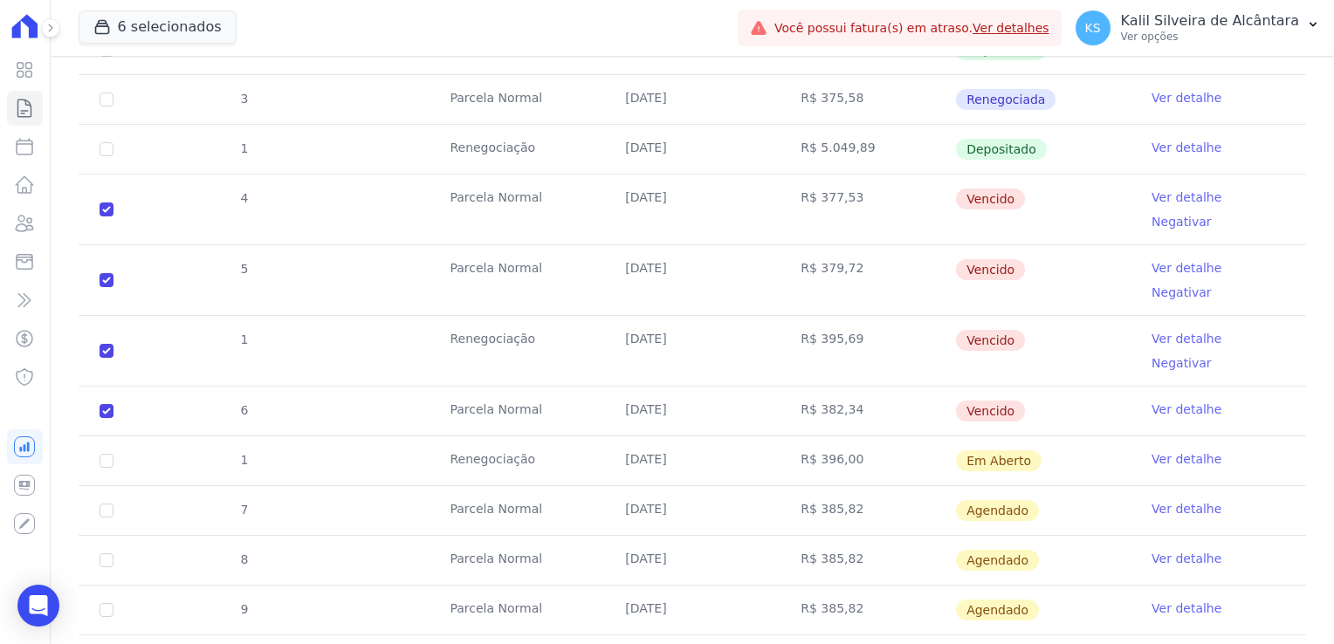
drag, startPoint x: 683, startPoint y: 408, endPoint x: 617, endPoint y: 394, distance: 66.9
click at [617, 436] on td "26/08/2025" at bounding box center [691, 460] width 175 height 49
drag, startPoint x: 617, startPoint y: 394, endPoint x: 705, endPoint y: 399, distance: 88.3
click at [705, 436] on td "26/08/2025" at bounding box center [691, 460] width 175 height 49
click at [493, 436] on td "Renegociação" at bounding box center [516, 460] width 175 height 49
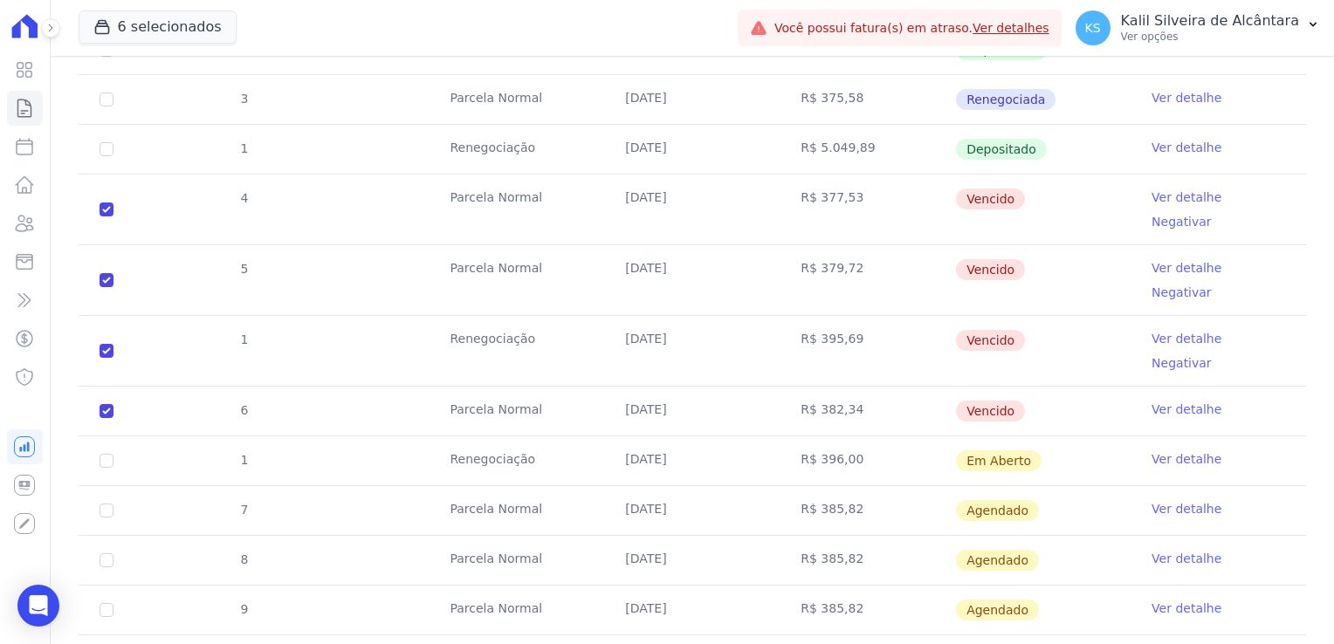
click at [493, 436] on td "Renegociação" at bounding box center [516, 460] width 175 height 49
click at [511, 436] on td "Renegociação" at bounding box center [516, 460] width 175 height 49
click at [510, 436] on td "Renegociação" at bounding box center [516, 460] width 175 height 49
drag, startPoint x: 510, startPoint y: 398, endPoint x: 527, endPoint y: 407, distance: 19.5
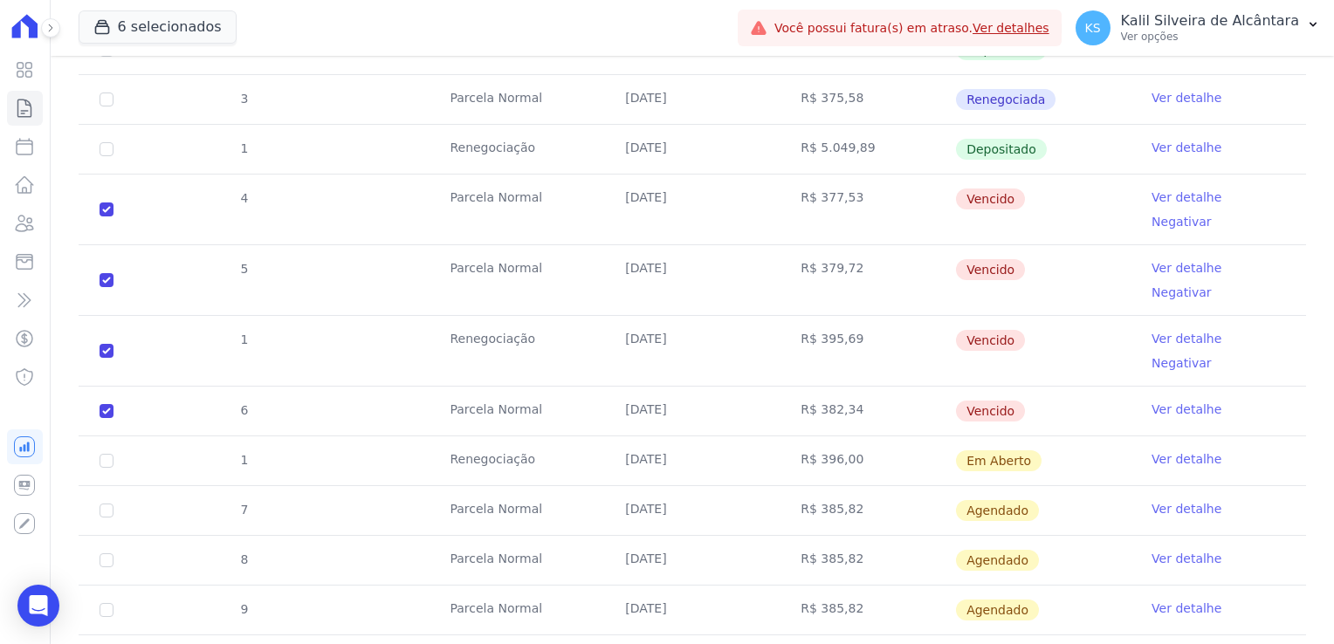
click at [527, 436] on td "Renegociação" at bounding box center [516, 460] width 175 height 49
click at [521, 436] on td "Renegociação" at bounding box center [516, 460] width 175 height 49
click at [493, 436] on td "Renegociação" at bounding box center [516, 460] width 175 height 49
drag, startPoint x: 493, startPoint y: 396, endPoint x: 583, endPoint y: 398, distance: 89.9
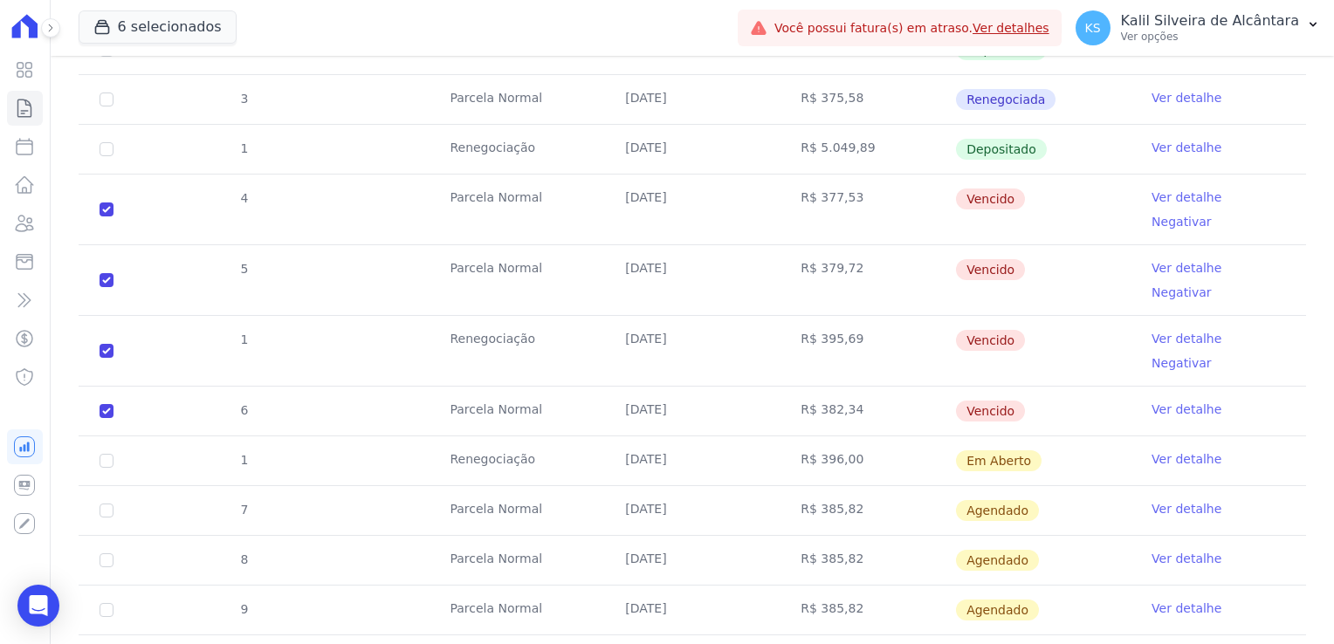
click at [583, 436] on td "Renegociação" at bounding box center [516, 460] width 175 height 49
click at [573, 436] on td "Renegociação" at bounding box center [516, 460] width 175 height 49
click at [108, 202] on input "checkbox" at bounding box center [106, 209] width 14 height 14
checkbox input "false"
checkbox input "true"
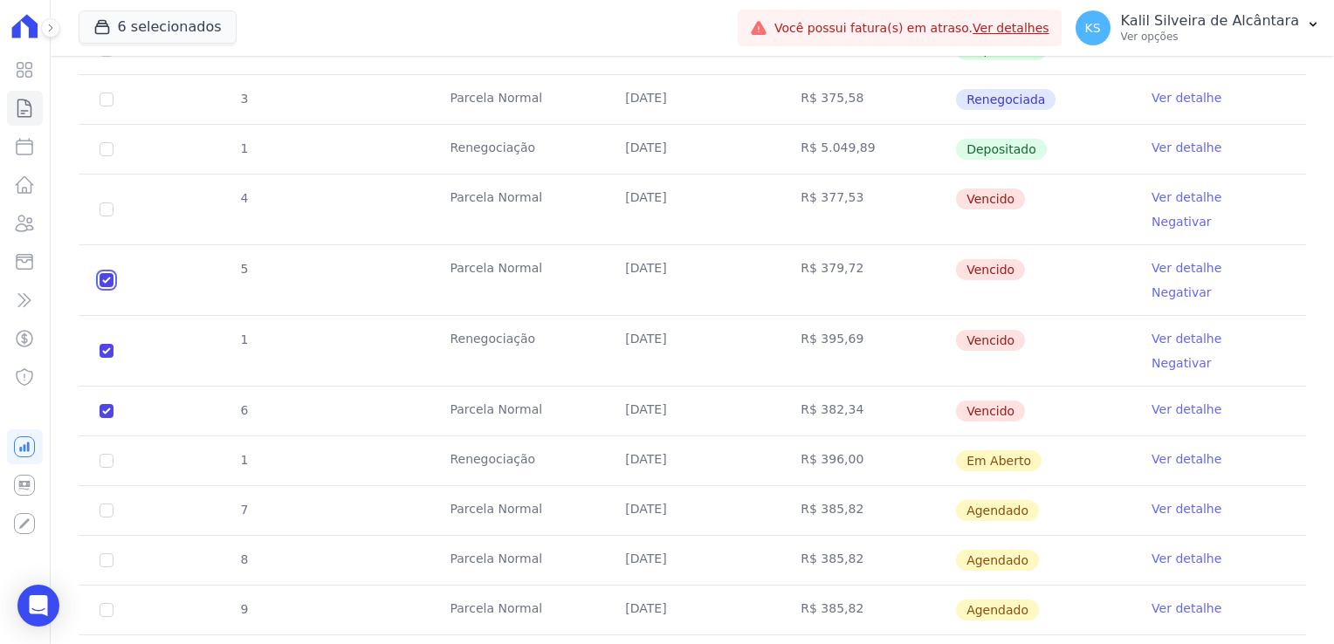
click at [103, 273] on input "checkbox" at bounding box center [106, 280] width 14 height 14
checkbox input "false"
checkbox input "true"
click at [106, 344] on input "checkbox" at bounding box center [106, 351] width 14 height 14
checkbox input "false"
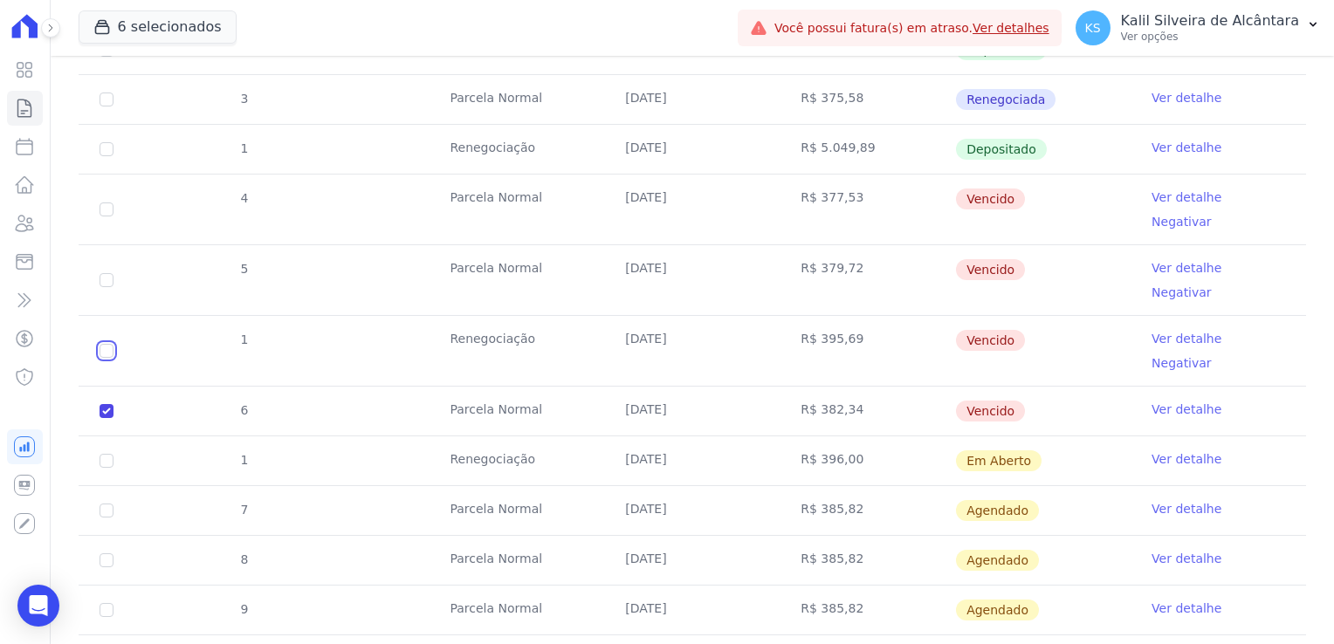
checkbox input "true"
click at [101, 404] on input "checkbox" at bounding box center [106, 411] width 14 height 14
checkbox input "false"
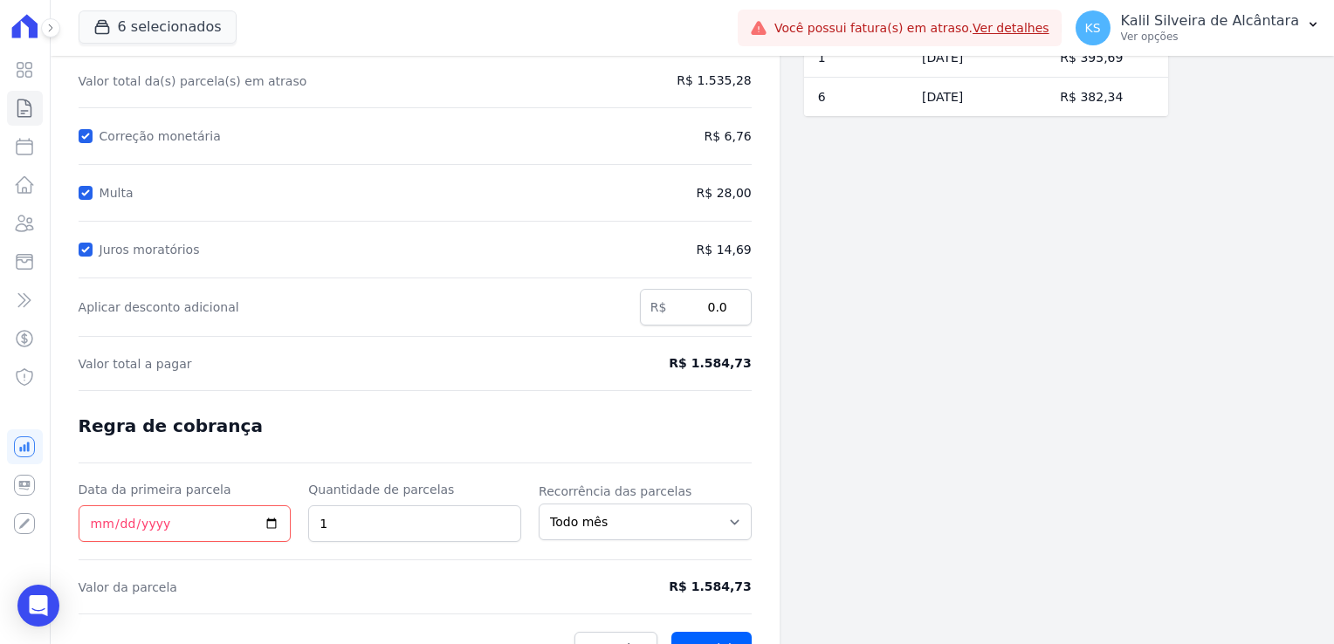
scroll to position [226, 0]
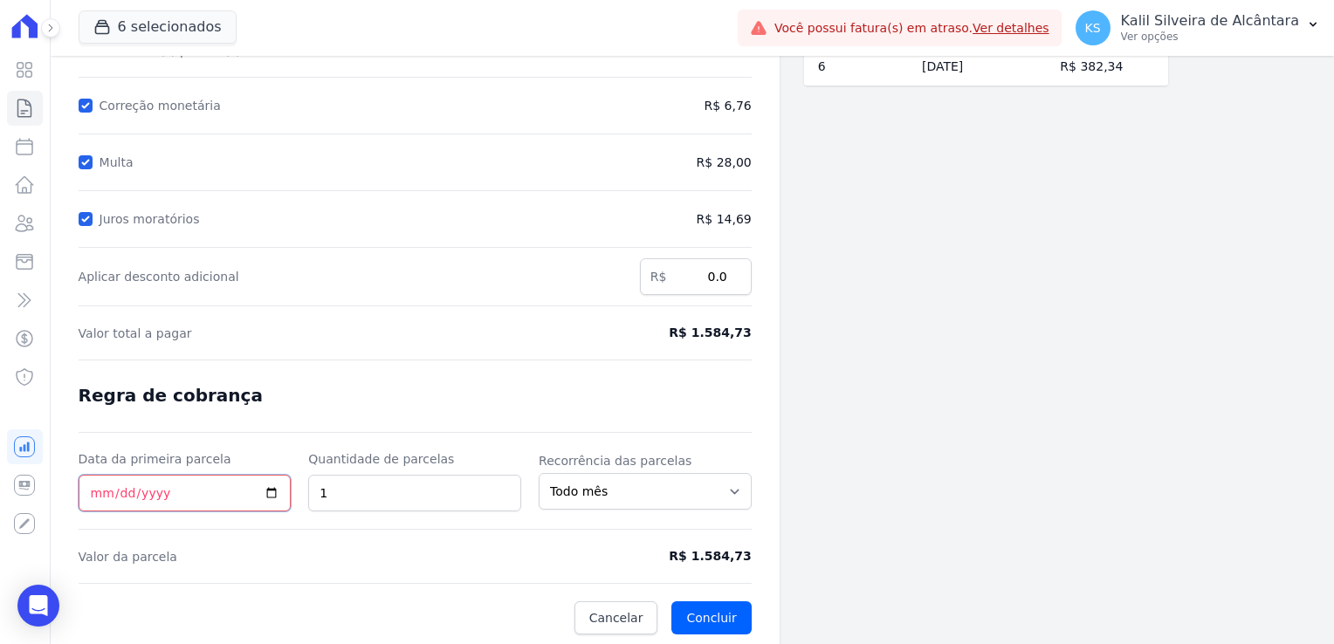
click at [97, 488] on input "Data da primeira parcela" at bounding box center [185, 493] width 213 height 37
type input "0009-01-25"
click at [119, 495] on input "0009-01-25" at bounding box center [185, 493] width 213 height 37
type input "[DATE]"
drag, startPoint x: 321, startPoint y: 487, endPoint x: 296, endPoint y: 490, distance: 25.4
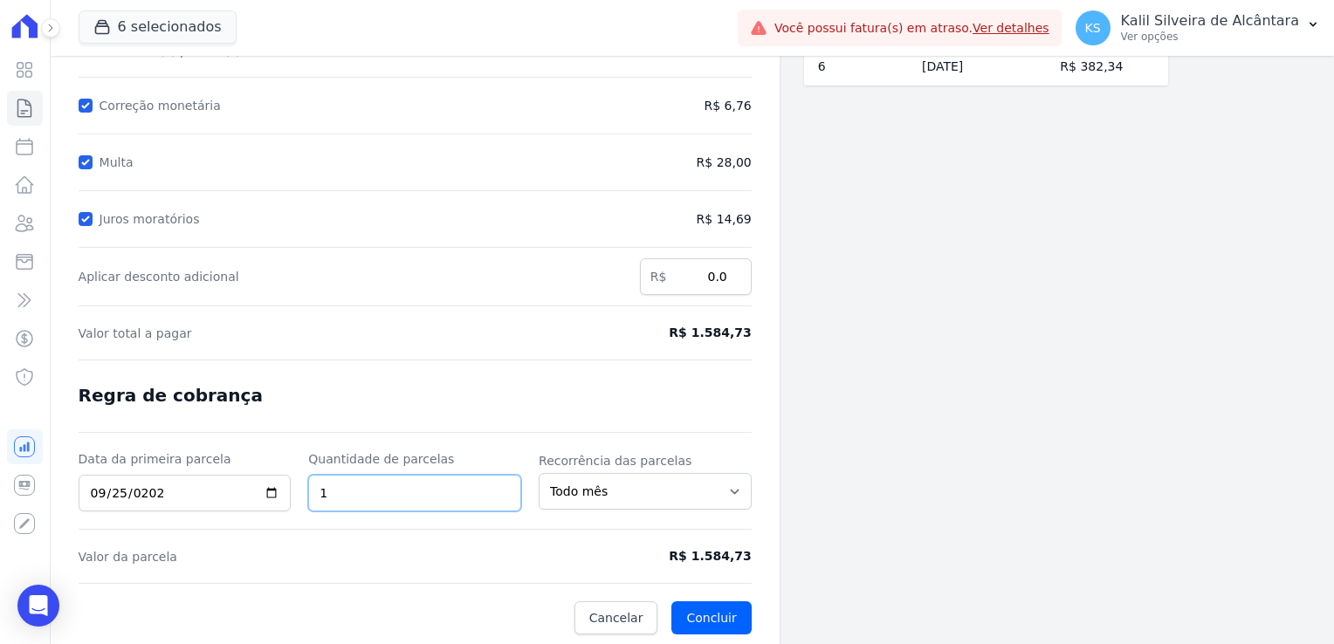
click at [298, 490] on div "Data da primeira parcela [DATE] Quantidade de parcelas 1 Recorrência das parcel…" at bounding box center [415, 480] width 673 height 61
type input "4"
click at [478, 527] on form "Cálculo da renegociação Quantidade de parcelas 4 Valor total da(s) parcela(s) e…" at bounding box center [415, 281] width 673 height 706
click at [613, 493] on select "Todo mês A cada 2 meses A cada 3 meses A cada 6 meses A cada 10 meses A cada 12…" at bounding box center [645, 491] width 213 height 37
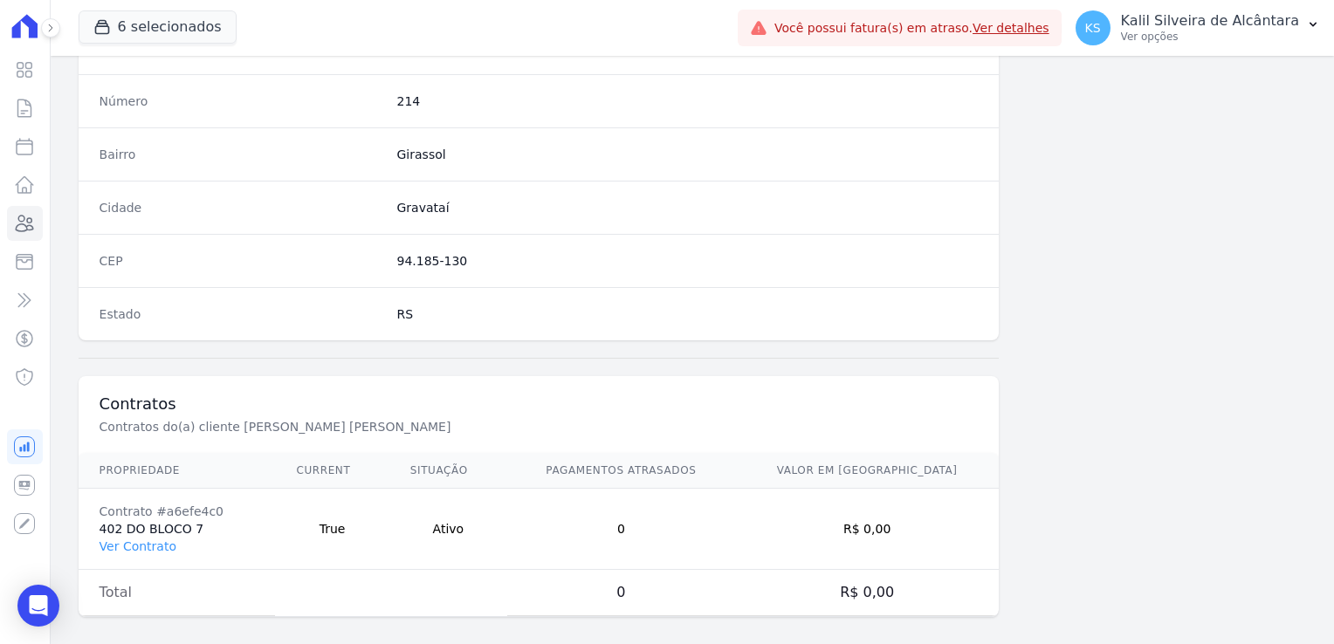
scroll to position [983, 0]
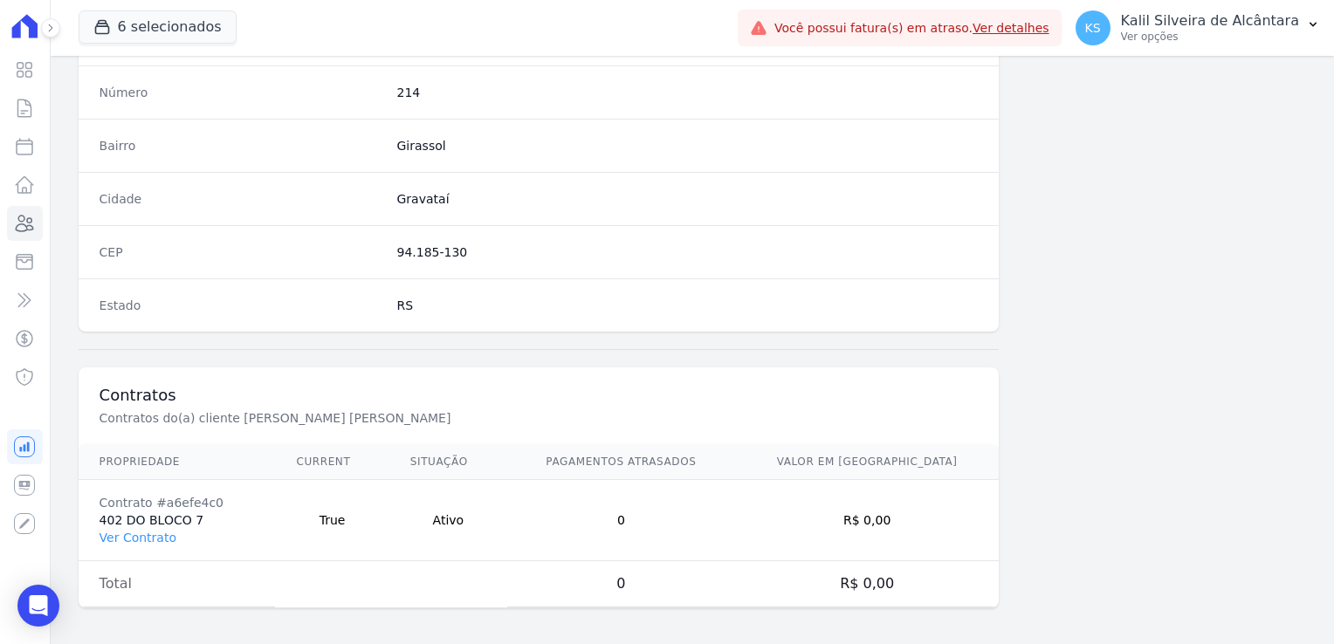
click at [113, 540] on td "Contrato #a6efe4c0 402 DO BLOCO 7 Ver Contrato" at bounding box center [177, 520] width 197 height 81
click at [117, 533] on link "Ver Contrato" at bounding box center [137, 538] width 77 height 14
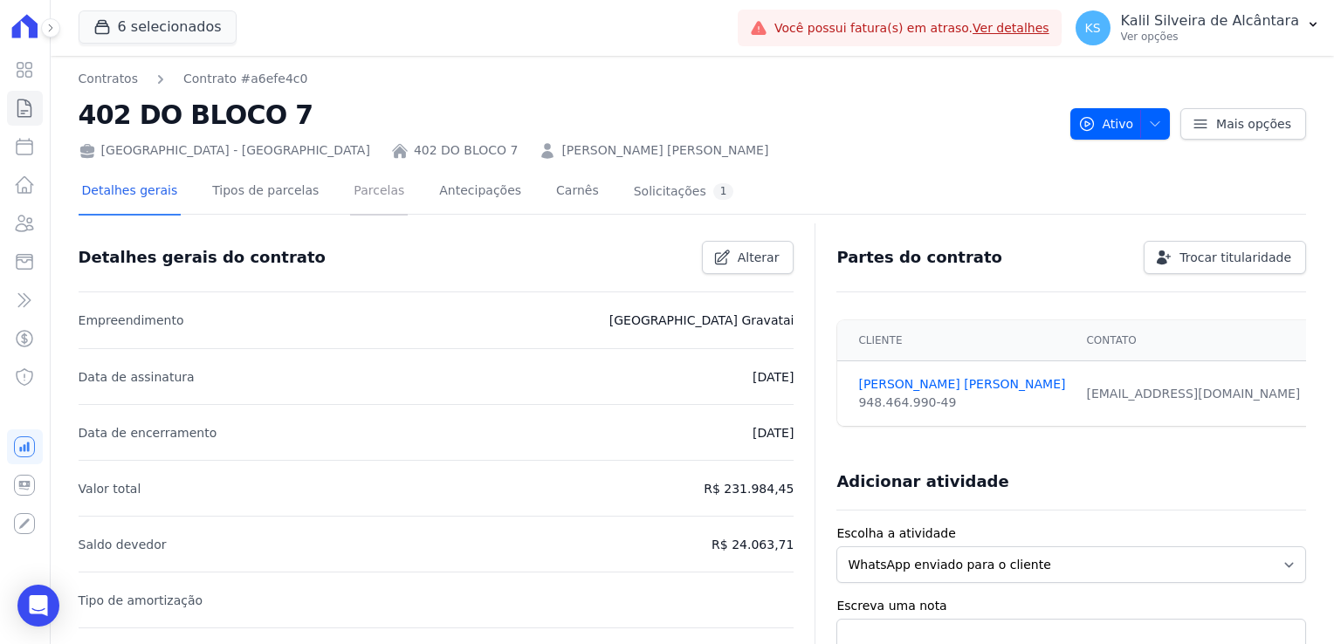
click at [351, 196] on link "Parcelas" at bounding box center [379, 192] width 58 height 46
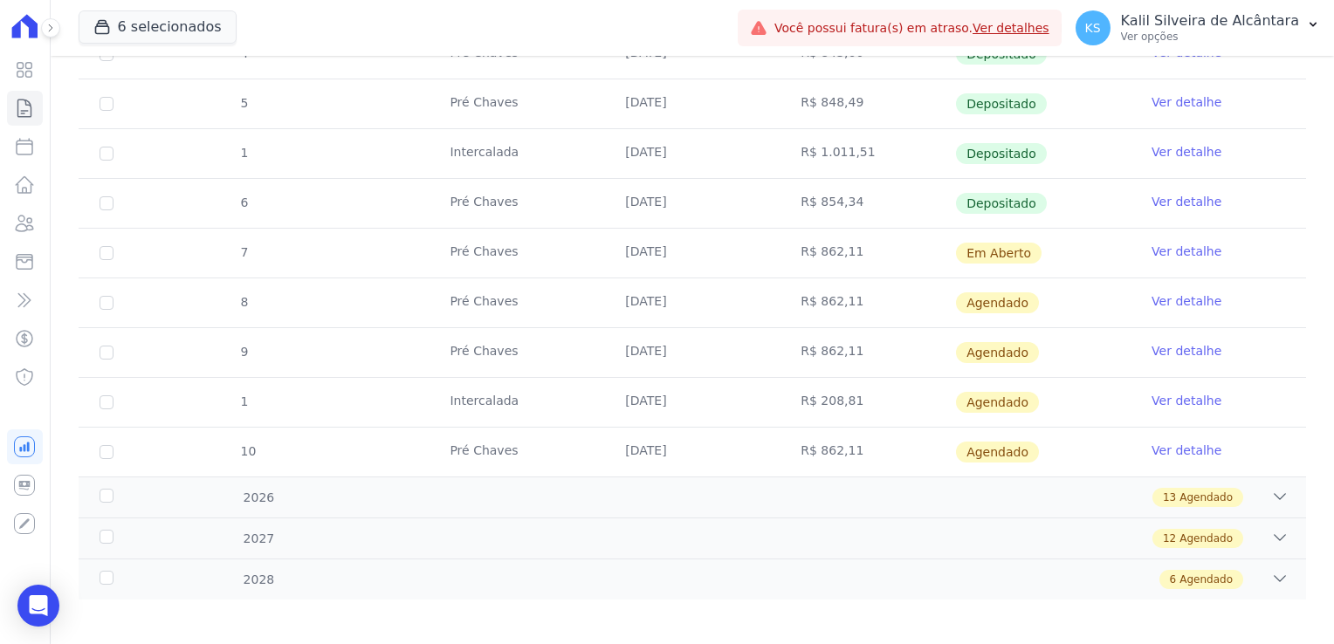
scroll to position [541, 0]
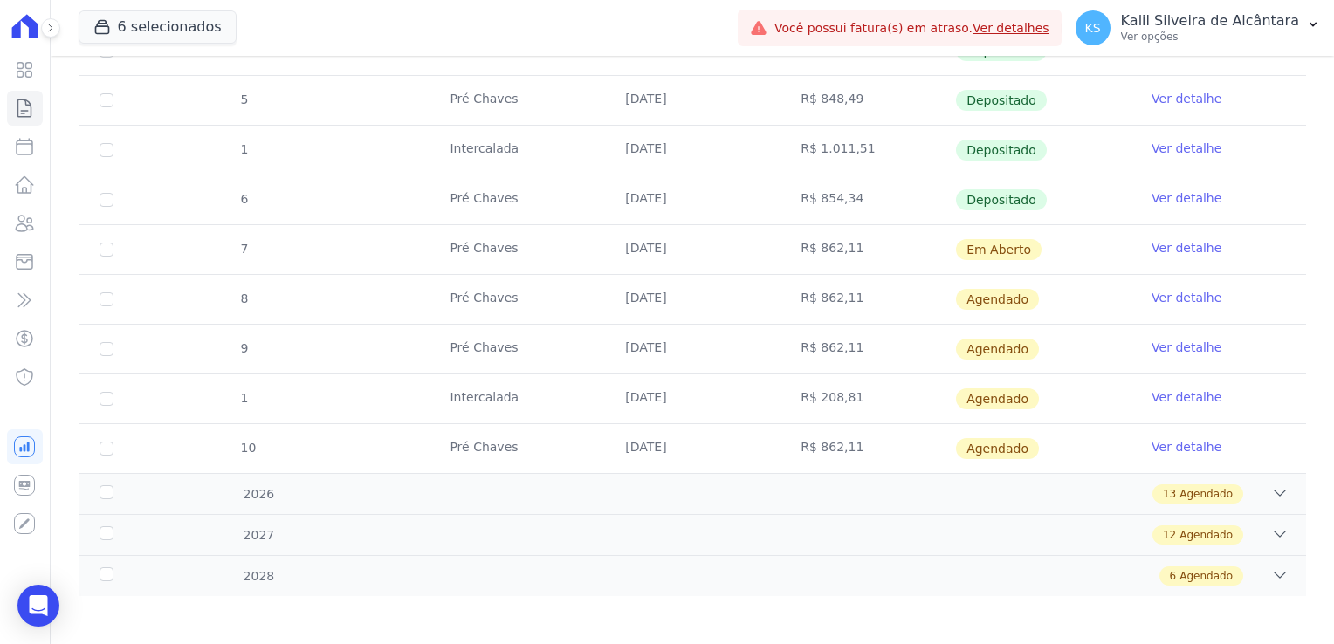
click at [1173, 250] on link "Ver detalhe" at bounding box center [1186, 247] width 70 height 17
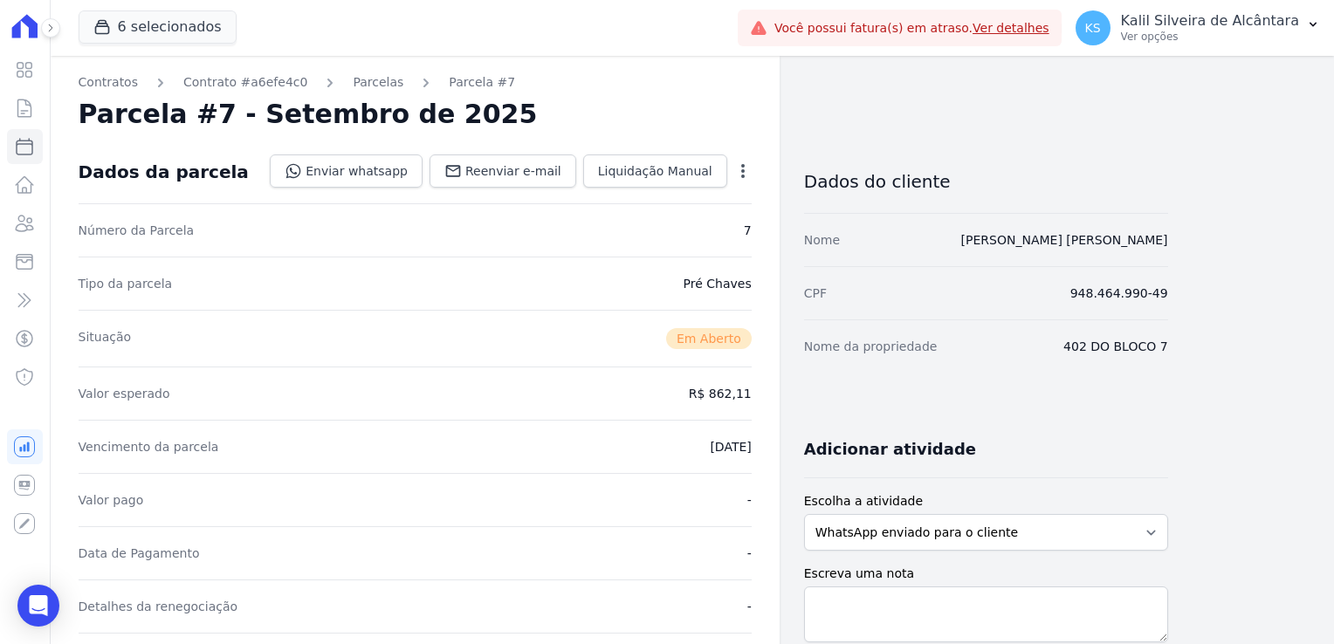
click at [738, 180] on div "Open options" at bounding box center [742, 173] width 17 height 22
click at [743, 169] on icon "button" at bounding box center [742, 171] width 3 height 14
click at [503, 292] on div "Tipo da parcela Pré [PERSON_NAME]" at bounding box center [415, 283] width 673 height 53
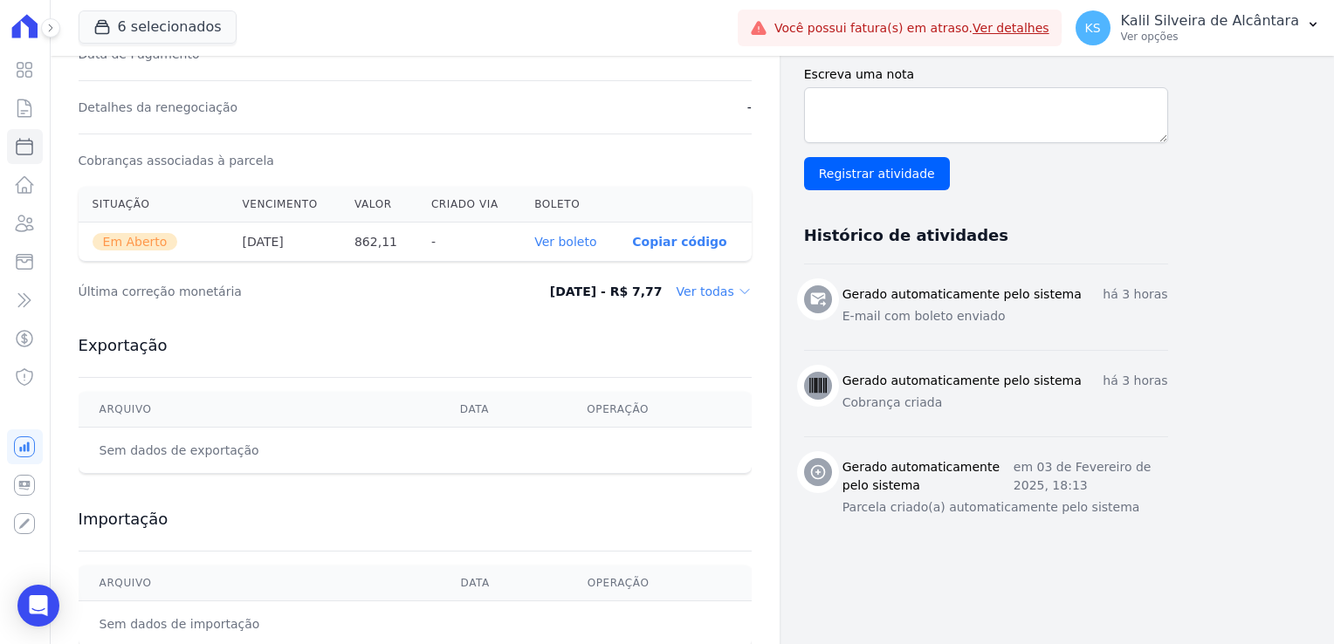
scroll to position [548, 0]
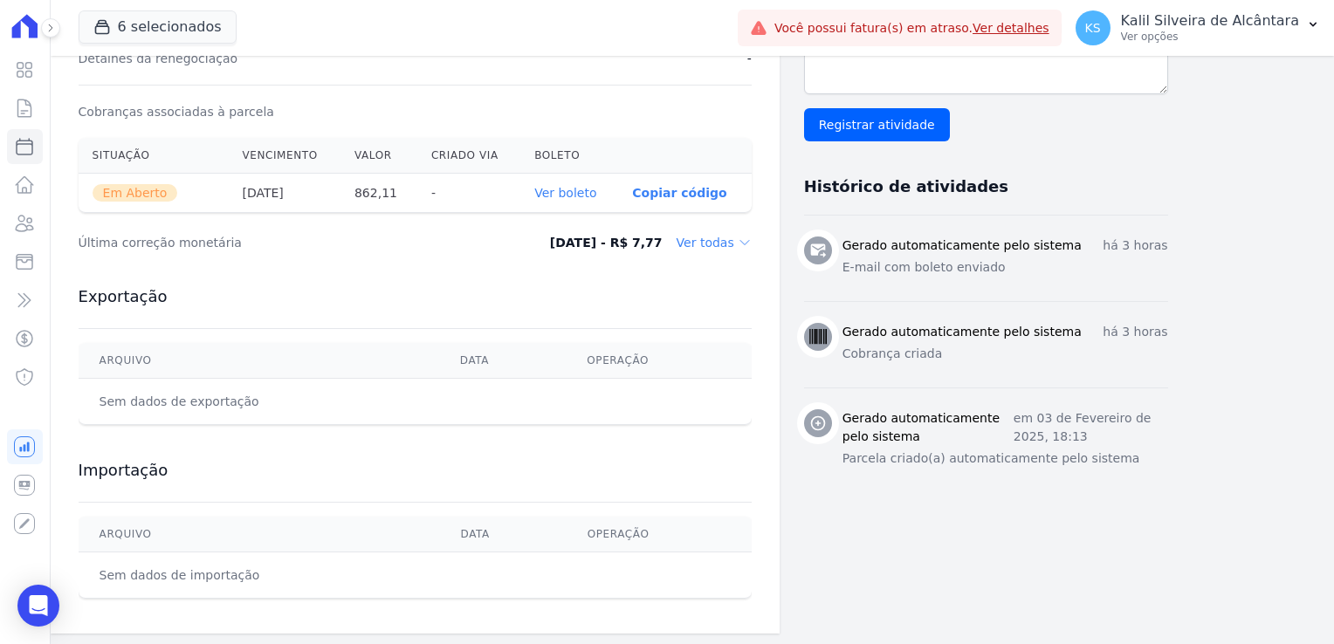
click at [723, 236] on dd "Ver todas" at bounding box center [713, 242] width 75 height 17
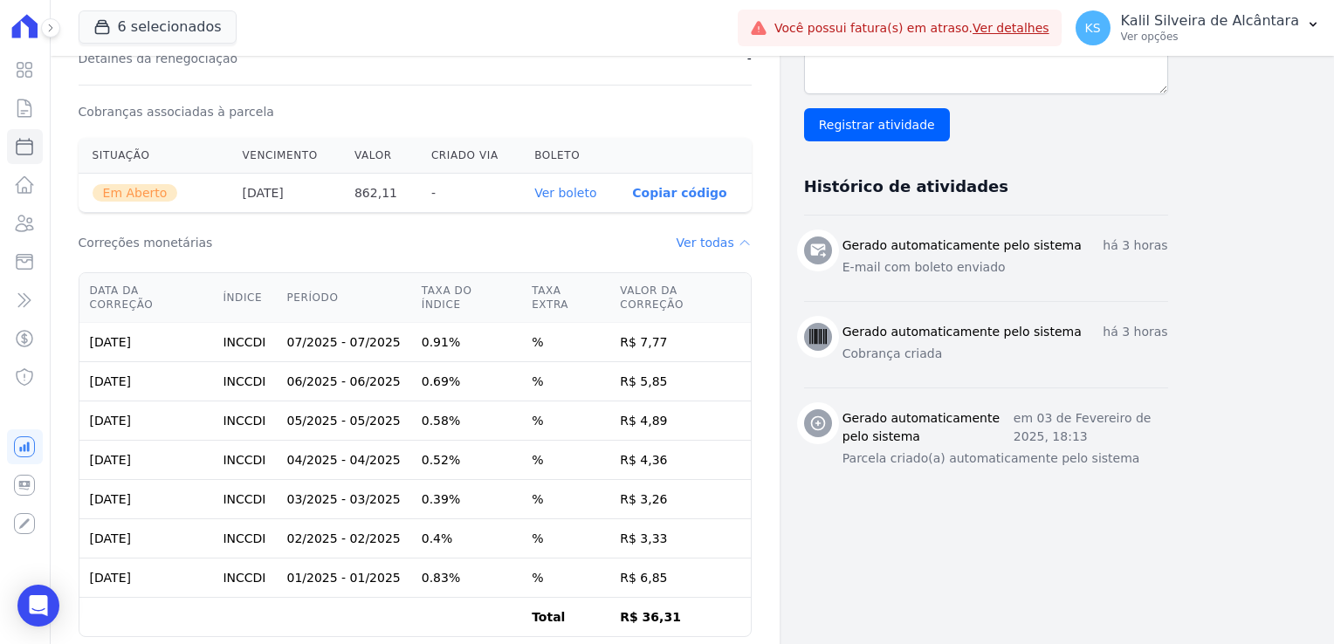
click at [723, 236] on dd "Ver todas" at bounding box center [713, 242] width 75 height 17
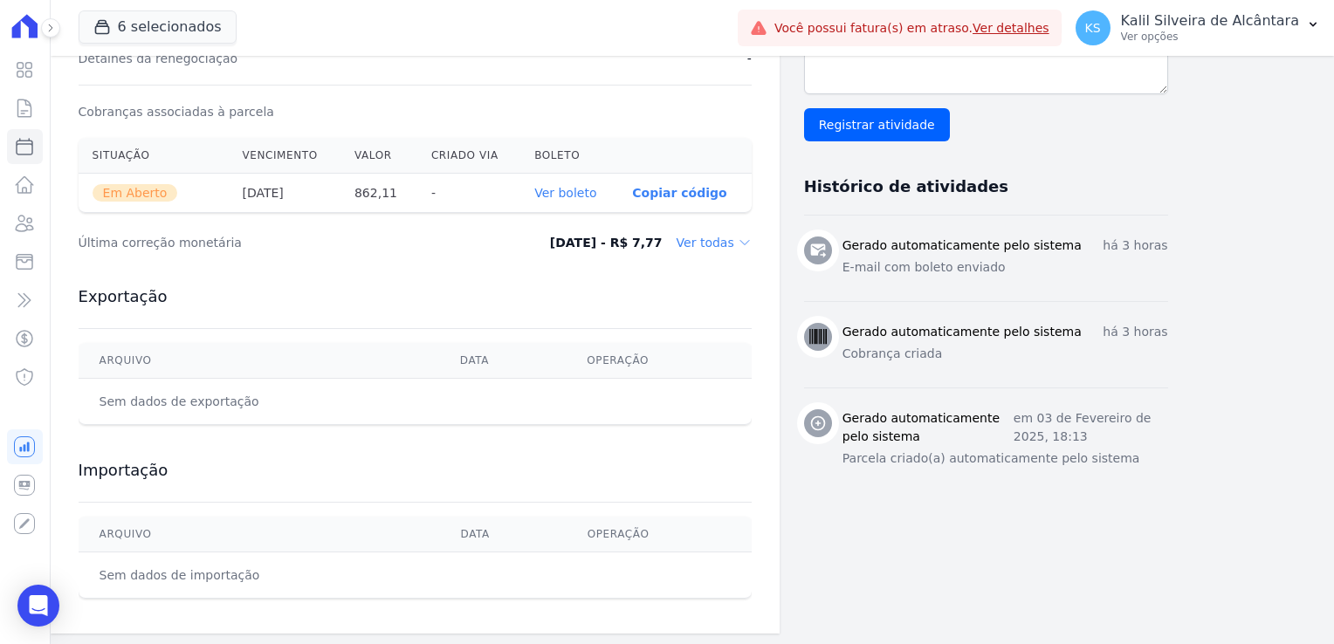
click at [568, 190] on link "Ver boleto" at bounding box center [565, 193] width 62 height 14
